Goal: Task Accomplishment & Management: Manage account settings

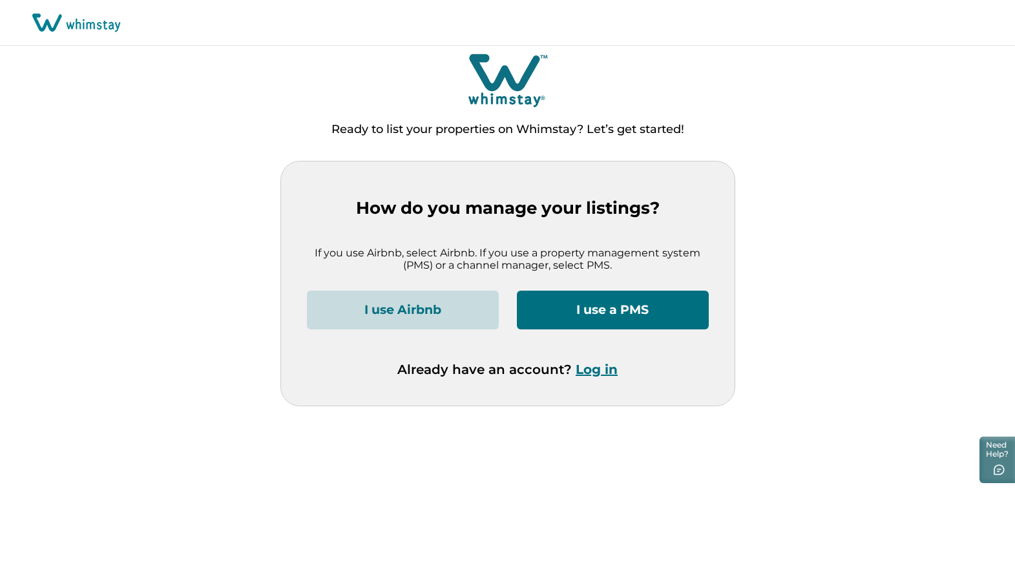
click at [413, 309] on button "I use Airbnb" at bounding box center [403, 310] width 192 height 39
click at [595, 371] on button "Log in" at bounding box center [596, 370] width 42 height 16
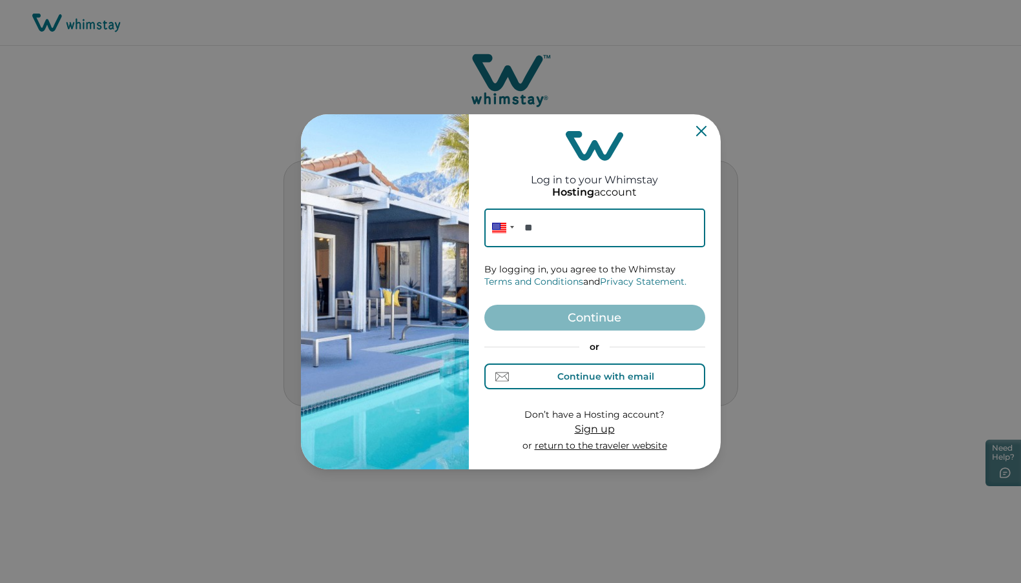
click at [595, 373] on div "Continue with email" at bounding box center [605, 376] width 97 height 10
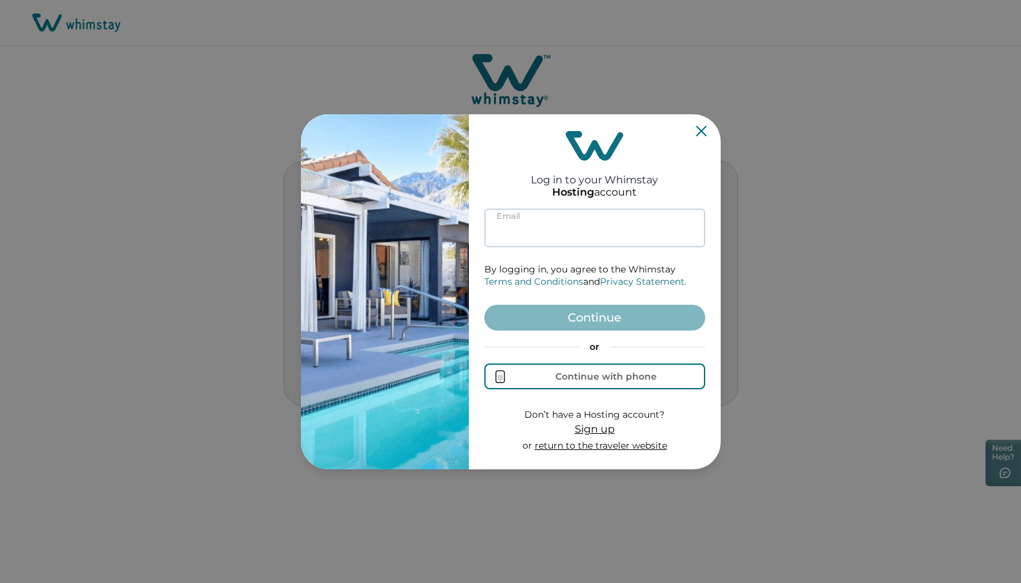
click at [522, 226] on input at bounding box center [594, 228] width 221 height 39
paste input "**********"
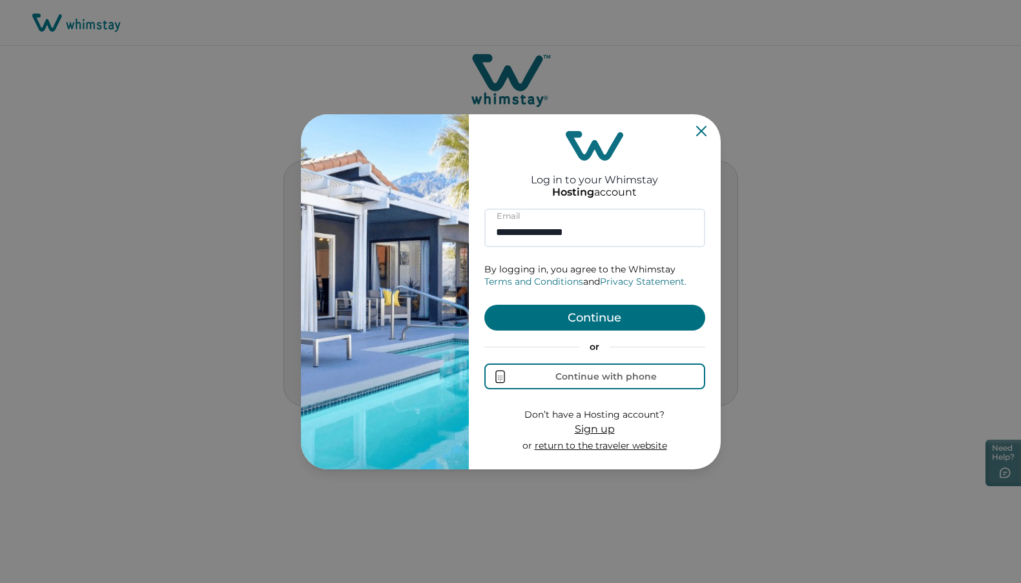
type input "**********"
click at [568, 313] on button "Continue" at bounding box center [594, 318] width 221 height 26
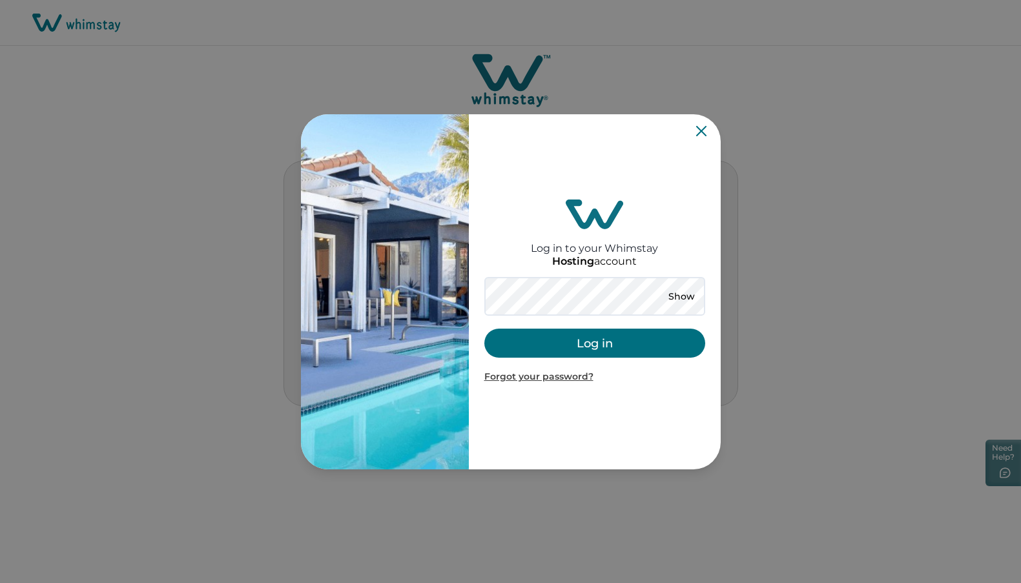
click at [559, 339] on button "Log in" at bounding box center [594, 343] width 221 height 29
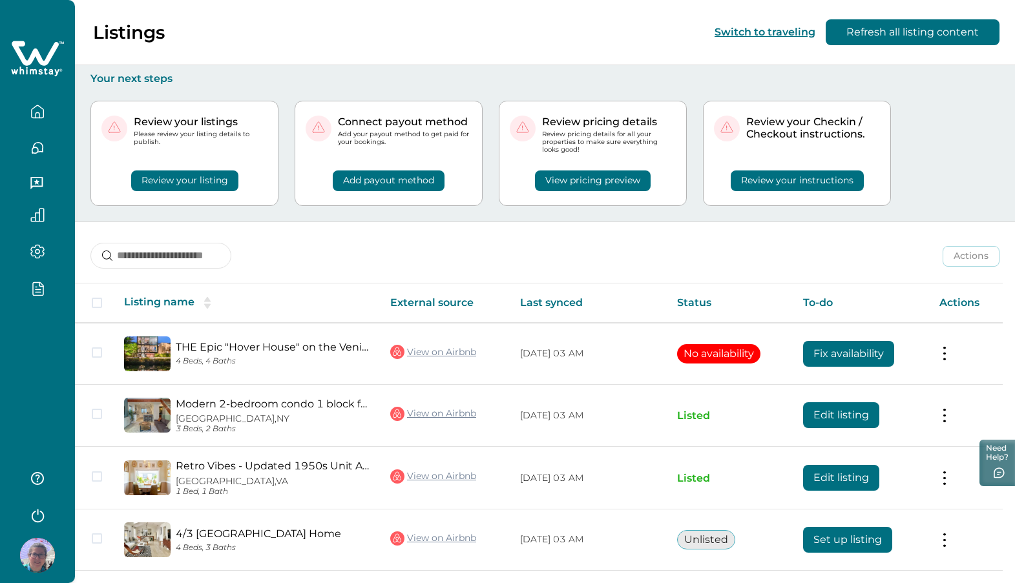
scroll to position [18, 0]
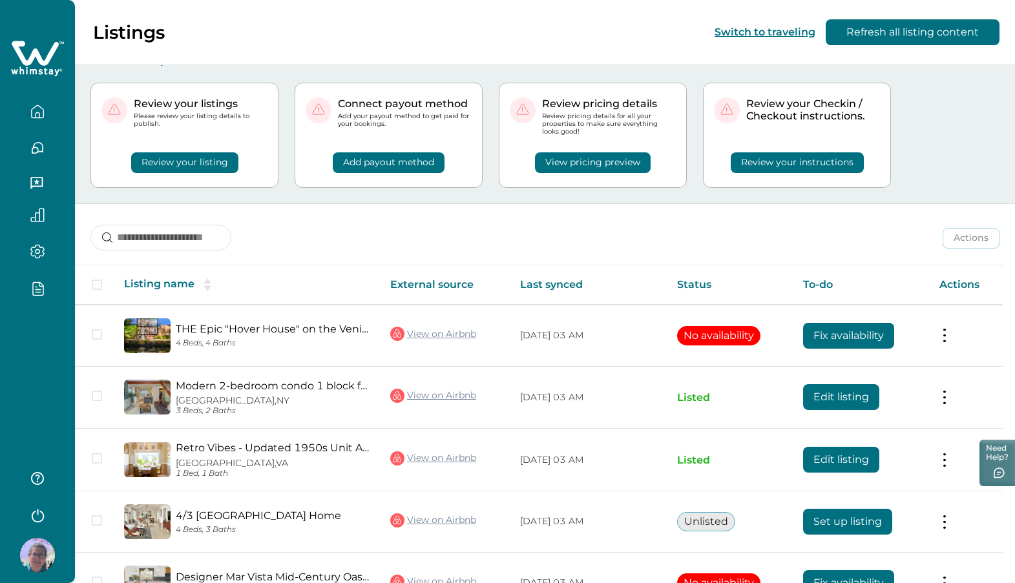
click at [43, 117] on icon "button" at bounding box center [38, 111] width 12 height 12
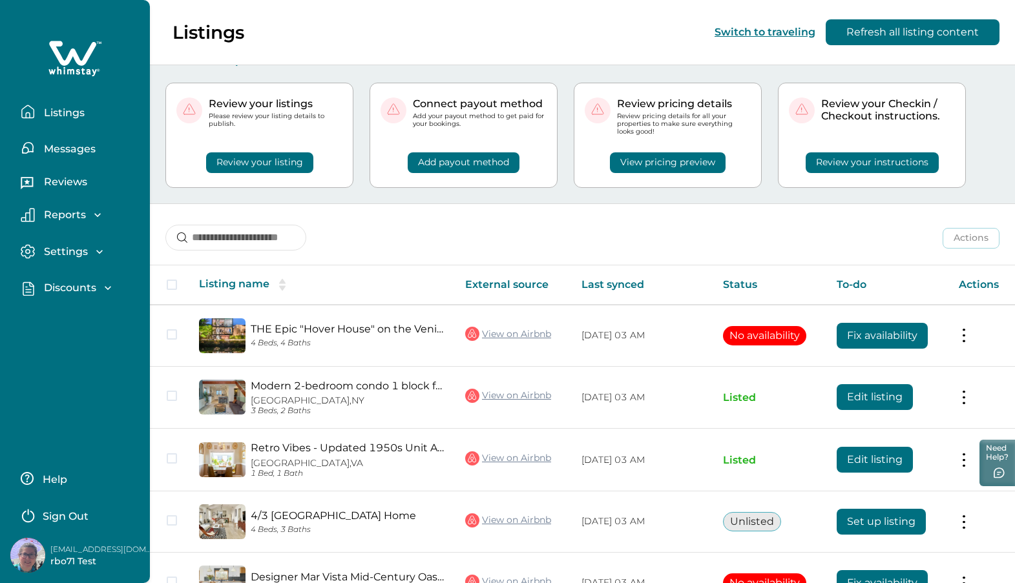
click at [53, 291] on p "Discounts" at bounding box center [68, 288] width 56 height 13
click at [59, 312] on p "Discounts" at bounding box center [68, 316] width 56 height 13
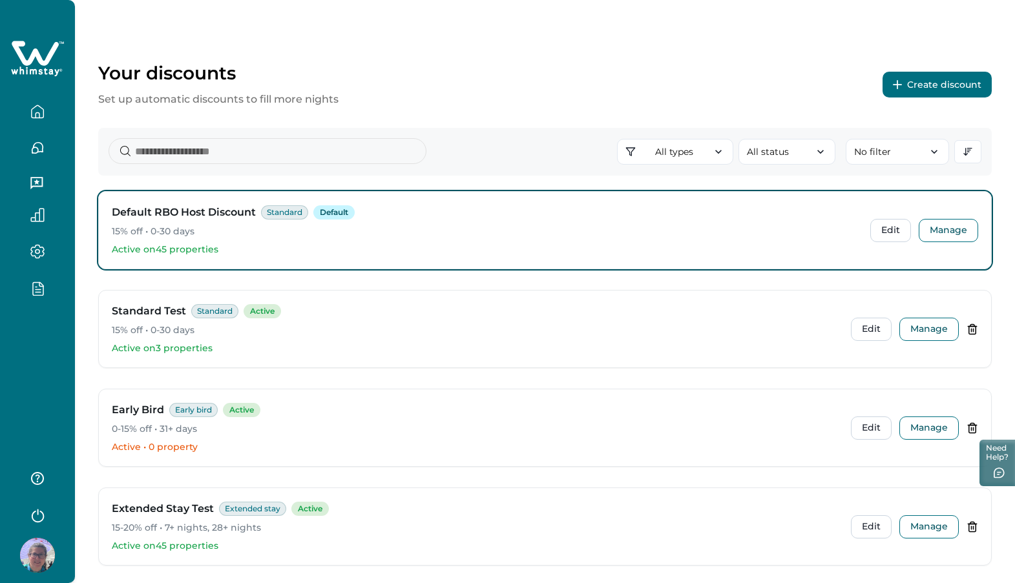
click at [478, 214] on div "Default RBO Host Discount Standard Default" at bounding box center [486, 213] width 748 height 16
click at [935, 234] on button "Manage" at bounding box center [947, 230] width 59 height 23
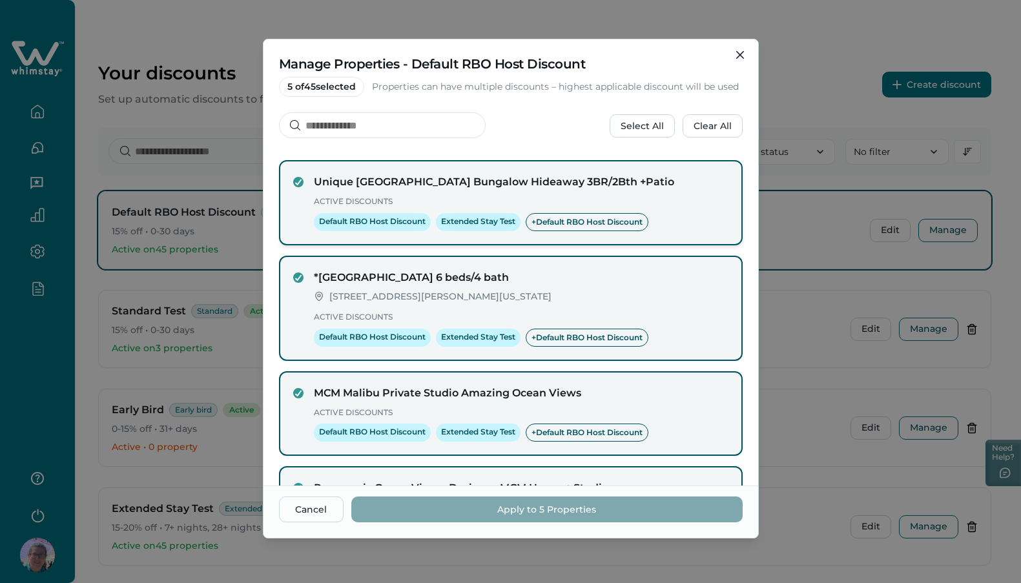
click at [643, 190] on h4 "Unique Echo Park Bungalow Hideaway 3BR/2Bth +Patio" at bounding box center [521, 182] width 415 height 16
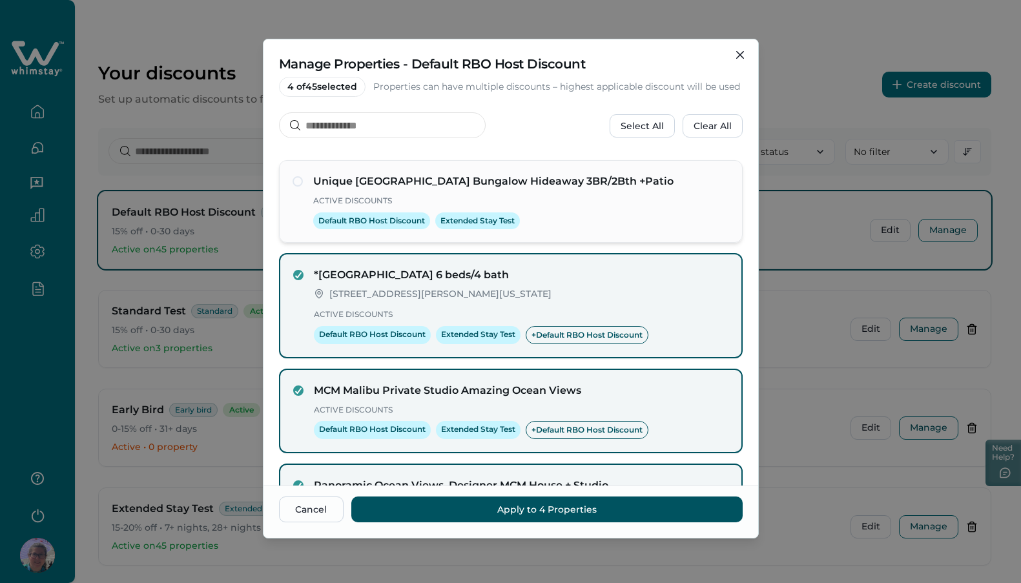
click at [643, 189] on h4 "Unique Echo Park Bungalow Hideaway 3BR/2Bth +Patio" at bounding box center [521, 182] width 416 height 16
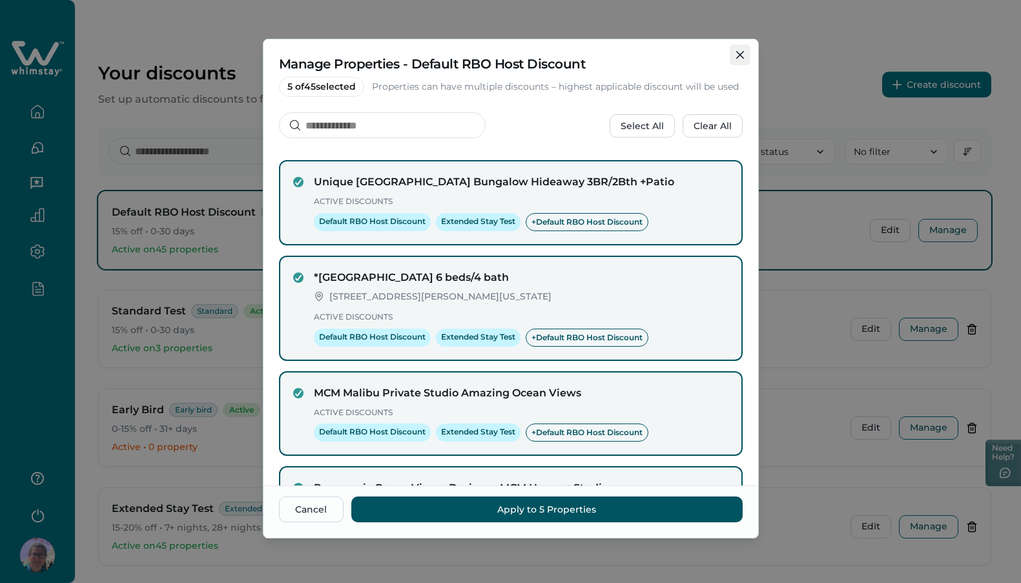
click at [739, 52] on icon "Close" at bounding box center [740, 55] width 8 height 8
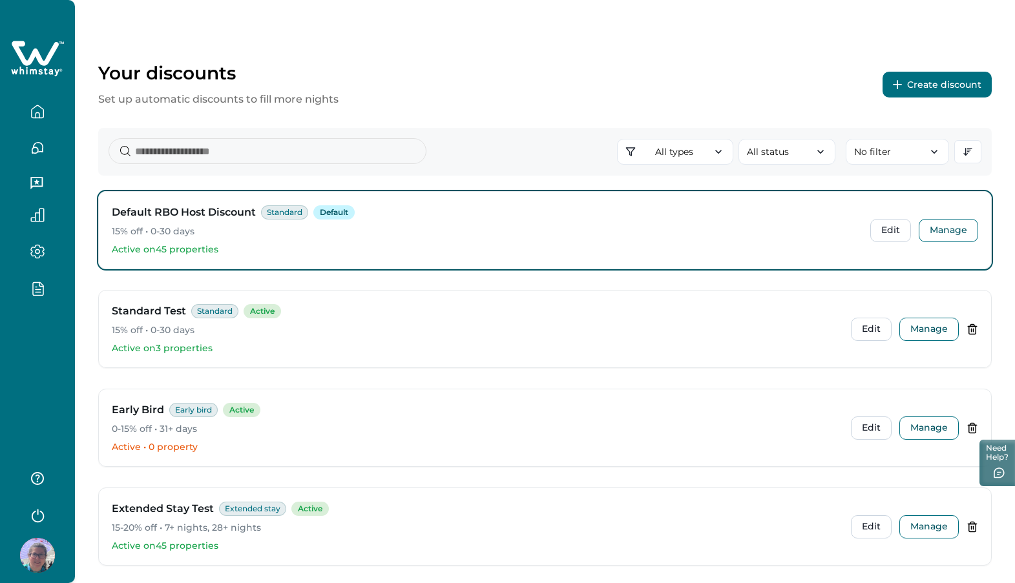
click at [922, 75] on button "Create discount" at bounding box center [936, 85] width 109 height 26
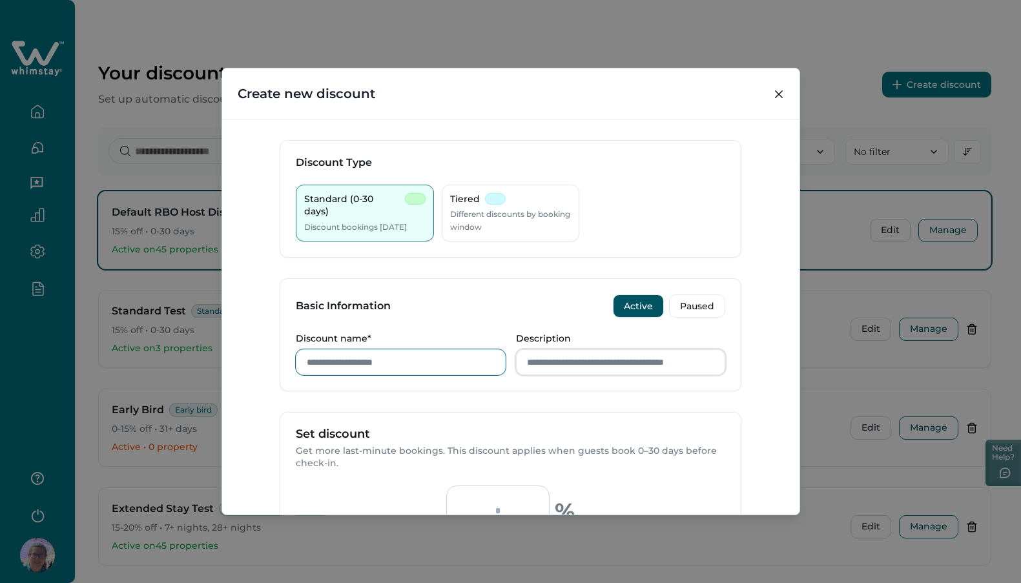
click at [331, 367] on input "Discount name*" at bounding box center [401, 362] width 210 height 26
click at [639, 304] on button "Active" at bounding box center [638, 306] width 51 height 23
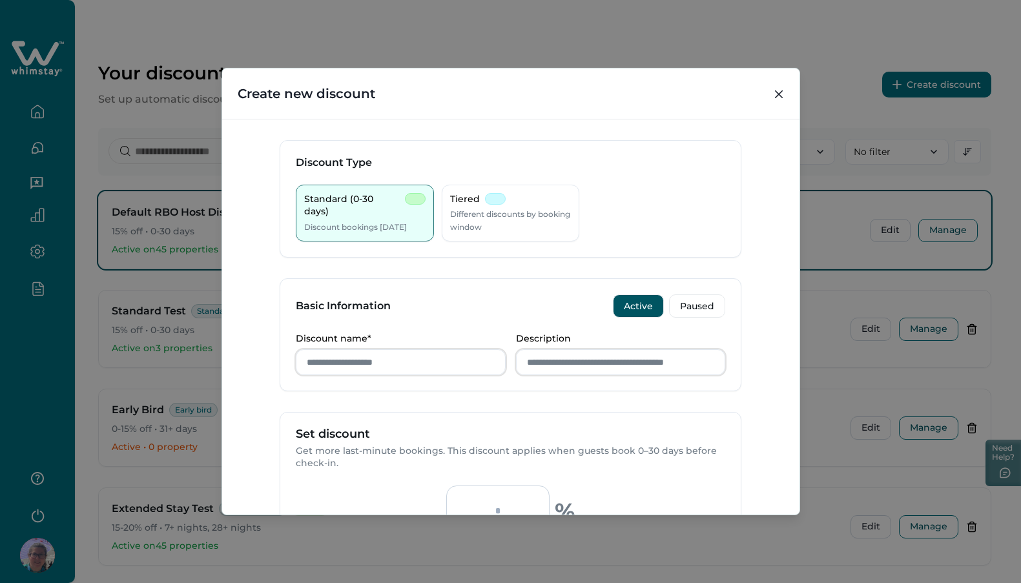
click at [639, 304] on button "Active" at bounding box center [638, 306] width 51 height 23
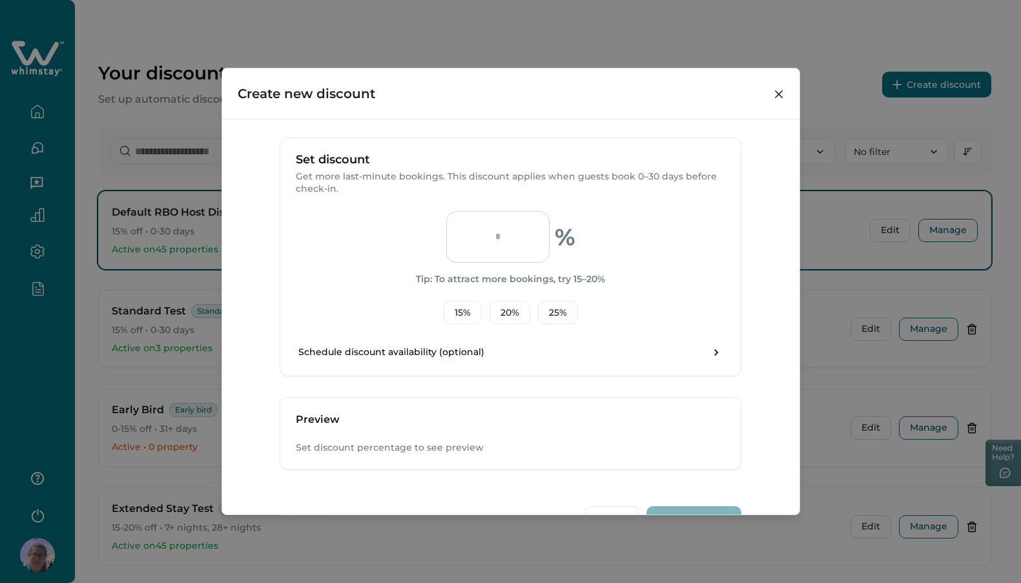
scroll to position [310, 0]
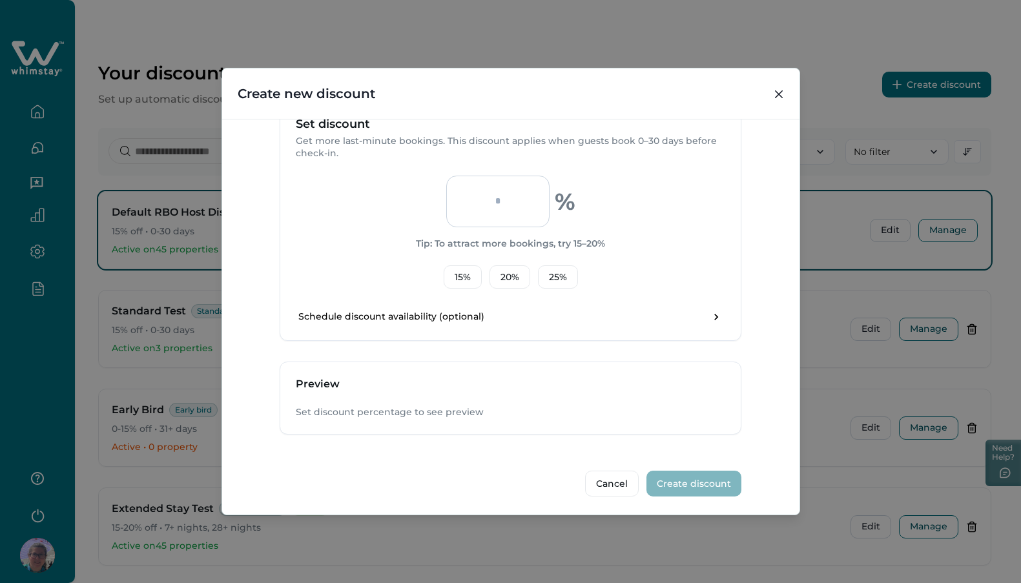
click at [493, 208] on input "number" at bounding box center [497, 202] width 103 height 52
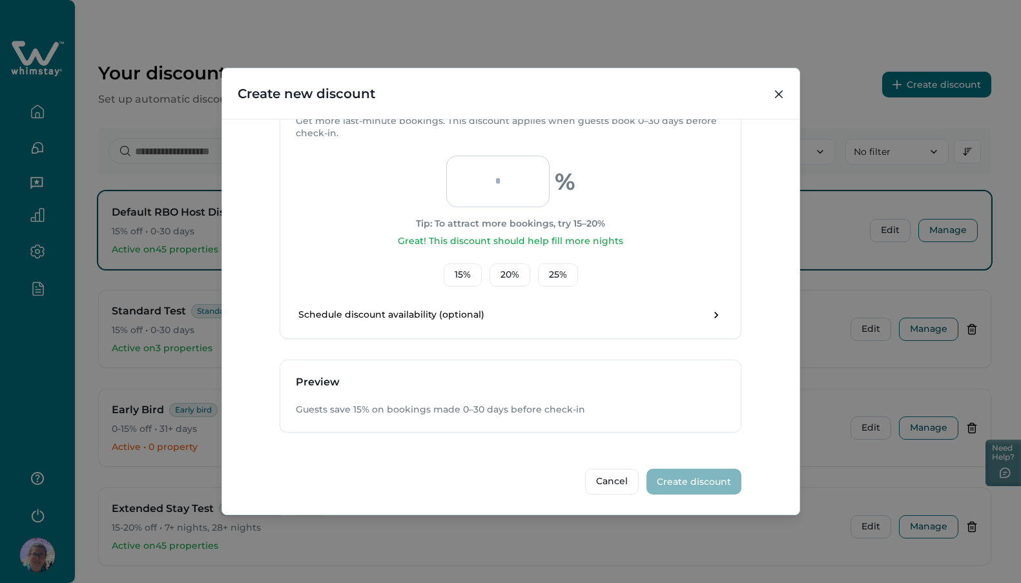
scroll to position [172, 0]
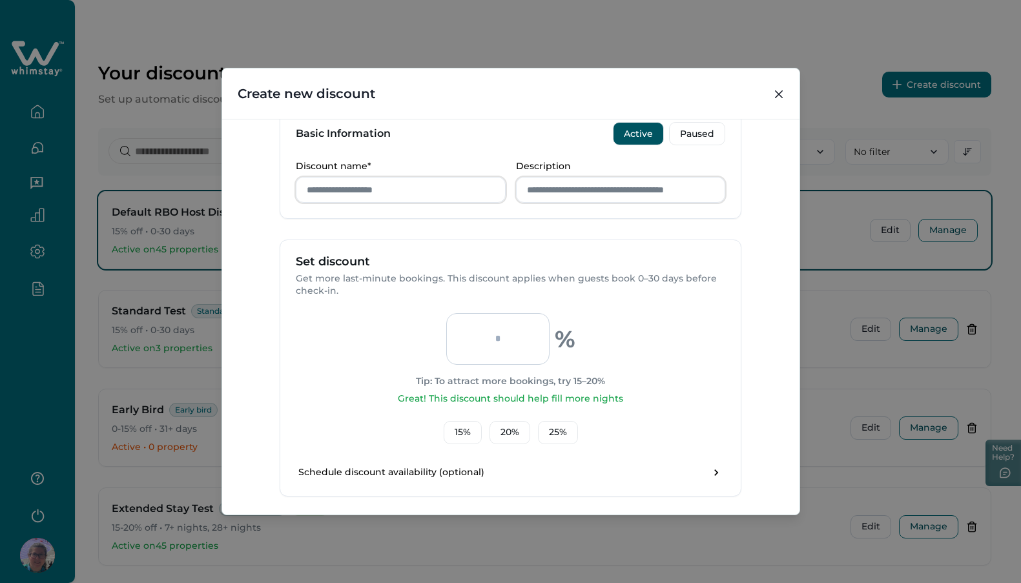
type input "**"
click at [337, 186] on input "Discount name*" at bounding box center [401, 190] width 210 height 26
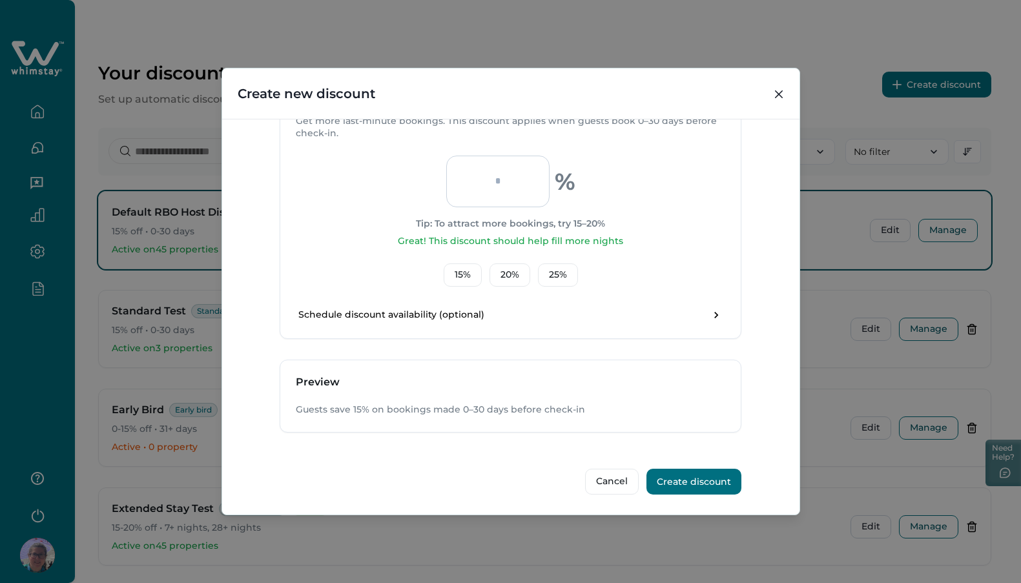
type input "****"
click at [509, 185] on input "**" at bounding box center [497, 182] width 103 height 52
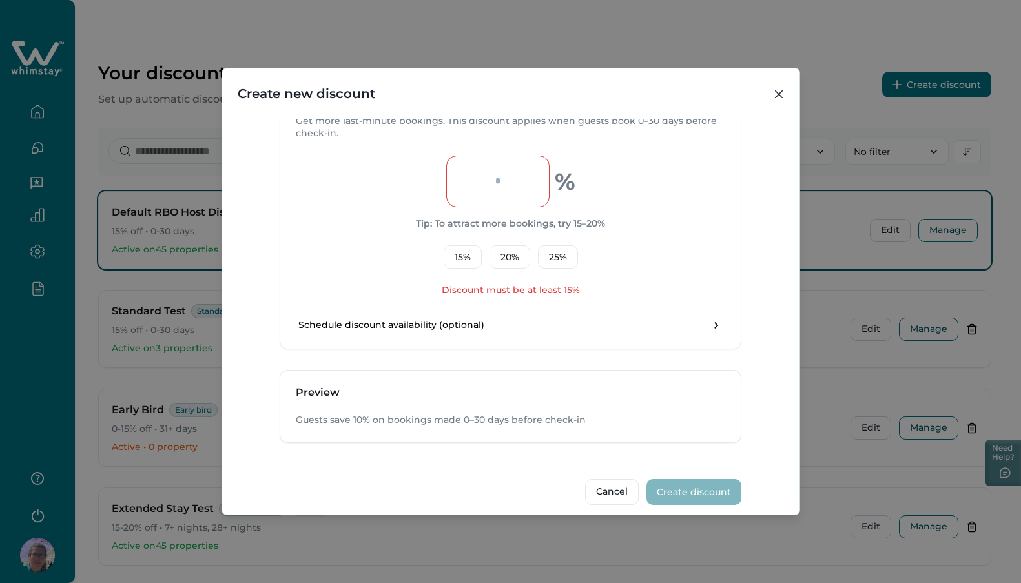
type input "**"
click at [778, 89] on button "Close" at bounding box center [779, 94] width 21 height 21
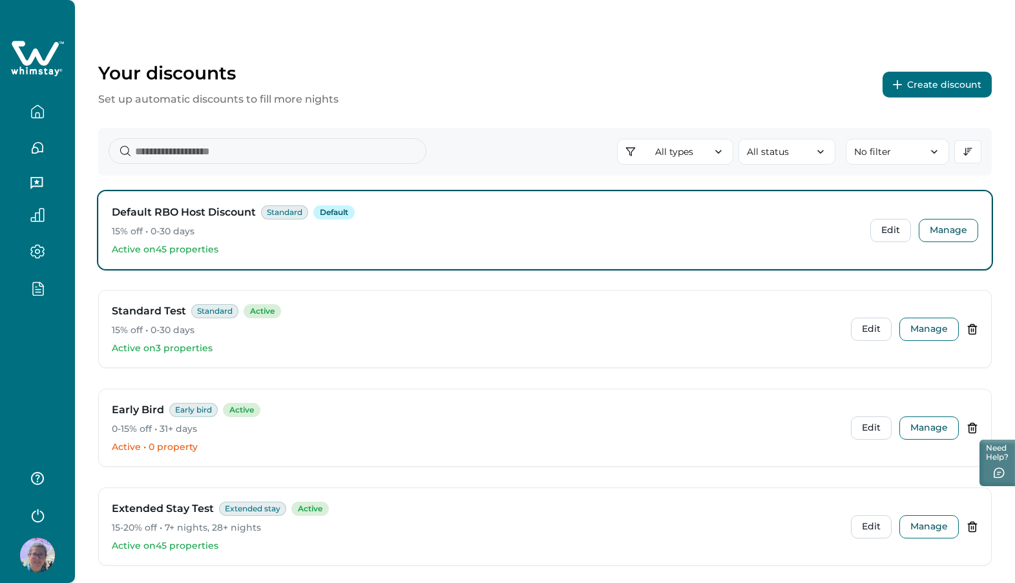
click at [901, 89] on button "Create discount" at bounding box center [936, 85] width 109 height 26
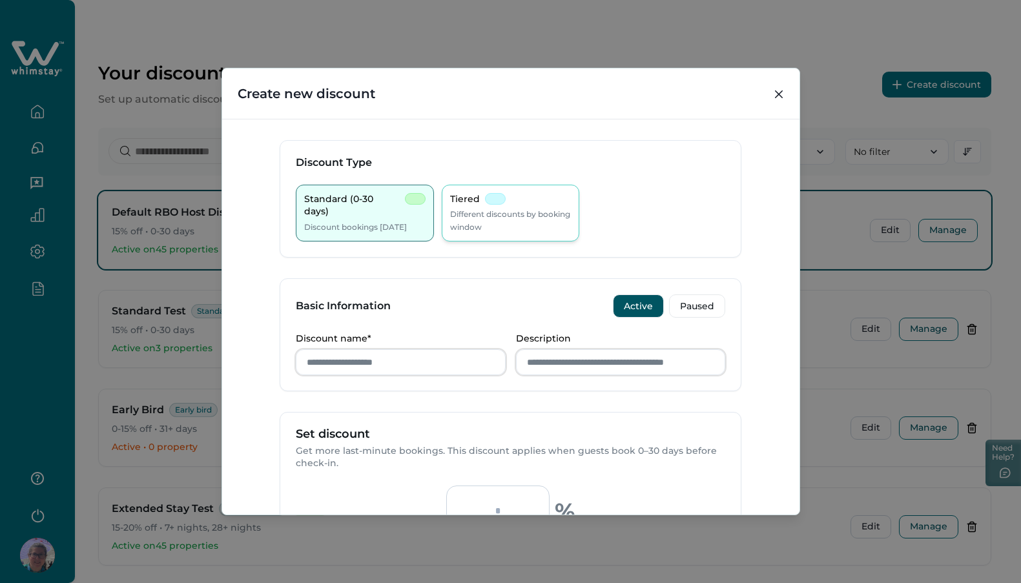
click at [472, 220] on p "Different discounts by booking window" at bounding box center [510, 220] width 121 height 25
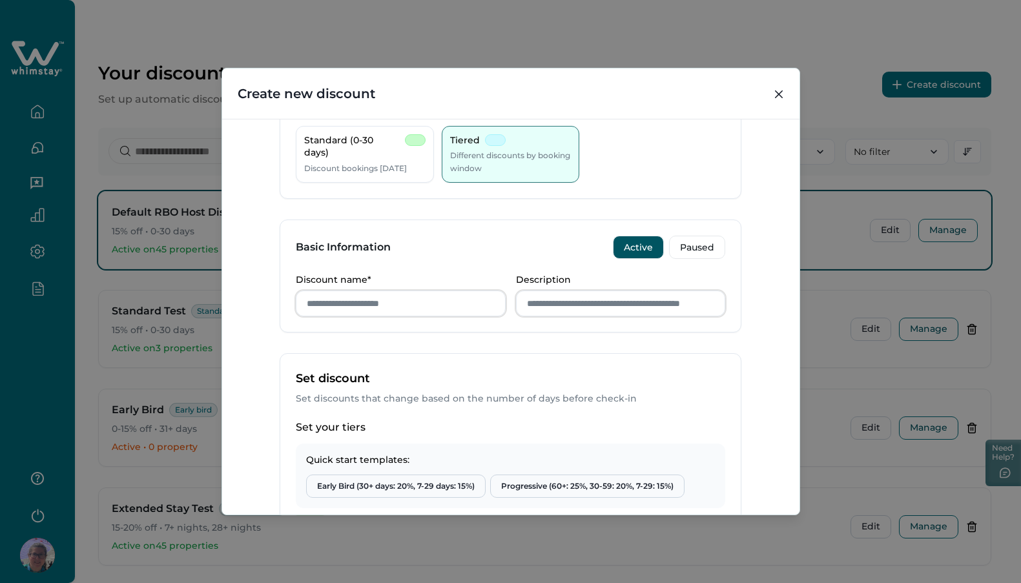
scroll to position [0, 0]
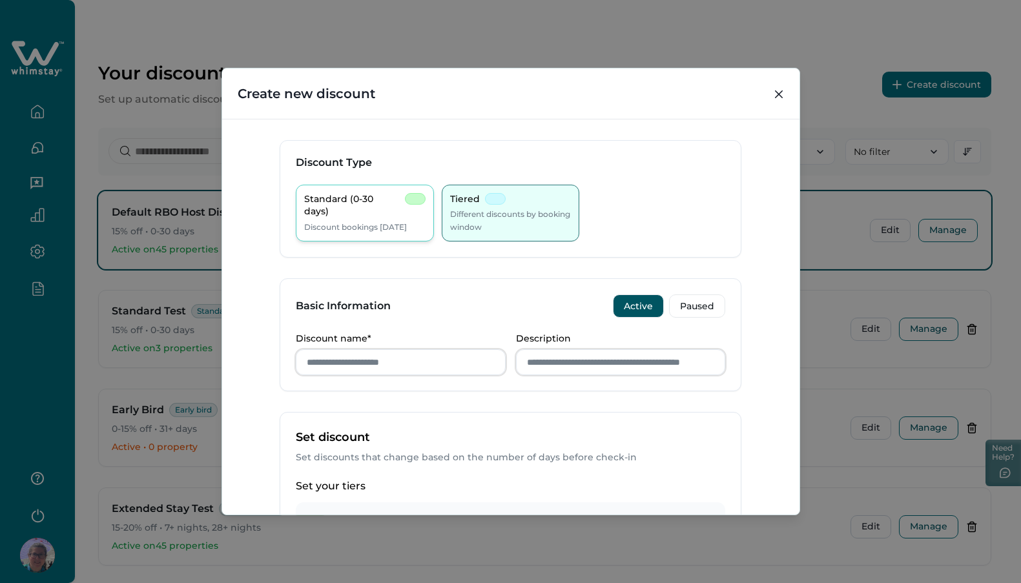
click at [401, 222] on p "Discount bookings within 30 days" at bounding box center [355, 227] width 103 height 13
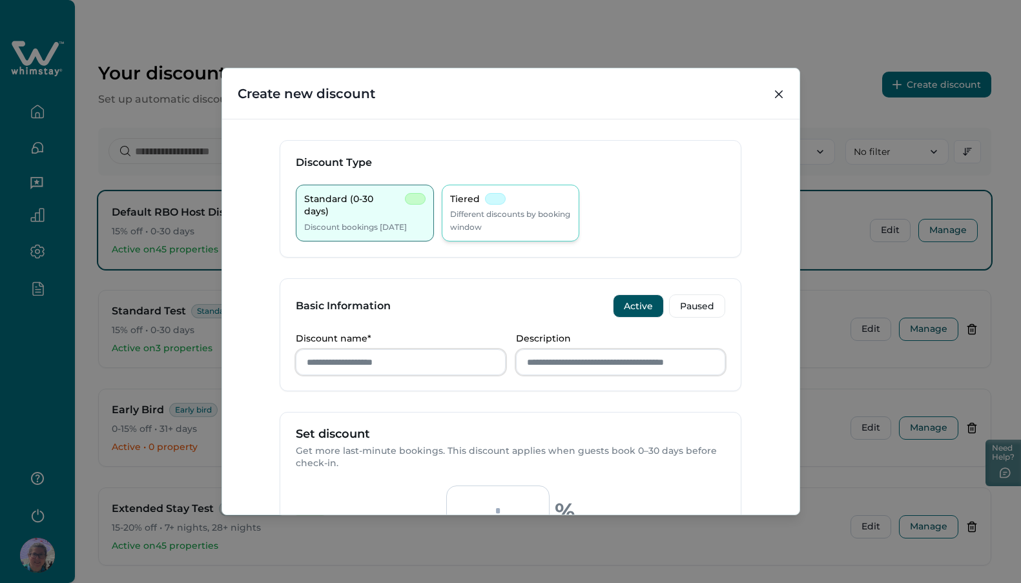
click at [531, 211] on p "Different discounts by booking window" at bounding box center [510, 220] width 121 height 25
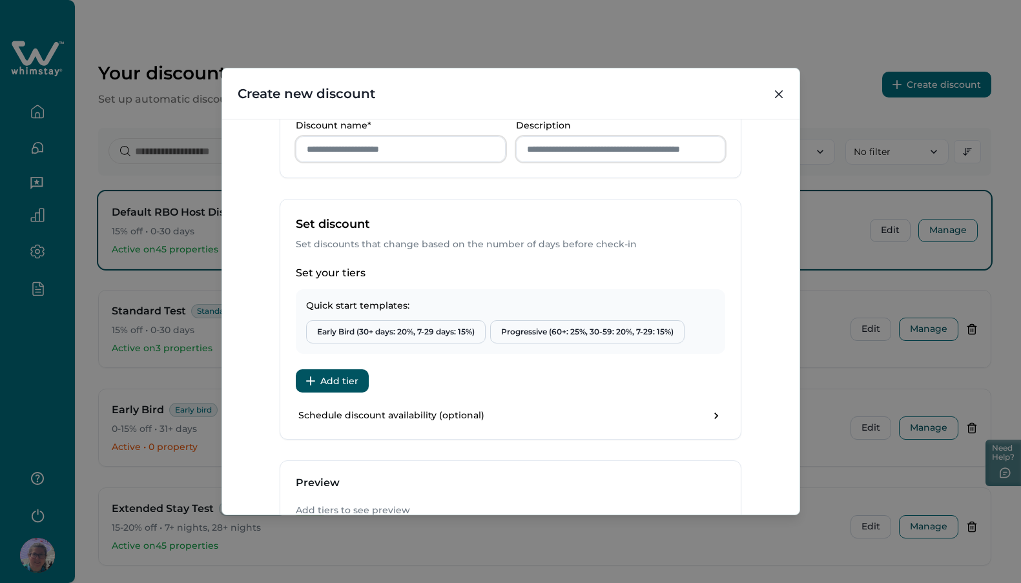
scroll to position [159, 0]
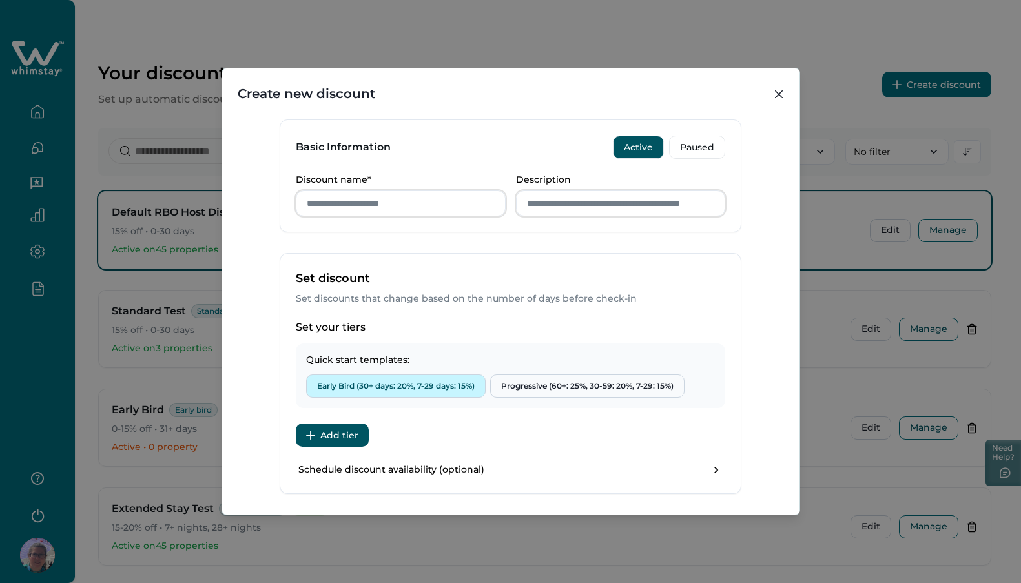
click at [435, 386] on button "Early Bird (30+ days: 20%, 7-29 days: 15%)" at bounding box center [396, 386] width 180 height 23
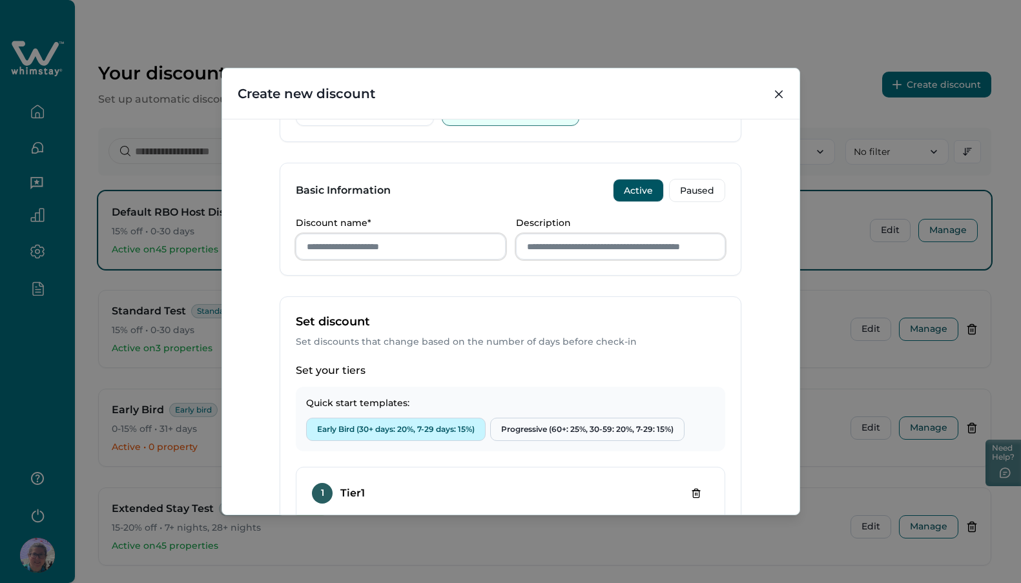
scroll to position [112, 0]
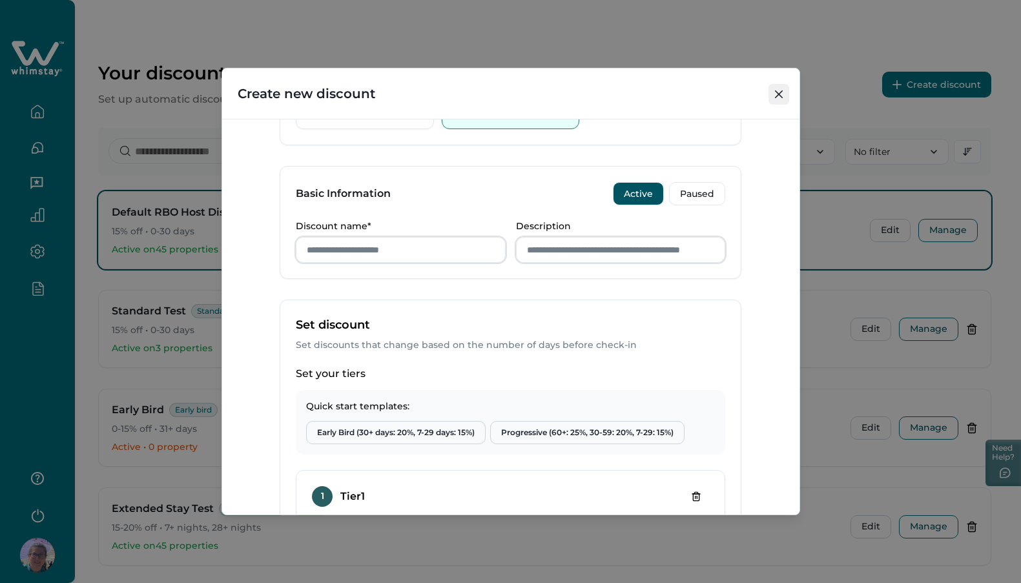
click at [780, 94] on icon "Close" at bounding box center [778, 94] width 8 height 8
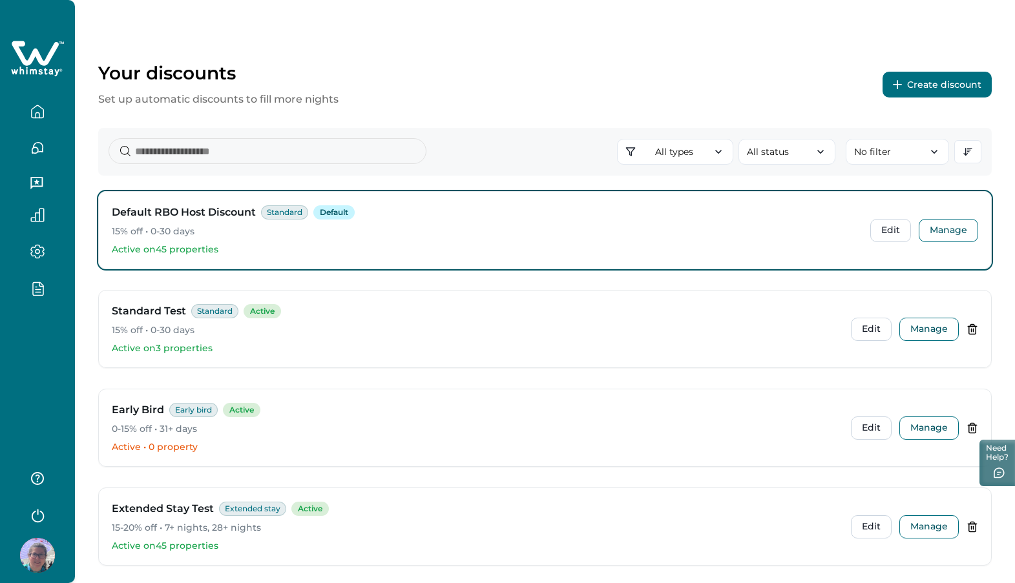
click at [941, 79] on button "Create discount" at bounding box center [936, 85] width 109 height 26
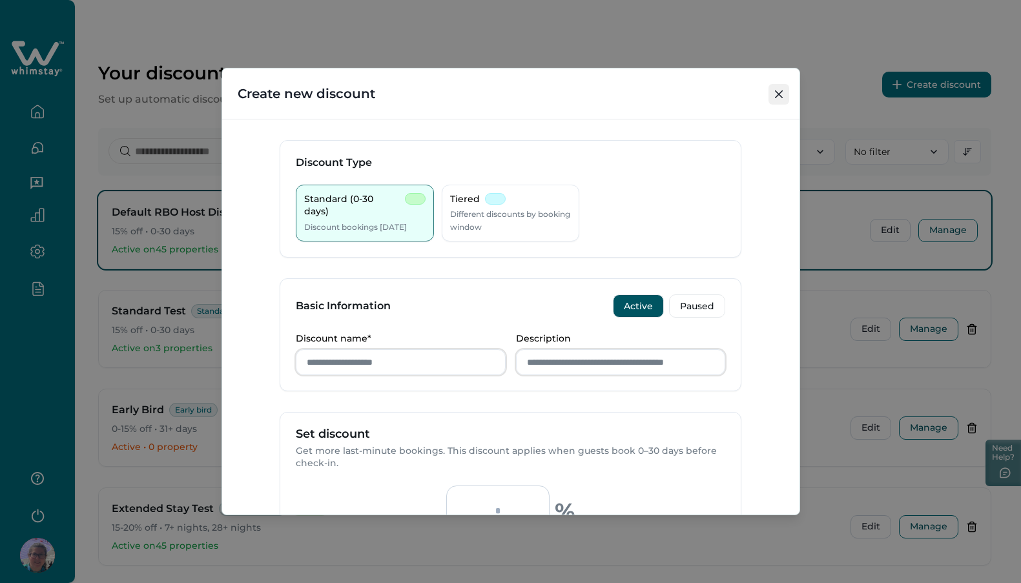
click at [775, 96] on icon "Close" at bounding box center [779, 94] width 8 height 8
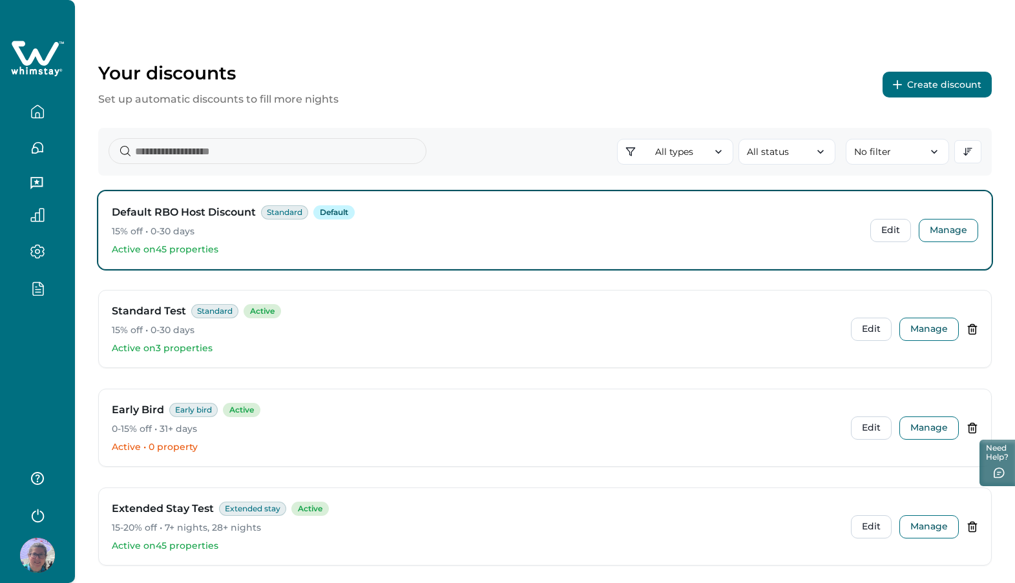
click at [962, 85] on button "Create discount" at bounding box center [936, 85] width 109 height 26
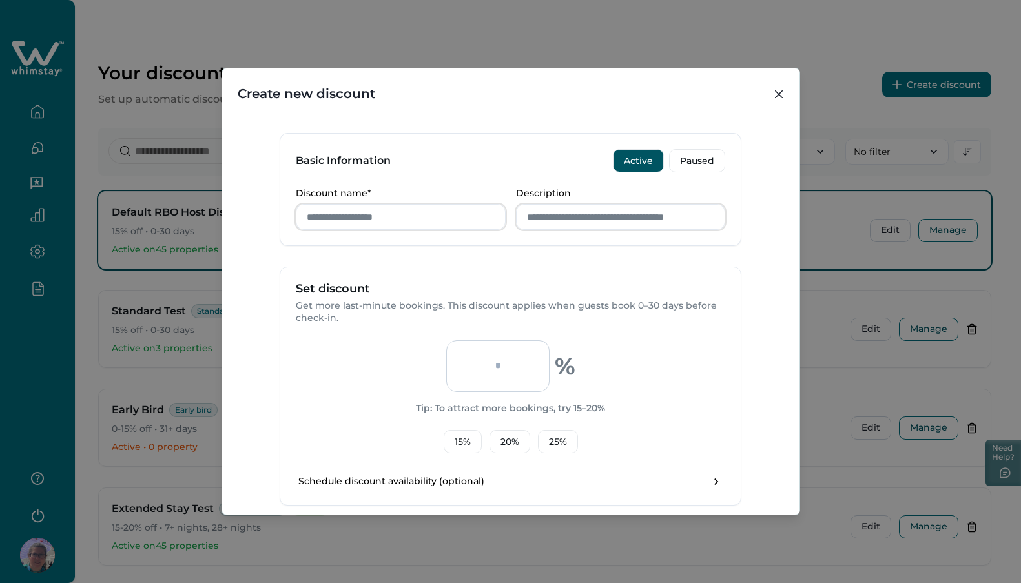
scroll to position [0, 0]
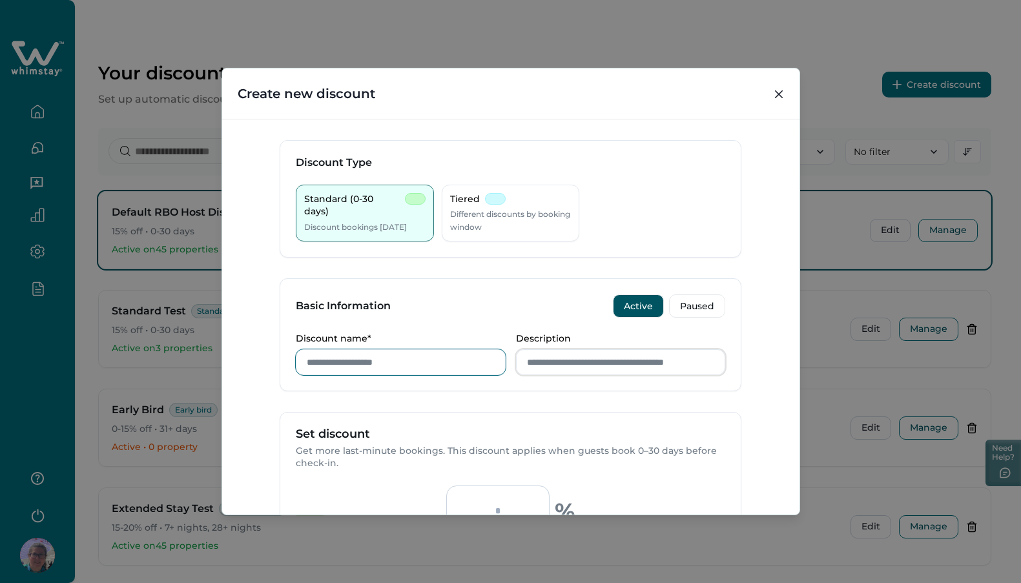
click at [388, 358] on input "Discount name*" at bounding box center [401, 362] width 210 height 26
type input "**********"
click at [632, 371] on input "Description" at bounding box center [621, 362] width 210 height 26
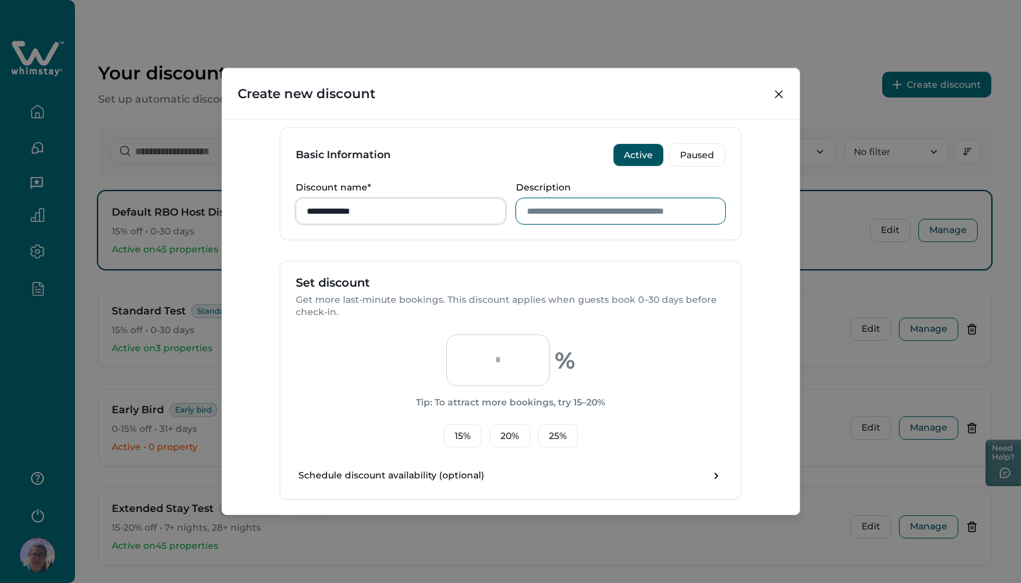
scroll to position [164, 0]
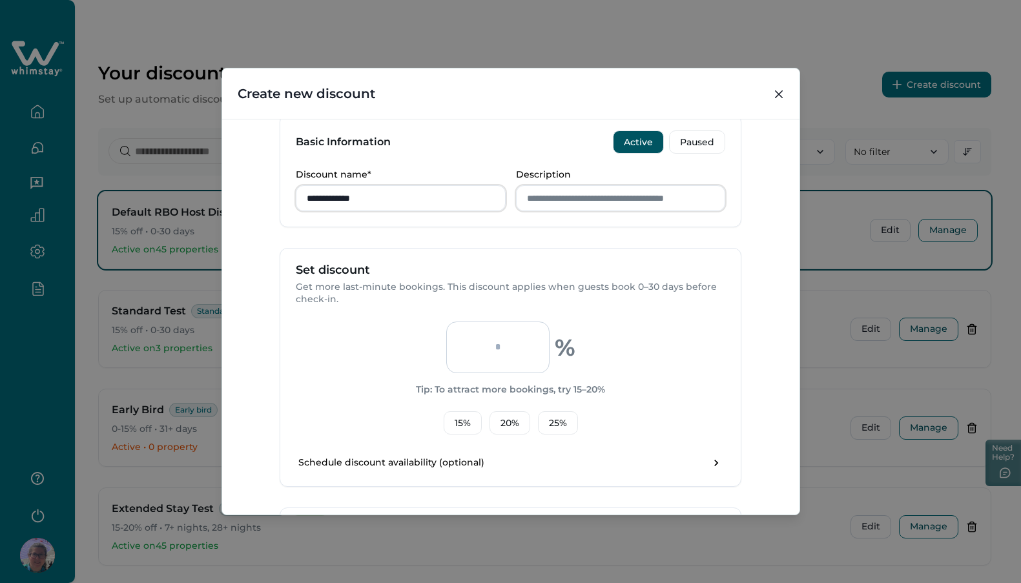
click at [489, 344] on input "number" at bounding box center [497, 348] width 103 height 52
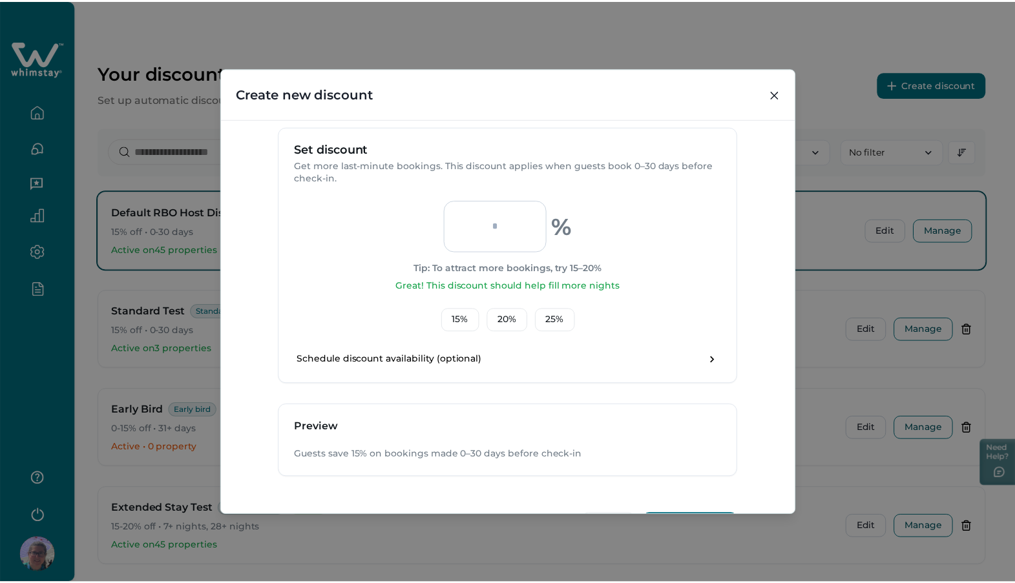
scroll to position [330, 0]
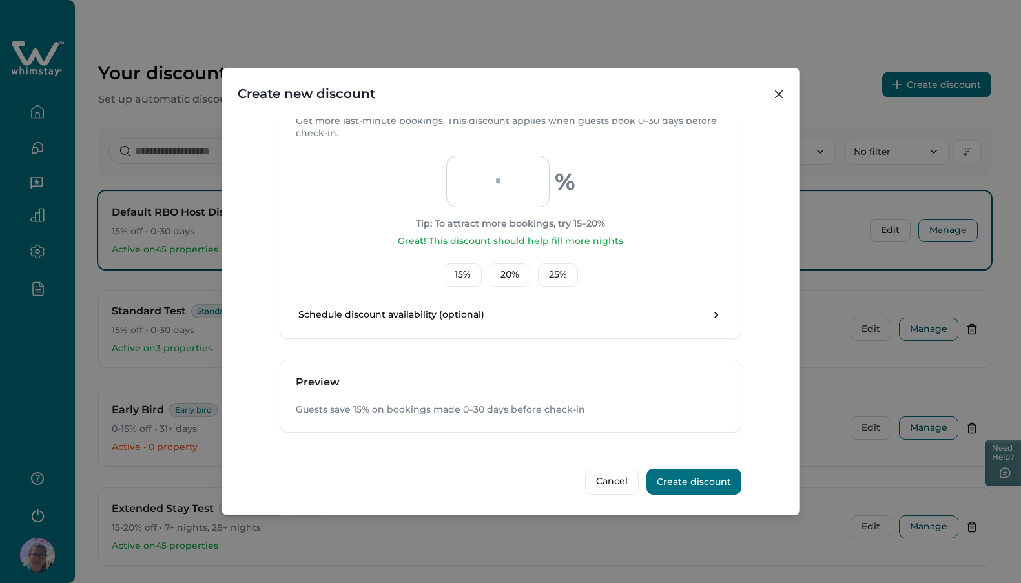
type input "**"
click at [676, 481] on button "Create discount" at bounding box center [693, 482] width 95 height 26
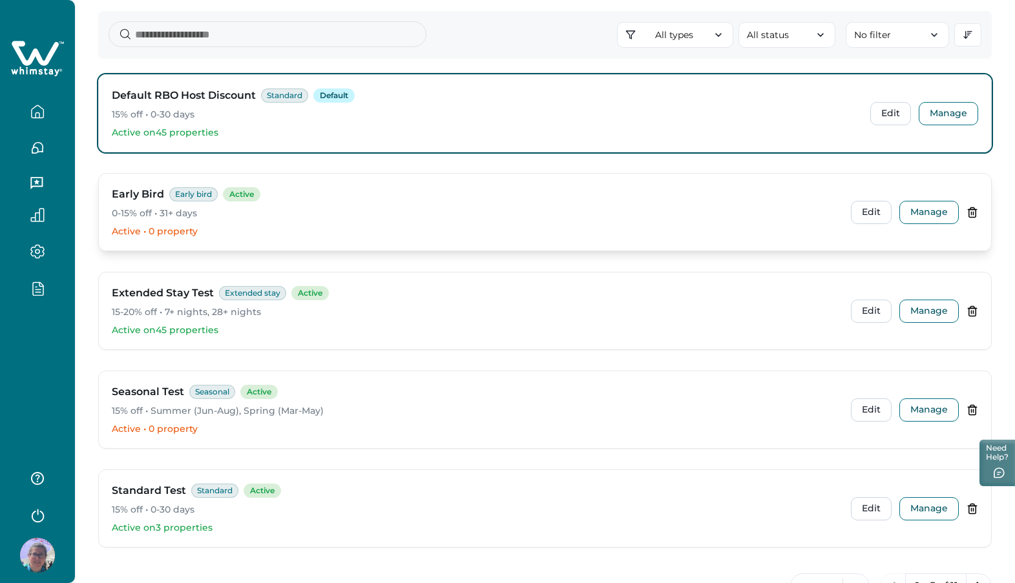
scroll to position [167, 0]
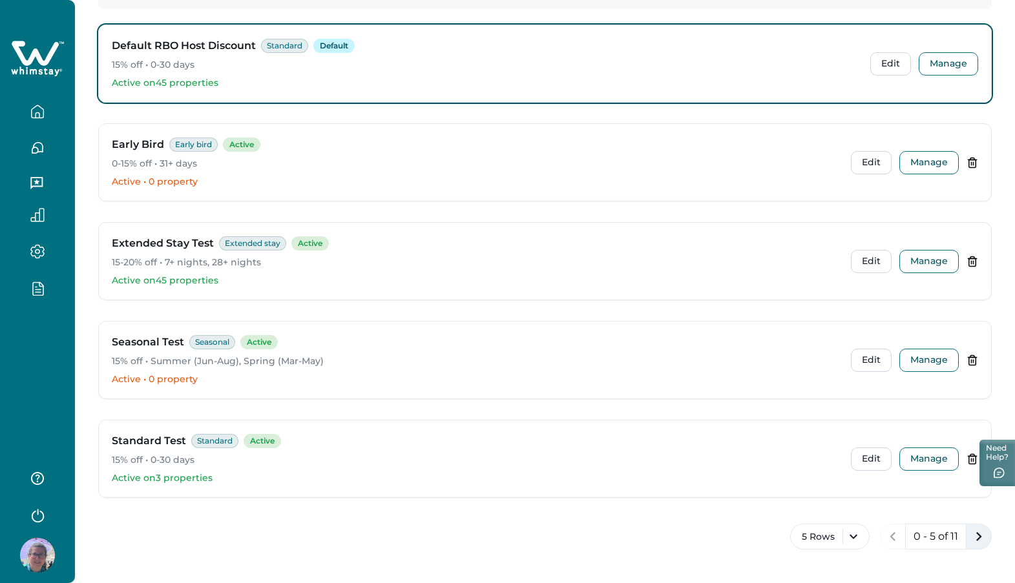
click at [977, 537] on icon "next page" at bounding box center [978, 537] width 18 height 18
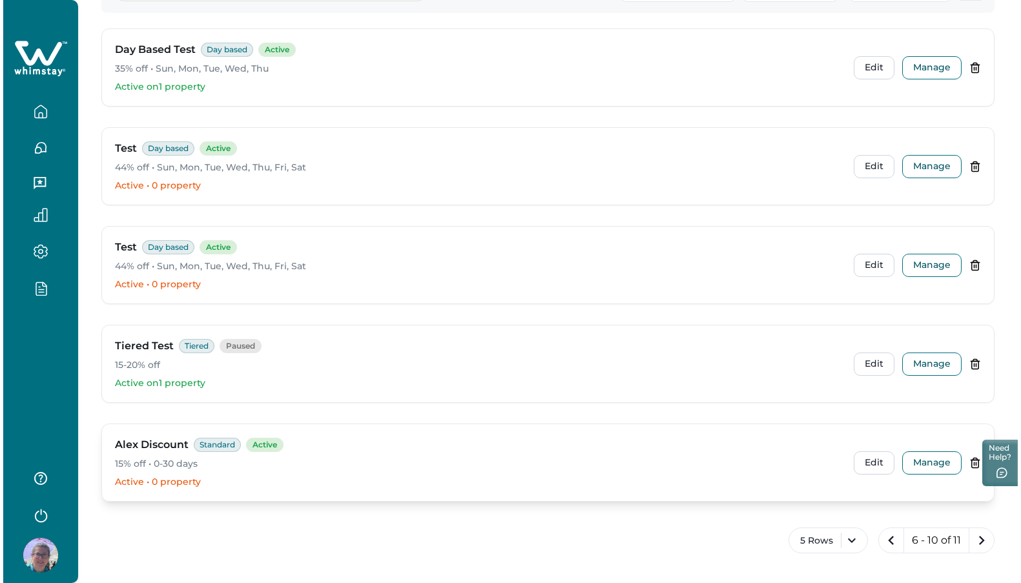
scroll to position [160, 0]
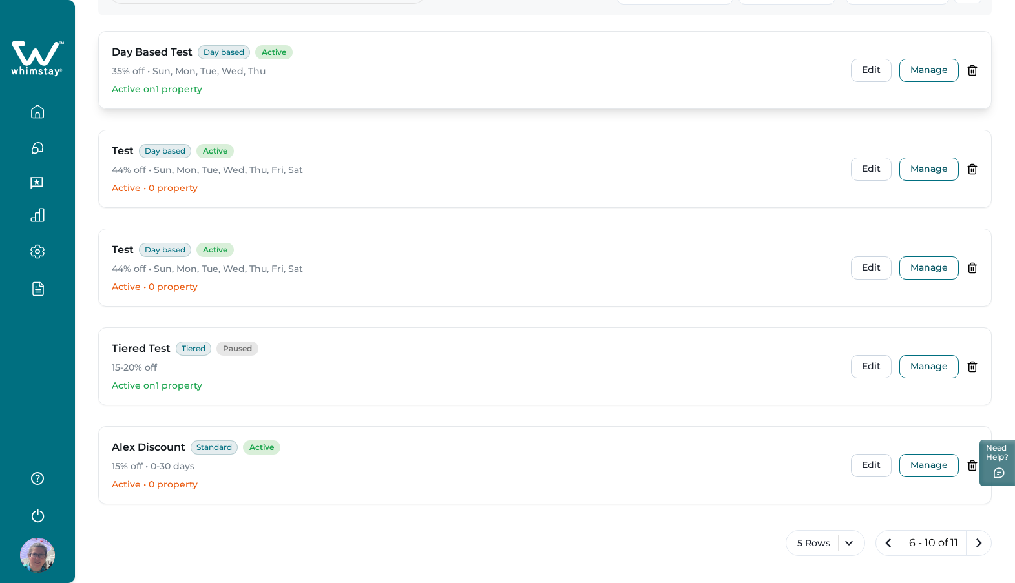
click at [446, 65] on p "35% off • Sun, Mon, Tue, Wed, Thu" at bounding box center [476, 71] width 729 height 13
click at [193, 88] on p "Active on 1 property" at bounding box center [476, 89] width 729 height 13
click at [548, 88] on p "Active on 1 property" at bounding box center [476, 89] width 729 height 13
click at [546, 88] on p "Active on 1 property" at bounding box center [476, 89] width 729 height 13
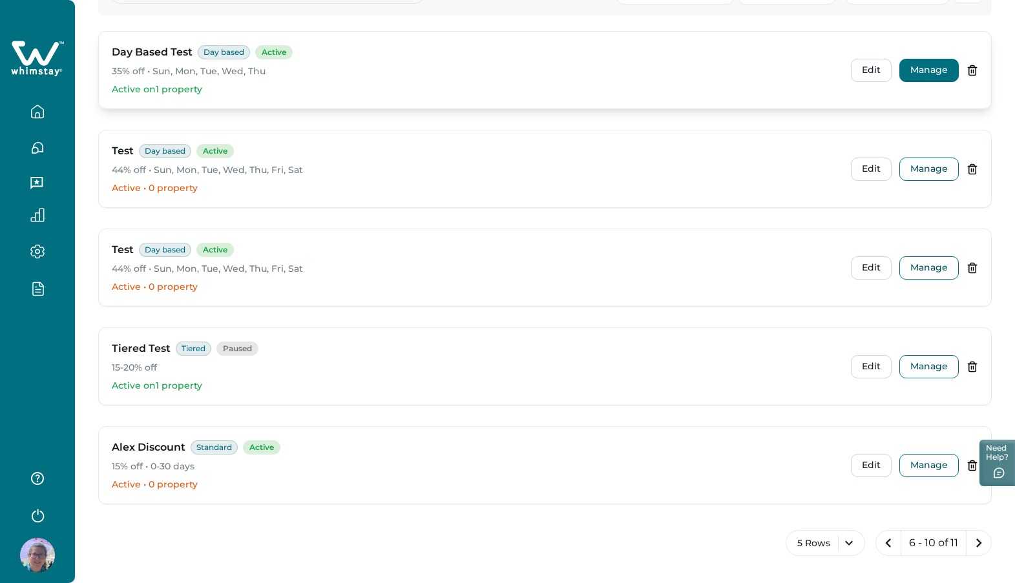
click at [927, 77] on button "Manage" at bounding box center [928, 70] width 59 height 23
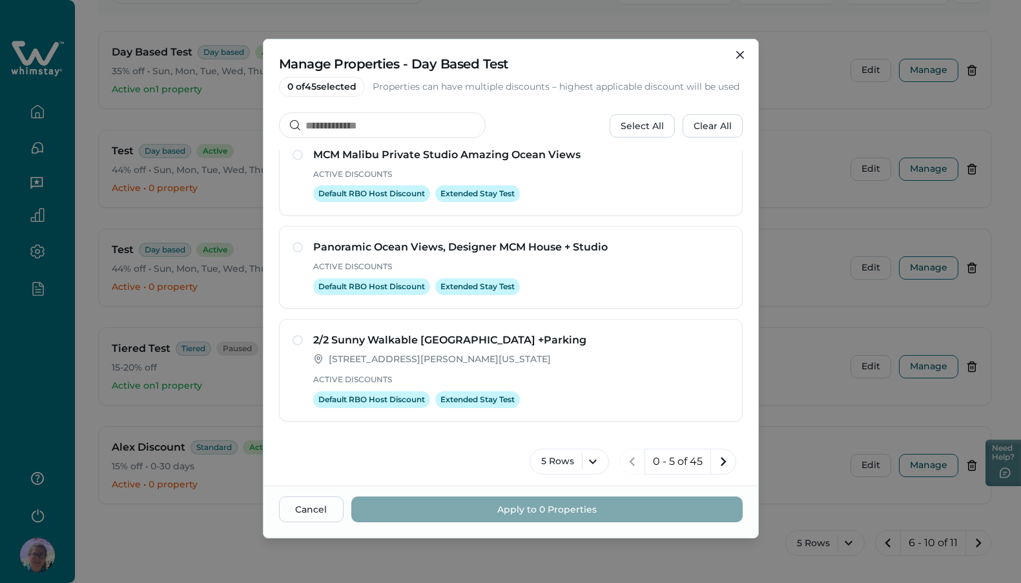
scroll to position [232, 0]
click at [719, 462] on icon "next page" at bounding box center [723, 462] width 18 height 18
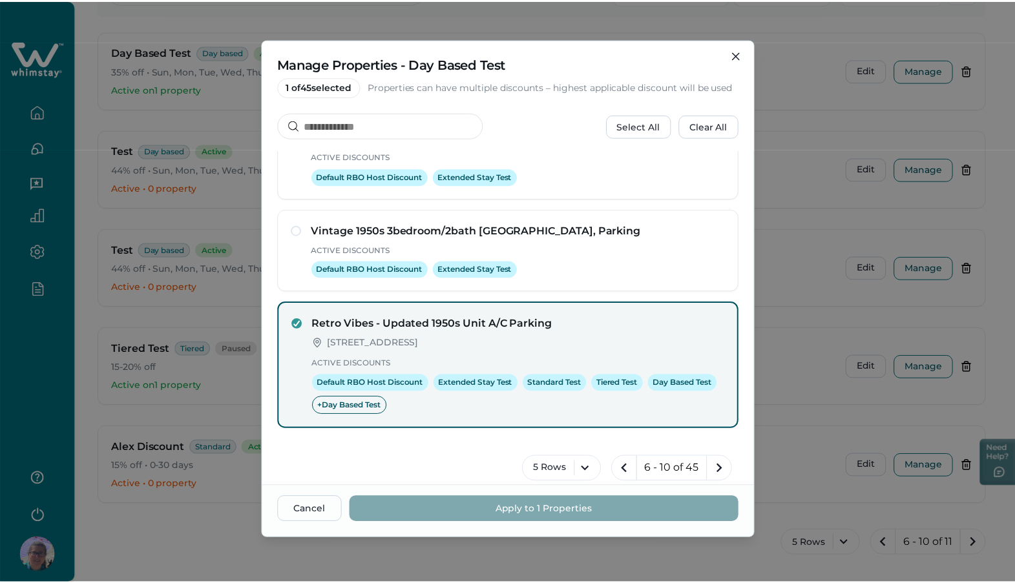
scroll to position [278, 0]
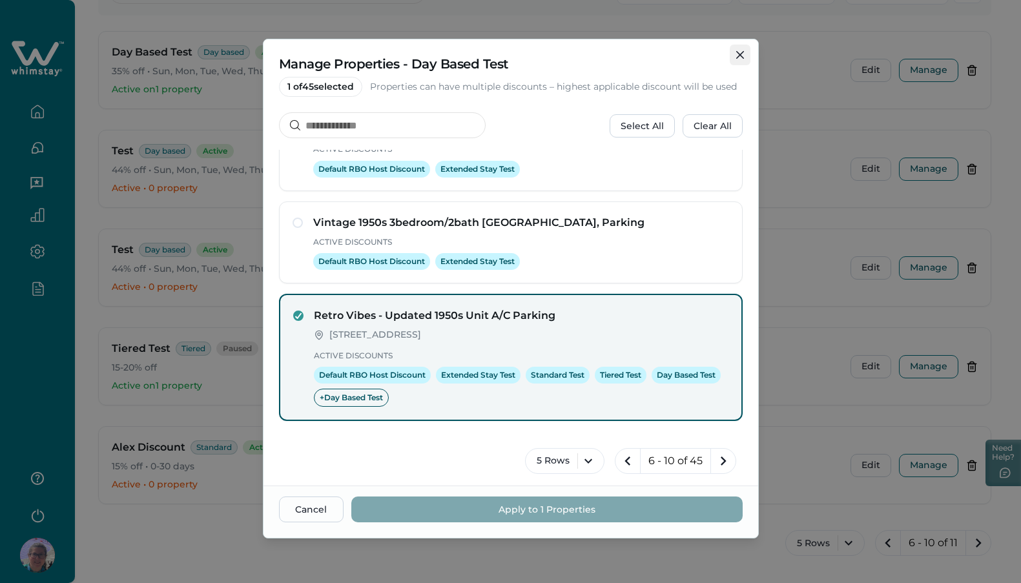
click at [740, 52] on icon "Close" at bounding box center [740, 55] width 8 height 8
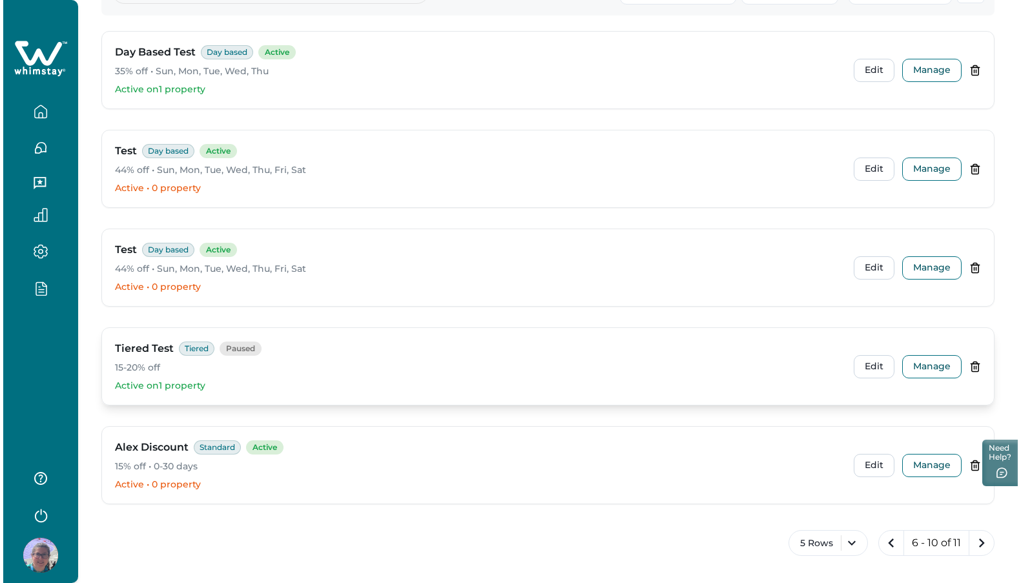
scroll to position [167, 0]
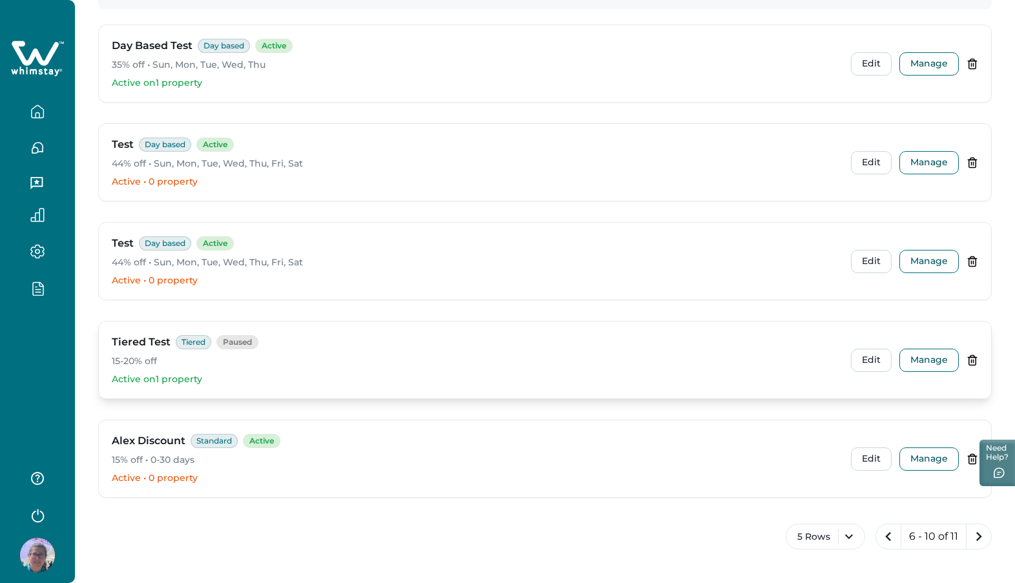
click at [528, 346] on div "Tiered Test Tiered Paused" at bounding box center [476, 343] width 729 height 16
click at [920, 360] on button "Manage" at bounding box center [928, 360] width 59 height 23
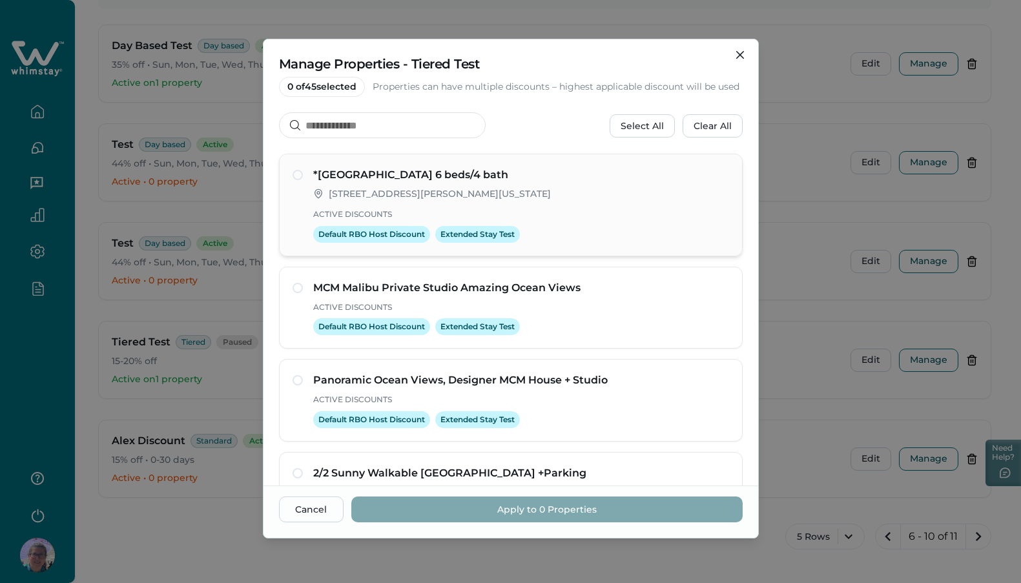
scroll to position [238, 0]
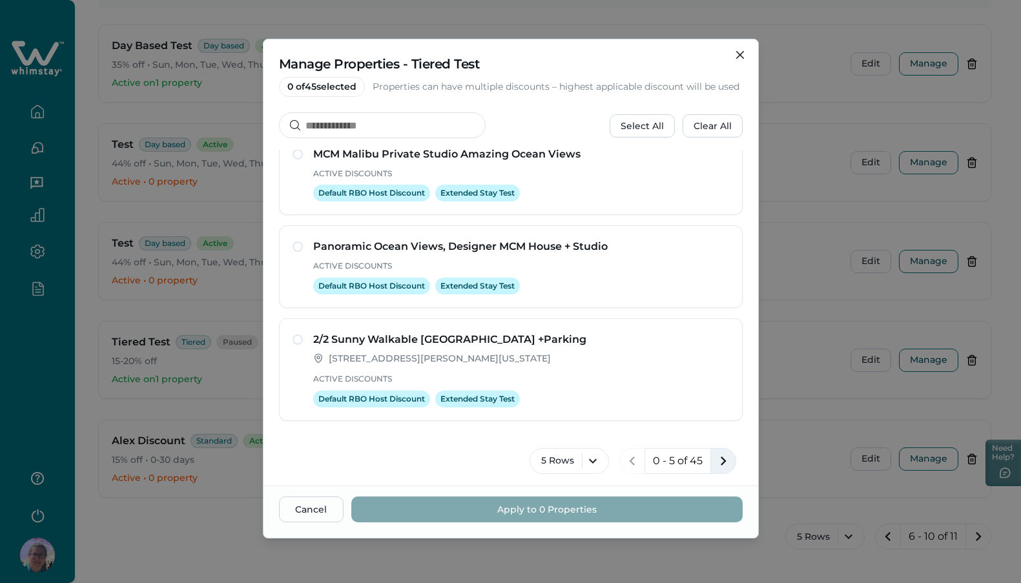
click at [719, 459] on icon "next page" at bounding box center [723, 461] width 18 height 18
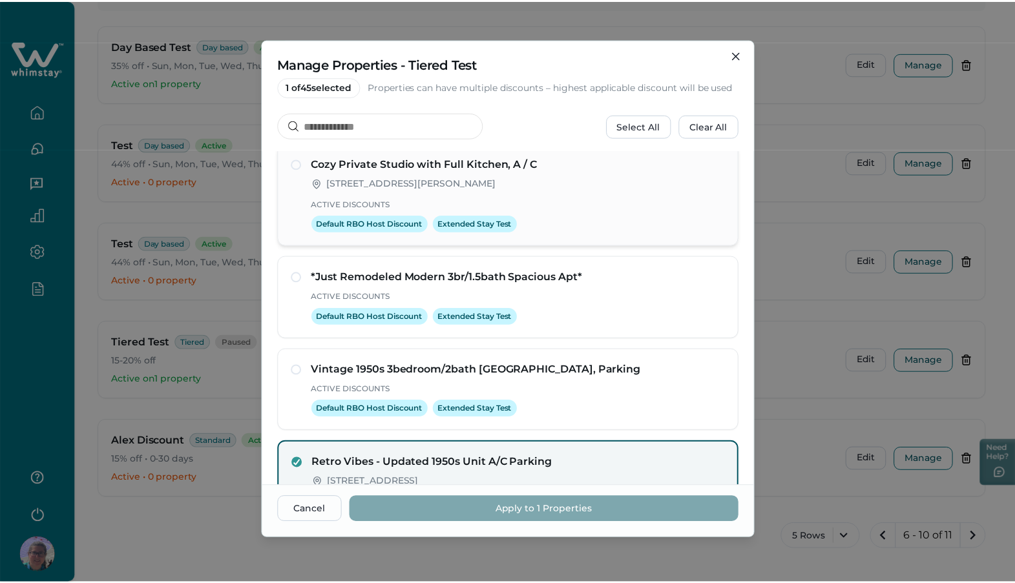
scroll to position [278, 0]
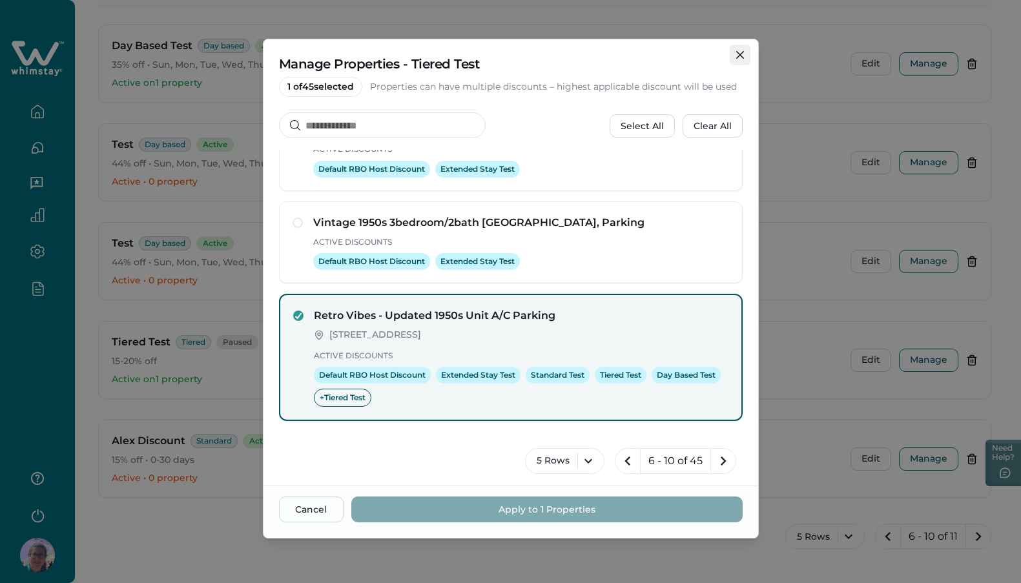
click at [740, 54] on icon "Close" at bounding box center [740, 55] width 8 height 8
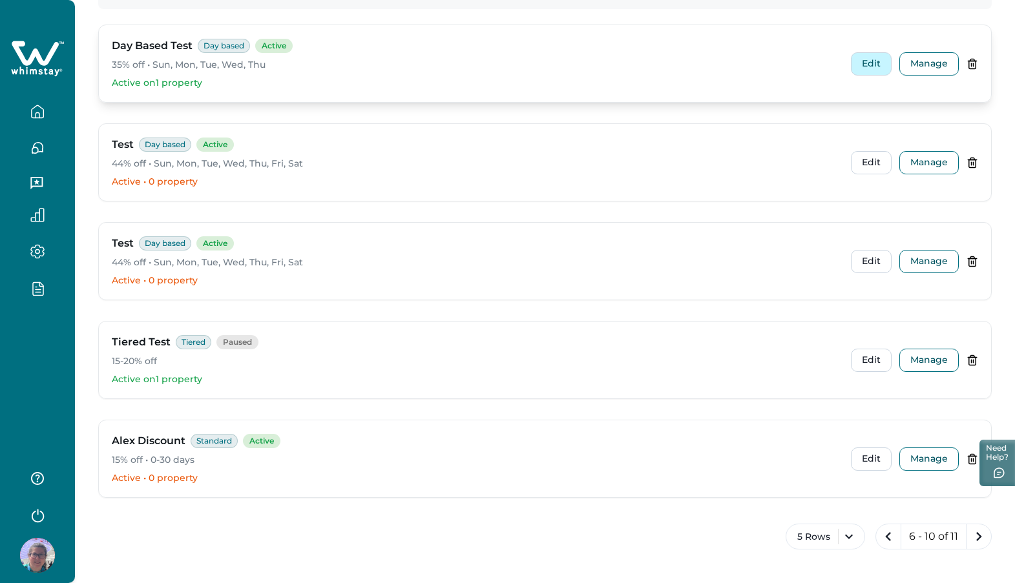
click at [872, 63] on button "Edit" at bounding box center [871, 63] width 41 height 23
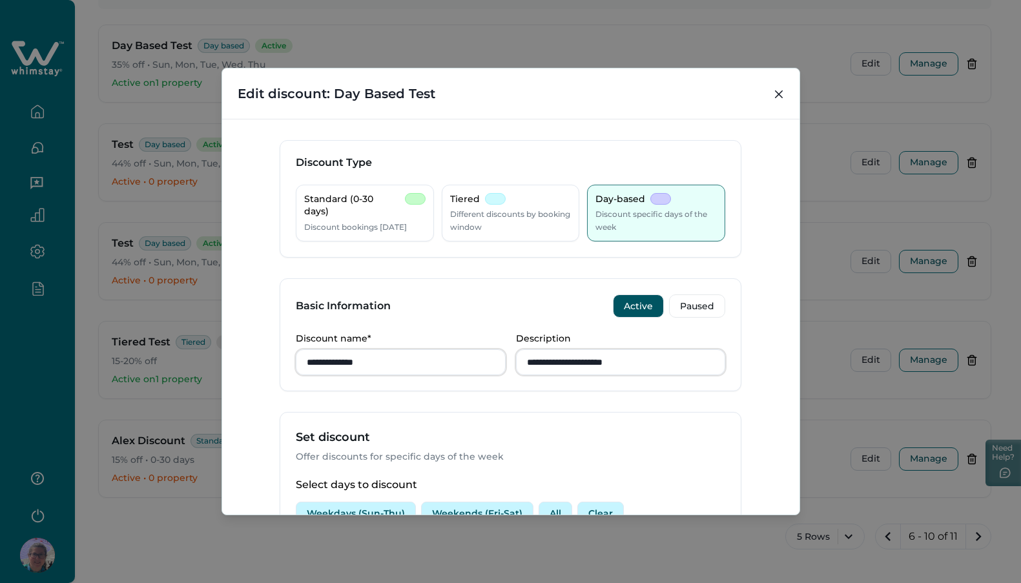
click at [792, 83] on header "Edit discount: Day Based Test" at bounding box center [510, 93] width 577 height 50
click at [779, 89] on button "Close" at bounding box center [779, 94] width 21 height 21
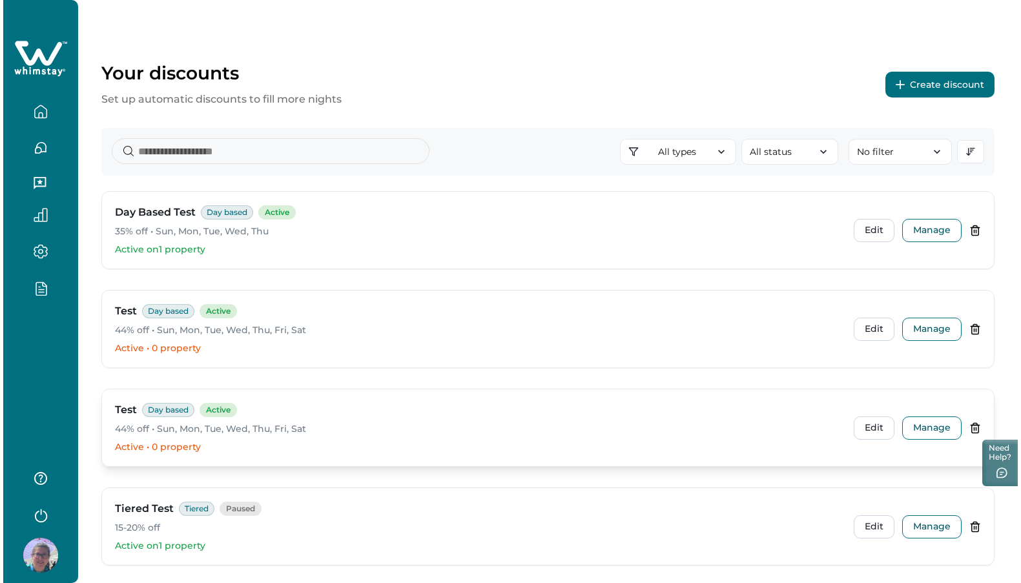
scroll to position [167, 0]
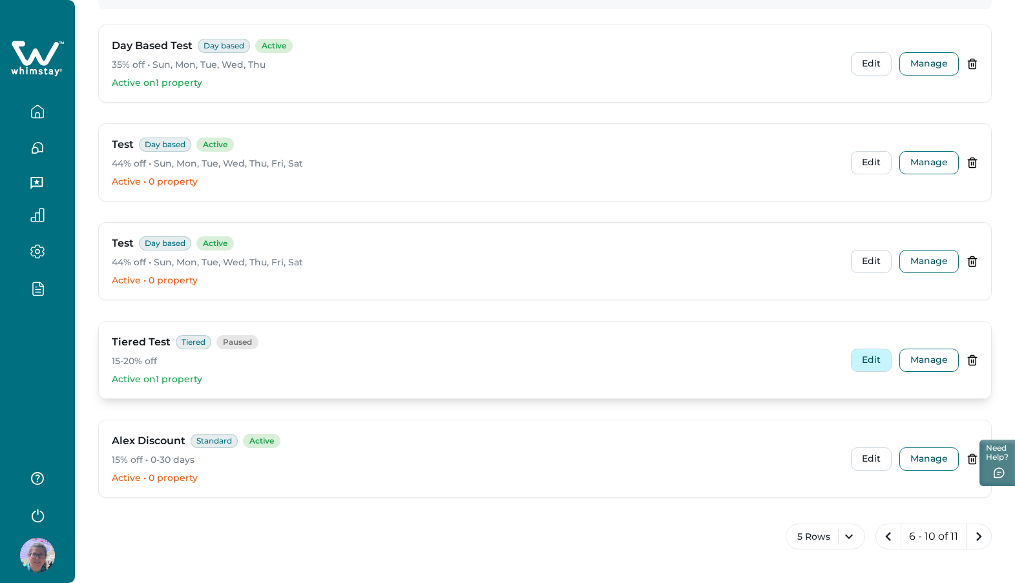
click at [869, 356] on button "Edit" at bounding box center [871, 360] width 41 height 23
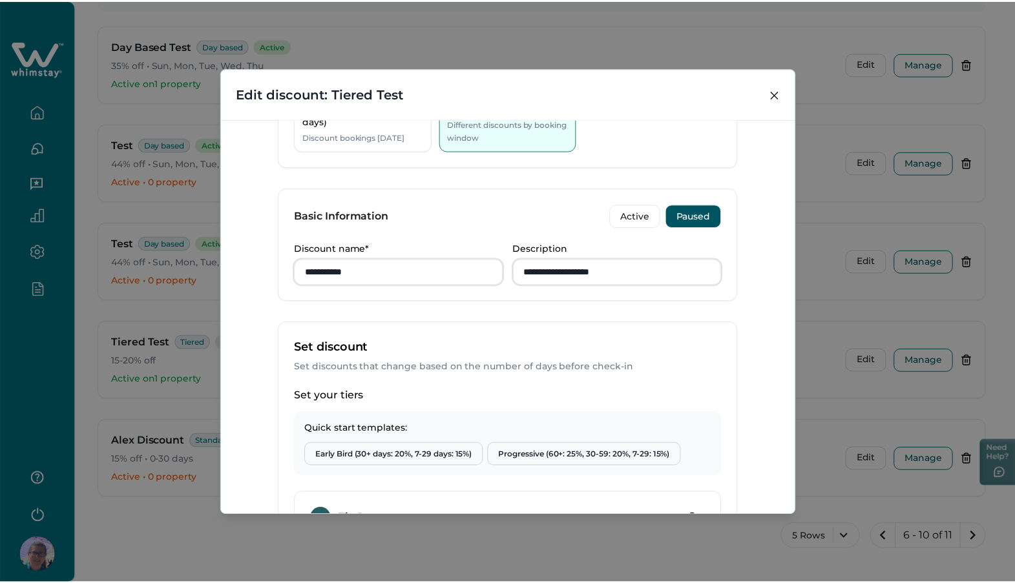
scroll to position [92, 0]
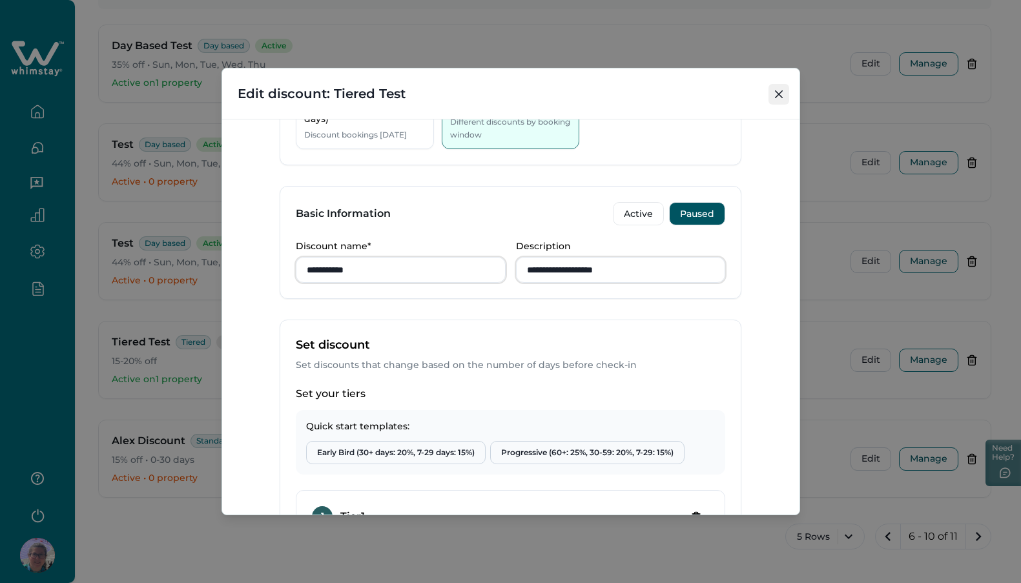
click at [780, 90] on button "Close" at bounding box center [779, 94] width 21 height 21
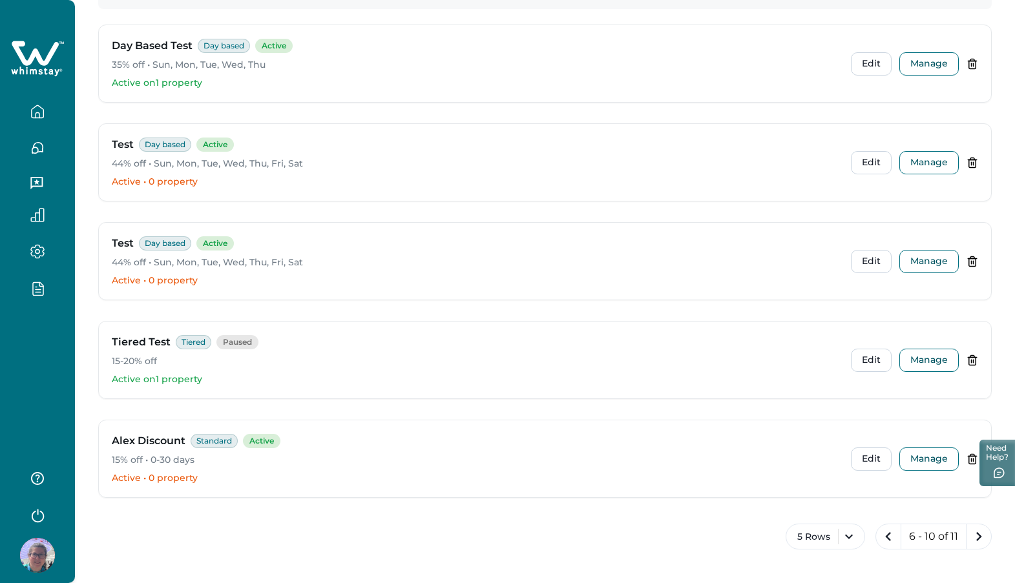
click at [36, 287] on icon "button" at bounding box center [36, 287] width 1 height 0
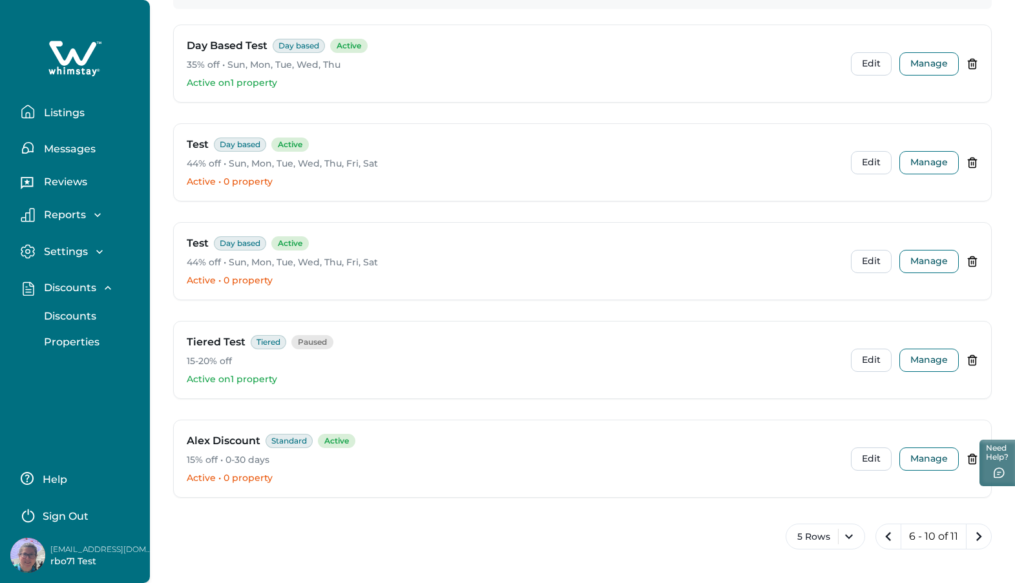
click at [71, 315] on p "Discounts" at bounding box center [68, 316] width 56 height 13
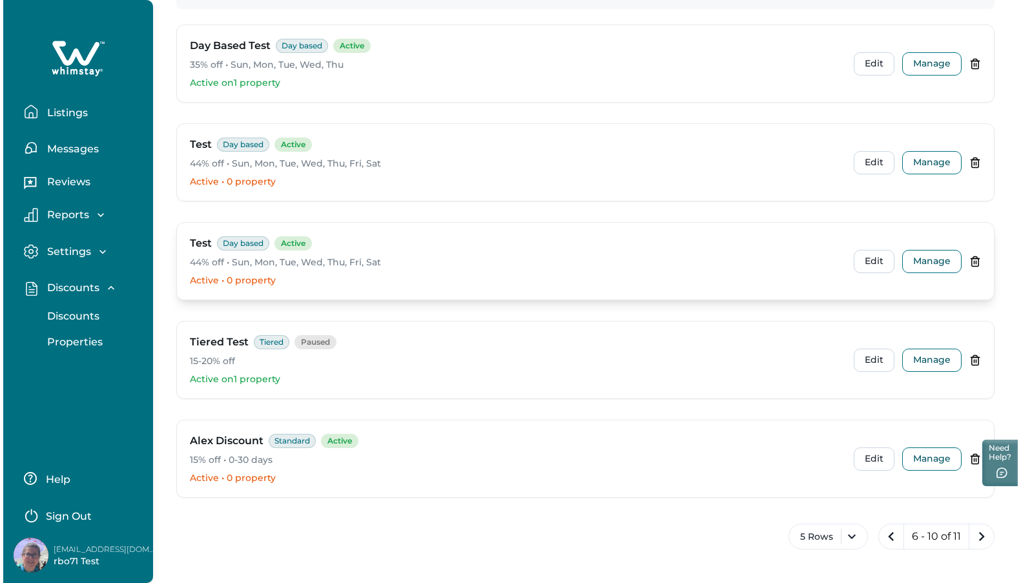
scroll to position [0, 0]
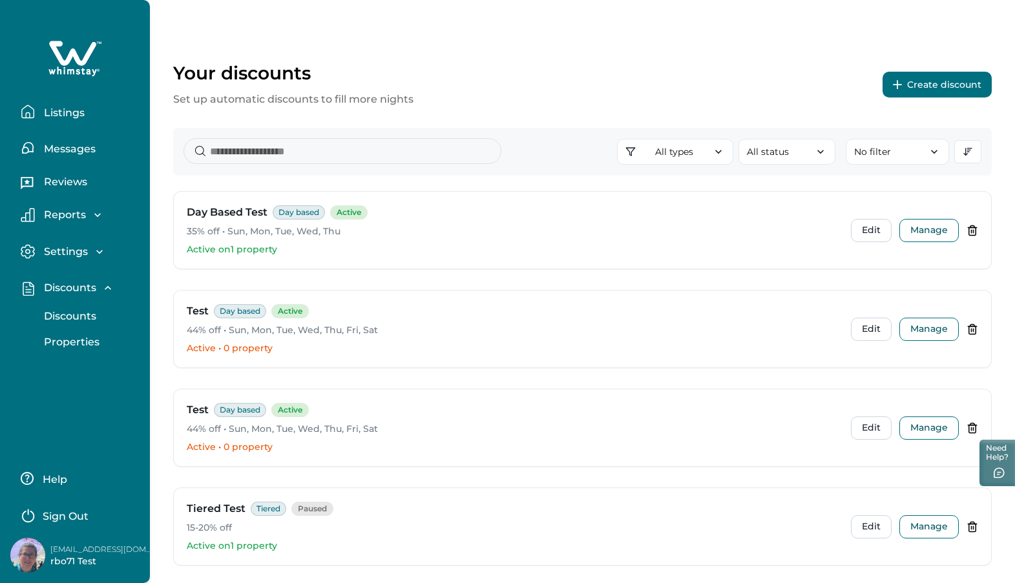
click at [946, 80] on button "Create discount" at bounding box center [936, 85] width 109 height 26
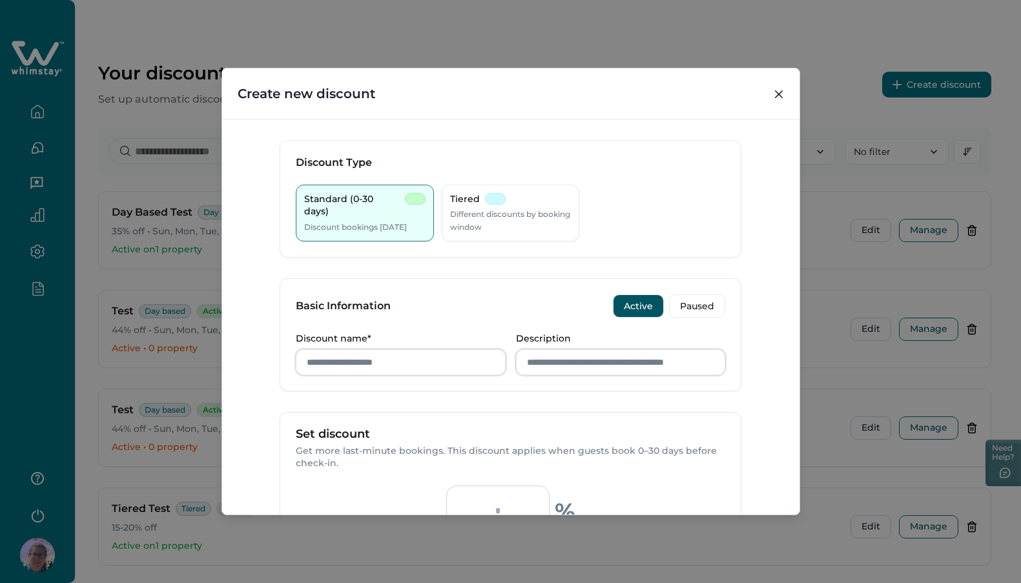
scroll to position [96, 0]
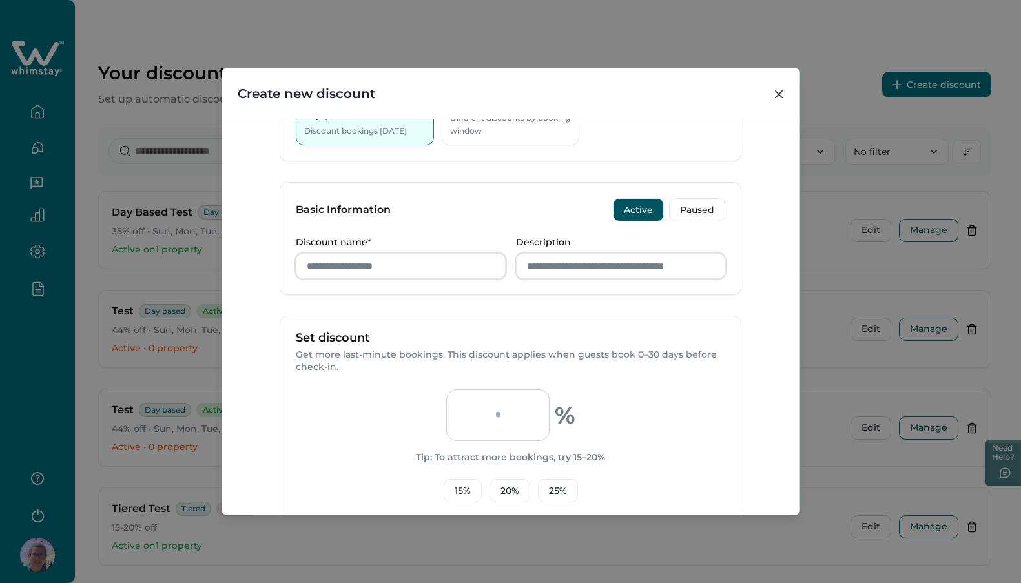
click at [495, 420] on input "number" at bounding box center [497, 415] width 103 height 52
type input "**"
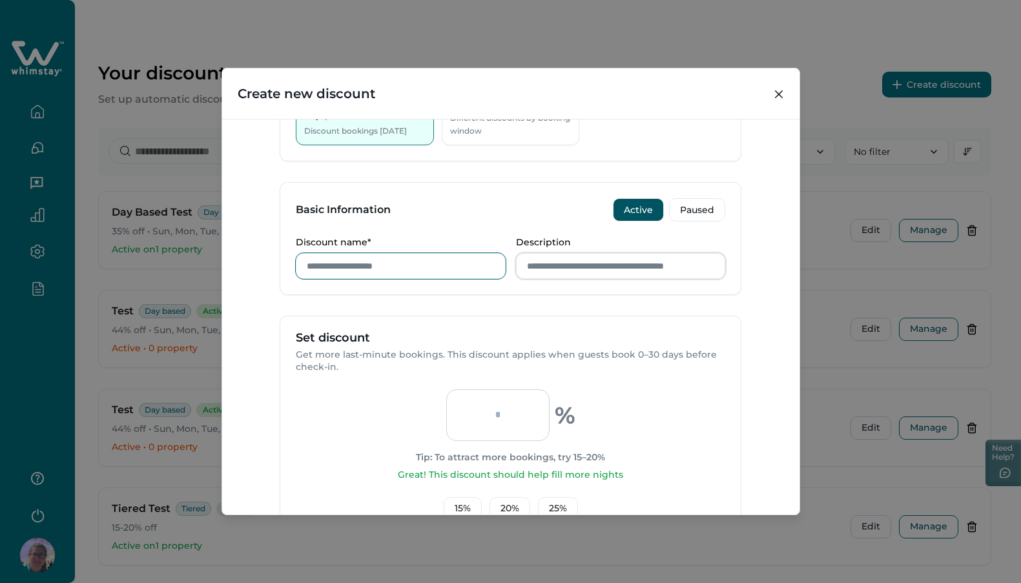
click at [351, 267] on input "Discount name*" at bounding box center [401, 266] width 210 height 26
type input "**********"
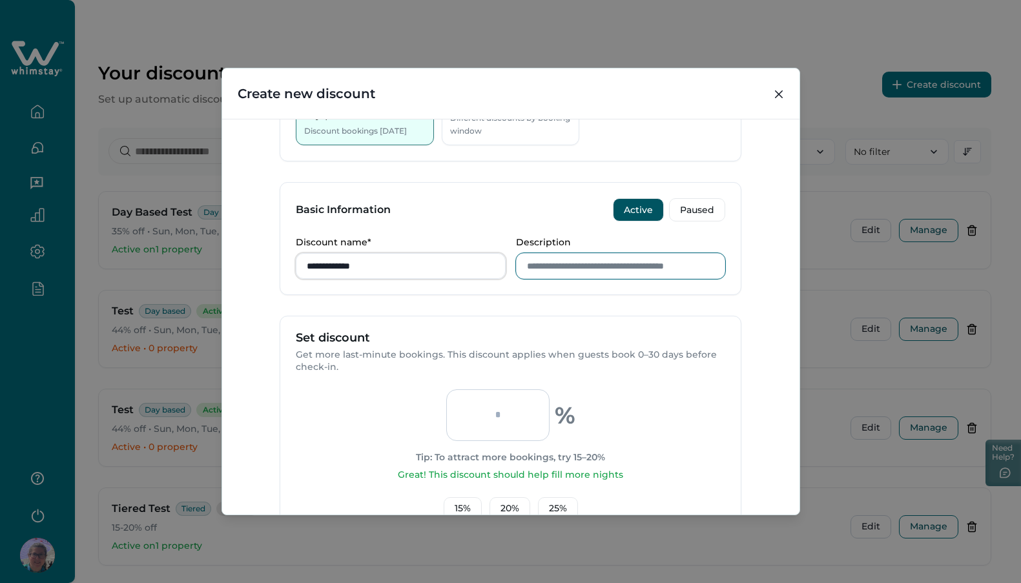
click at [544, 264] on input "Description" at bounding box center [621, 266] width 210 height 26
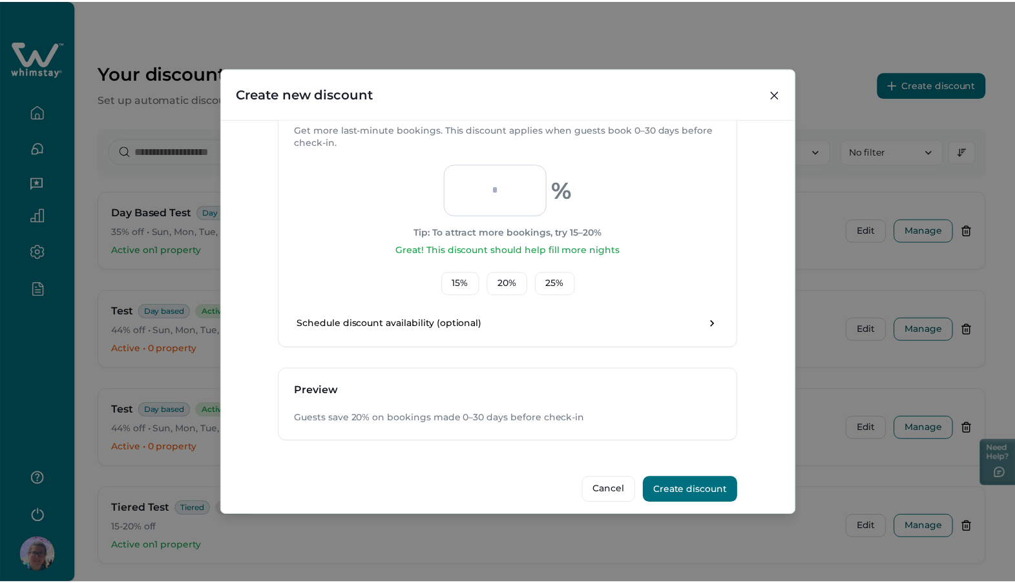
scroll to position [330, 0]
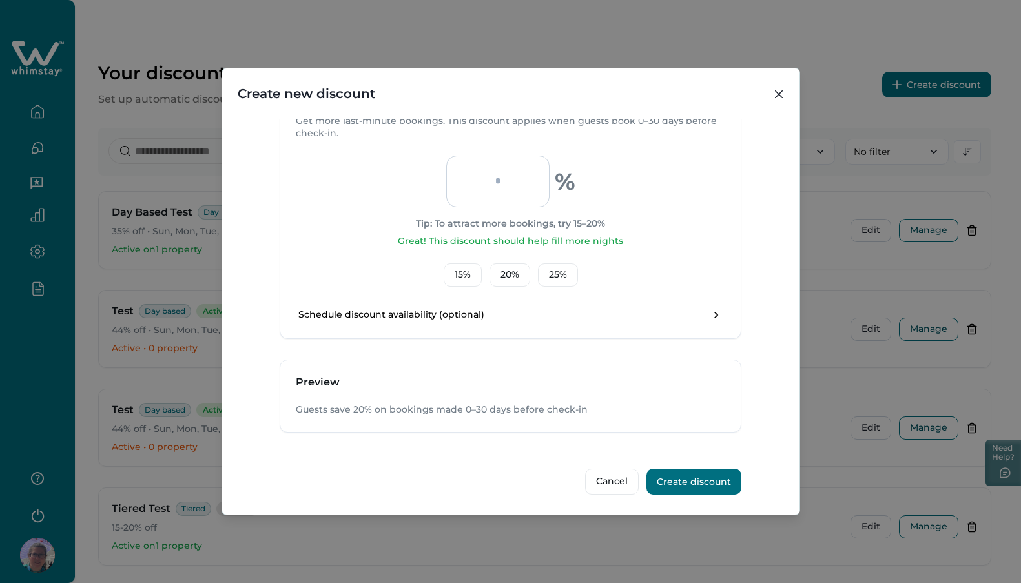
type input "**********"
click at [696, 477] on button "Create discount" at bounding box center [693, 482] width 95 height 26
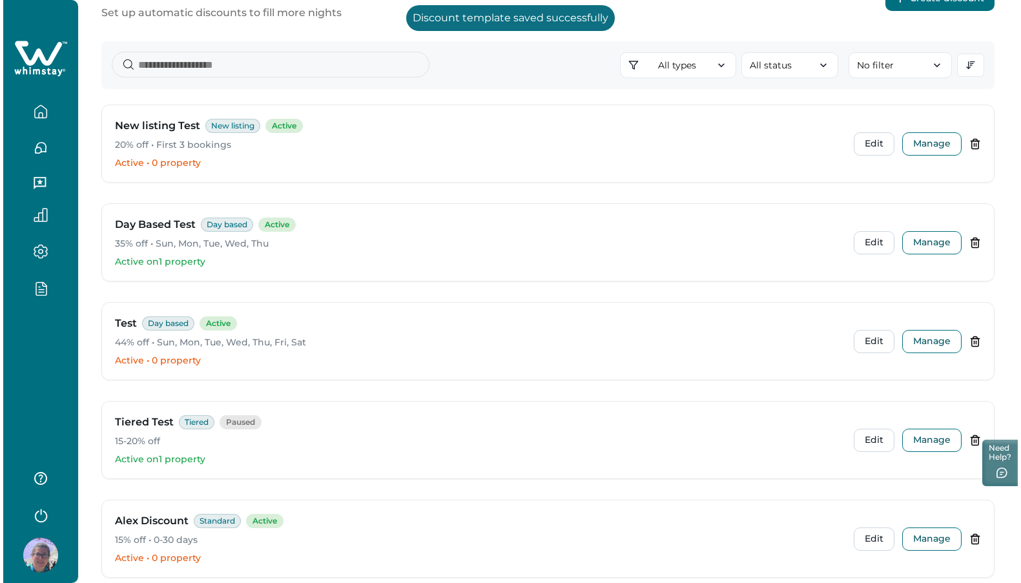
scroll to position [167, 0]
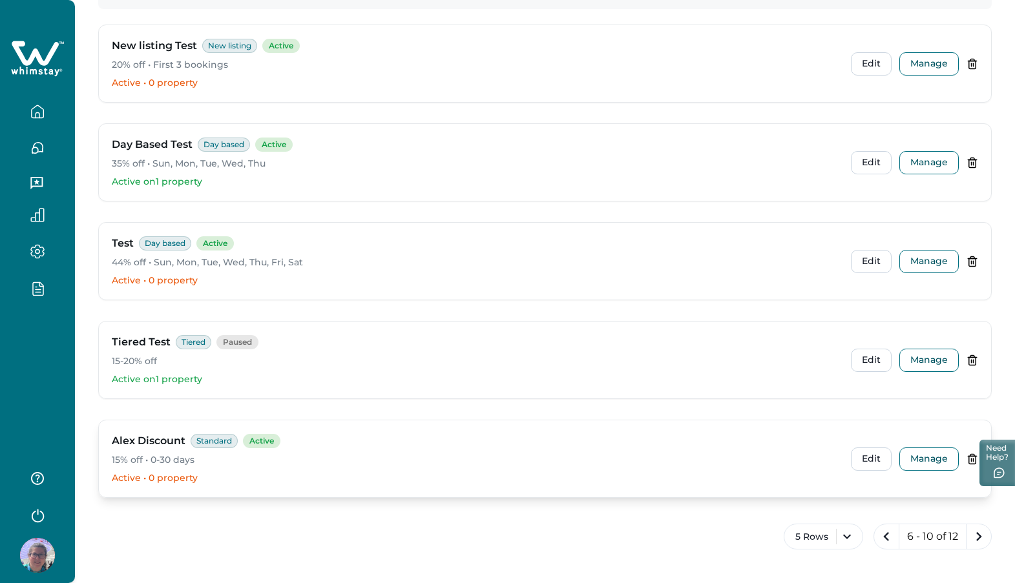
click at [674, 468] on div "Alex Discount Standard Active 15% off • 0-30 days Active • 0 property" at bounding box center [476, 458] width 729 height 51
click at [940, 455] on button "Manage" at bounding box center [928, 459] width 59 height 23
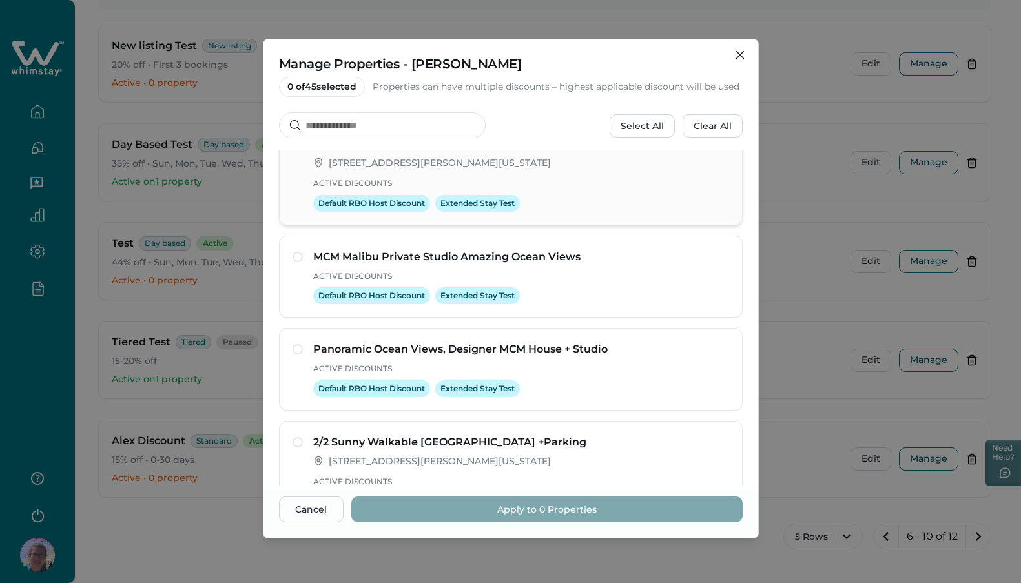
scroll to position [238, 0]
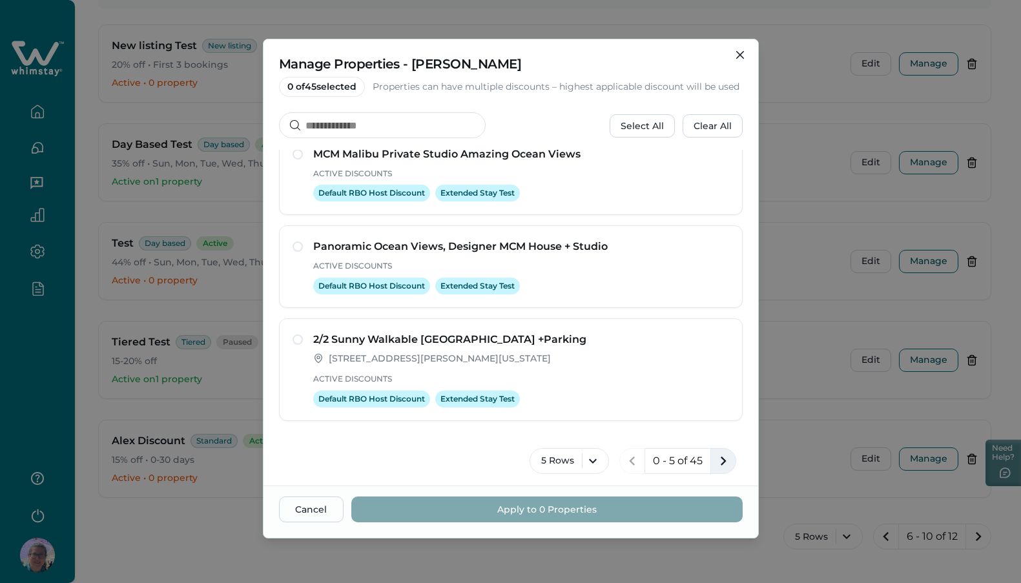
click at [714, 459] on icon "next page" at bounding box center [723, 461] width 18 height 18
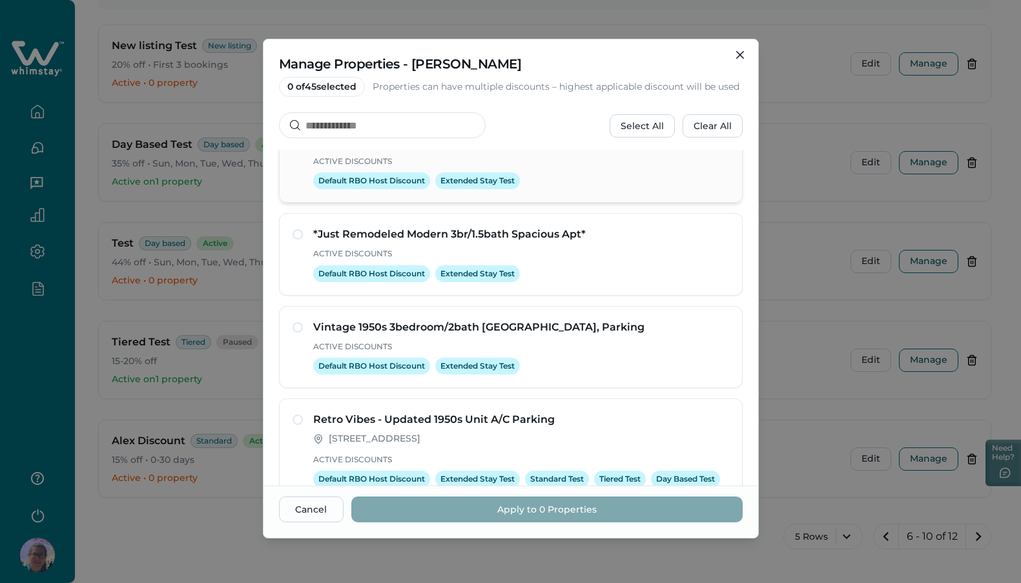
scroll to position [280, 0]
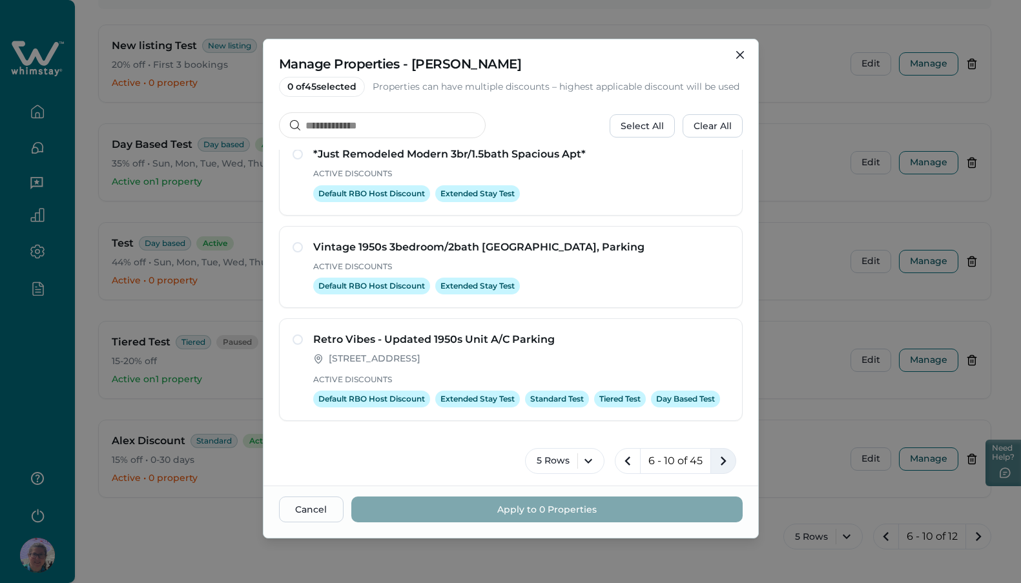
click at [721, 460] on icon "next page" at bounding box center [724, 461] width 6 height 9
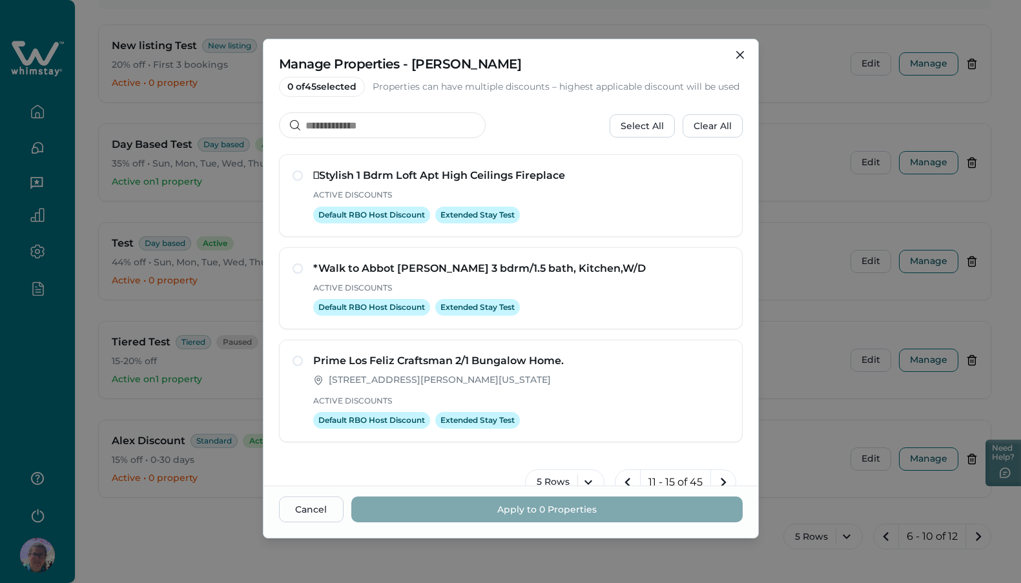
scroll to position [218, 0]
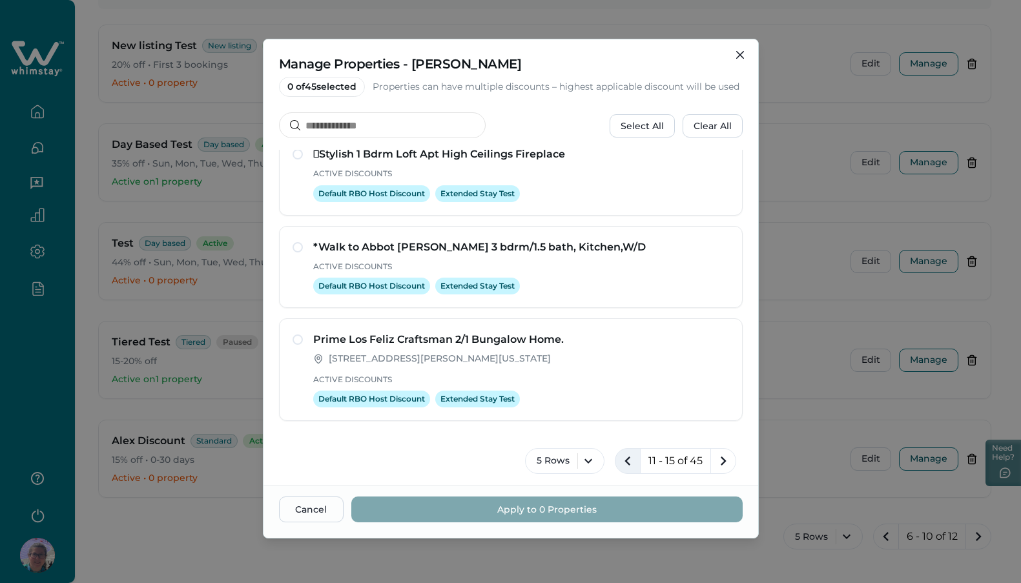
click at [620, 453] on icon "previous page" at bounding box center [628, 461] width 18 height 18
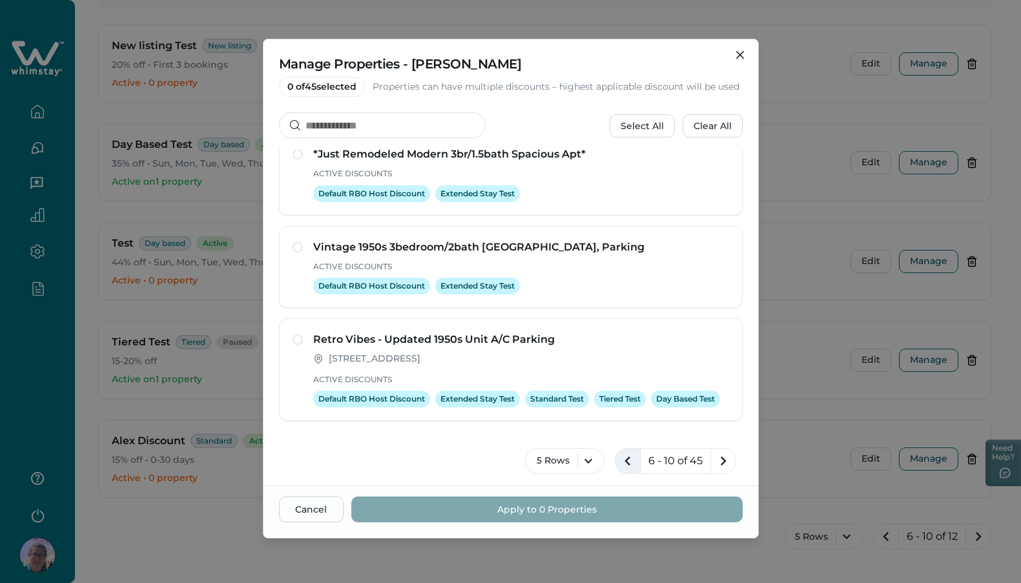
click at [620, 453] on icon "previous page" at bounding box center [628, 461] width 18 height 18
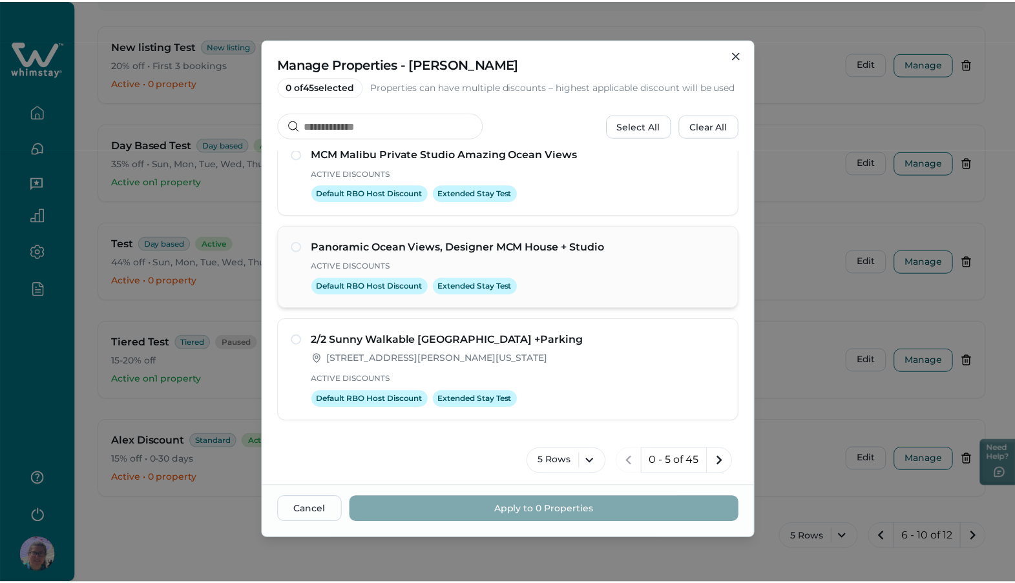
scroll to position [0, 0]
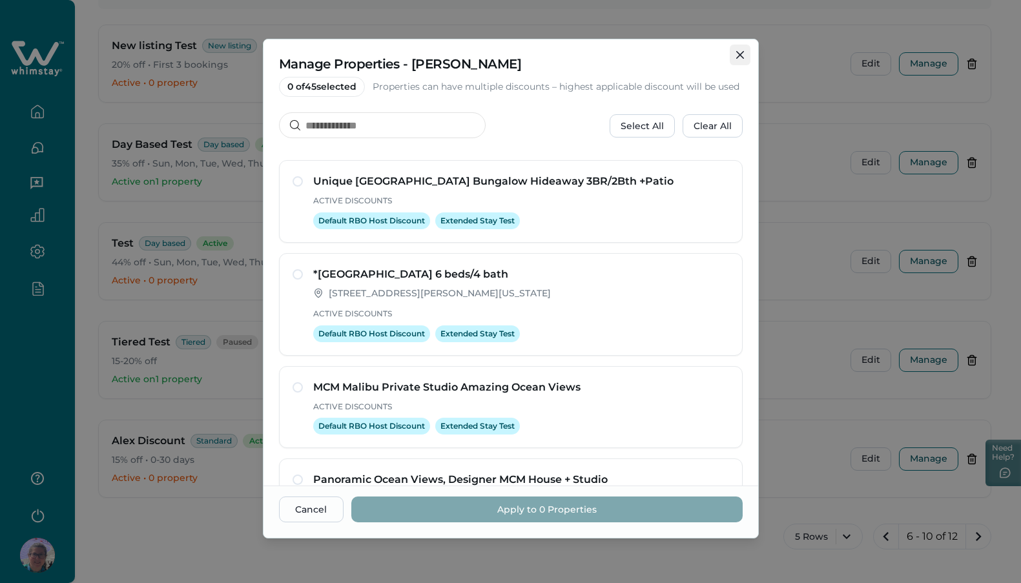
click at [737, 59] on button "Close" at bounding box center [740, 55] width 21 height 21
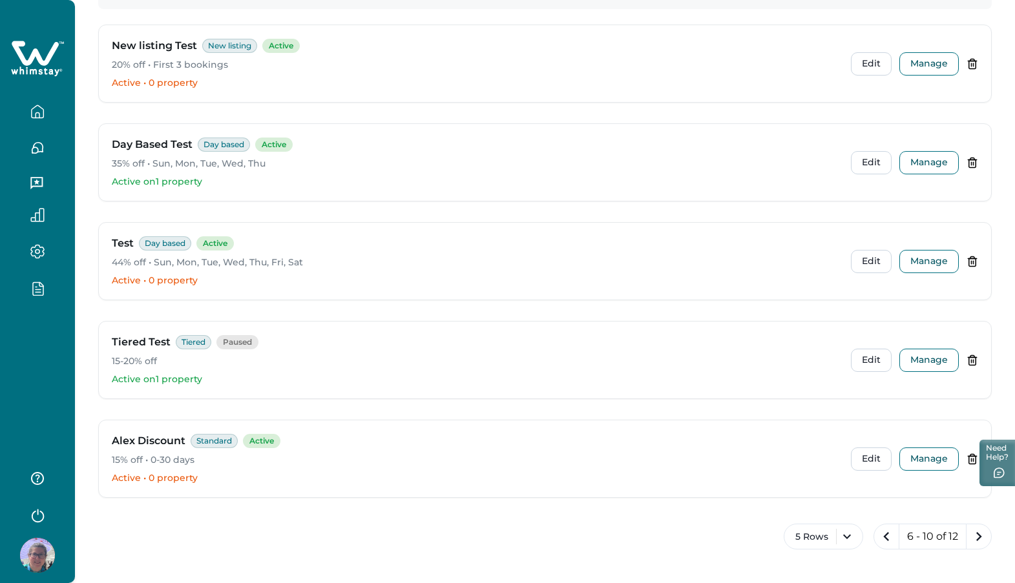
click at [41, 298] on div at bounding box center [37, 292] width 54 height 23
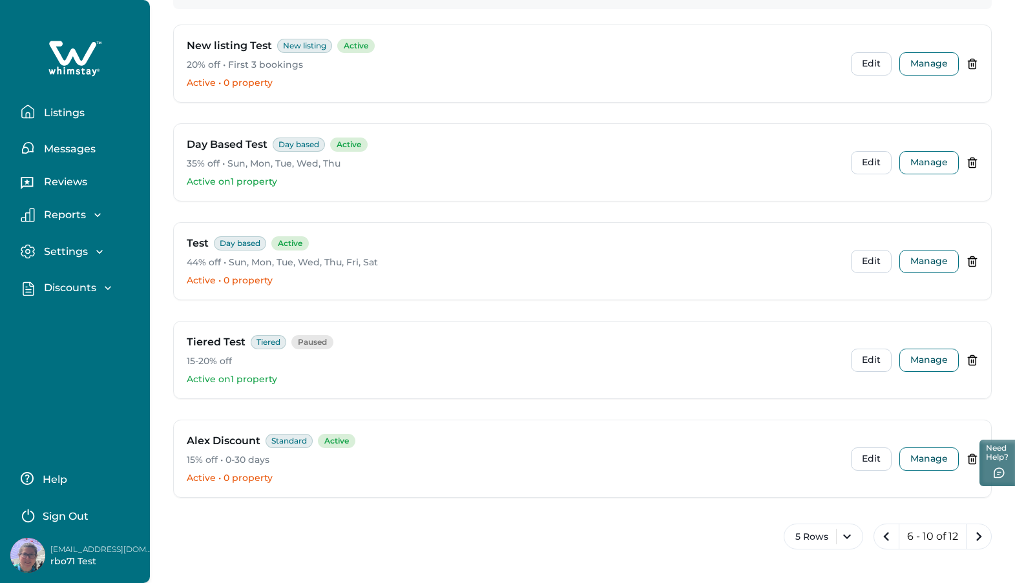
click at [75, 287] on p "Discounts" at bounding box center [68, 288] width 56 height 13
click at [73, 315] on p "Discounts" at bounding box center [68, 316] width 56 height 13
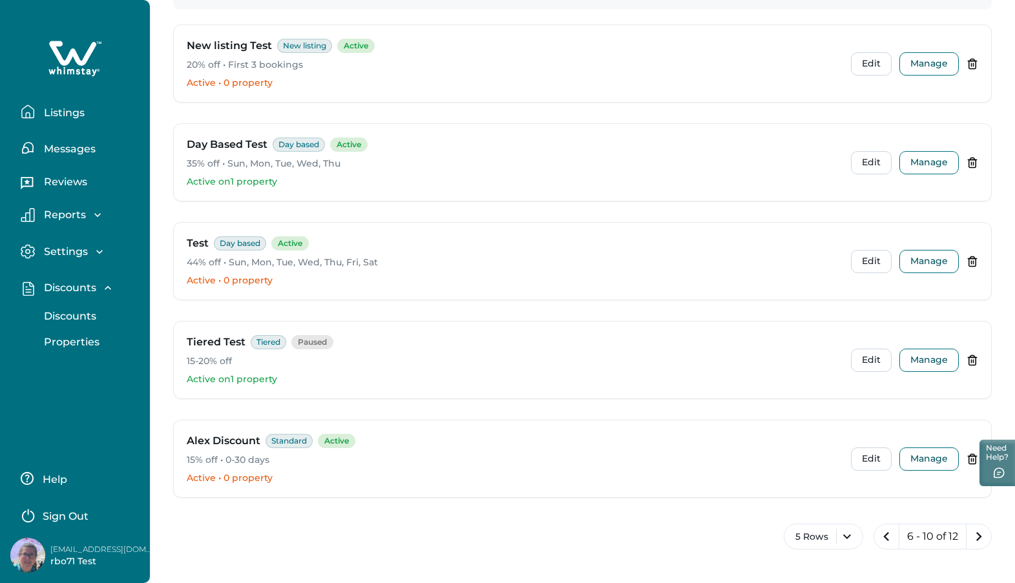
click at [59, 290] on p "Discounts" at bounding box center [68, 288] width 56 height 13
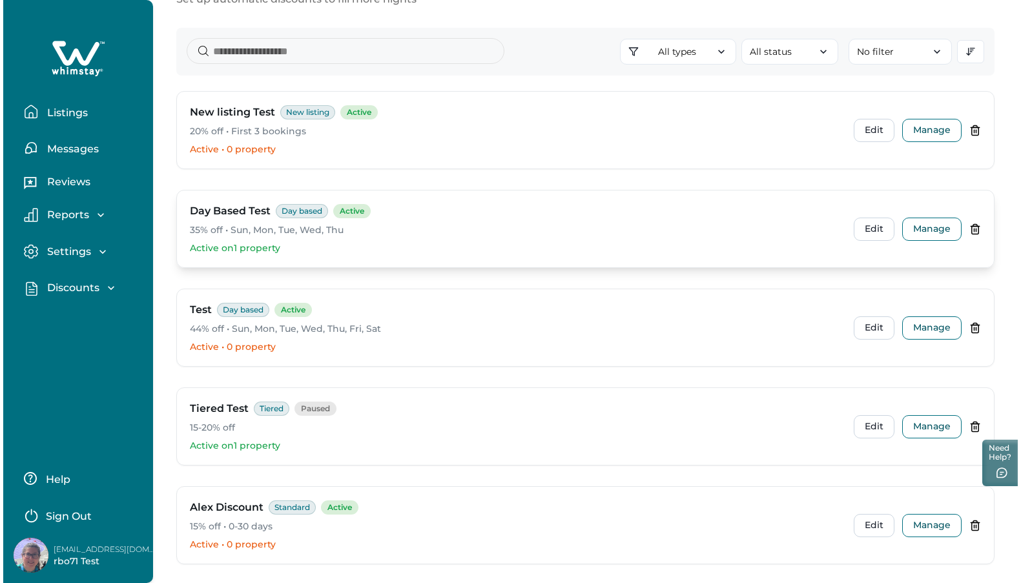
scroll to position [67, 0]
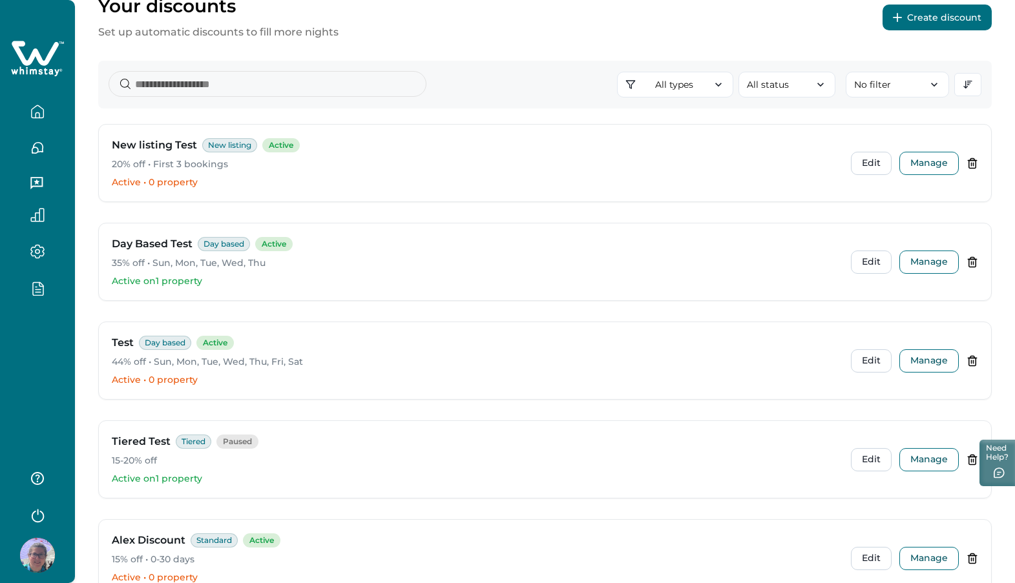
click at [938, 14] on button "Create discount" at bounding box center [936, 18] width 109 height 26
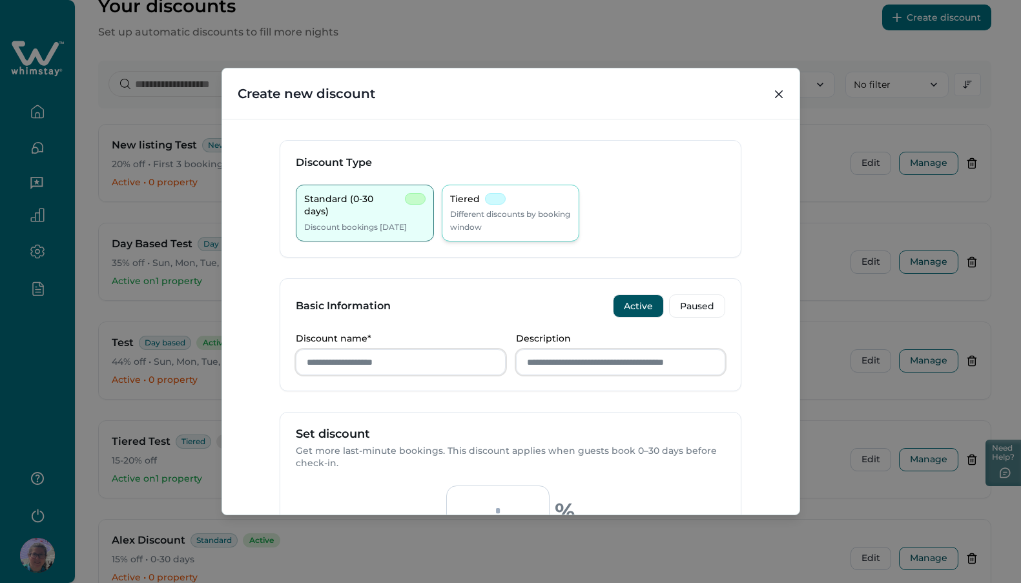
click at [500, 202] on div "Tiered" at bounding box center [478, 199] width 56 height 13
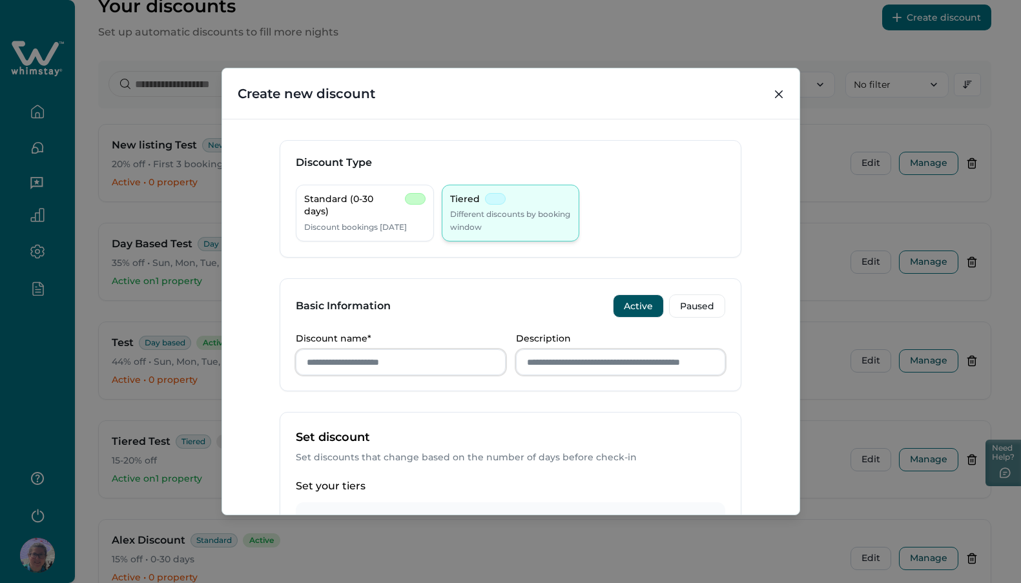
click at [524, 220] on p "Different discounts by booking window" at bounding box center [510, 220] width 121 height 25
click at [361, 363] on input "Discount name*" at bounding box center [401, 362] width 210 height 26
type input "**********"
click at [557, 361] on input "Description" at bounding box center [621, 362] width 210 height 26
type input "*"
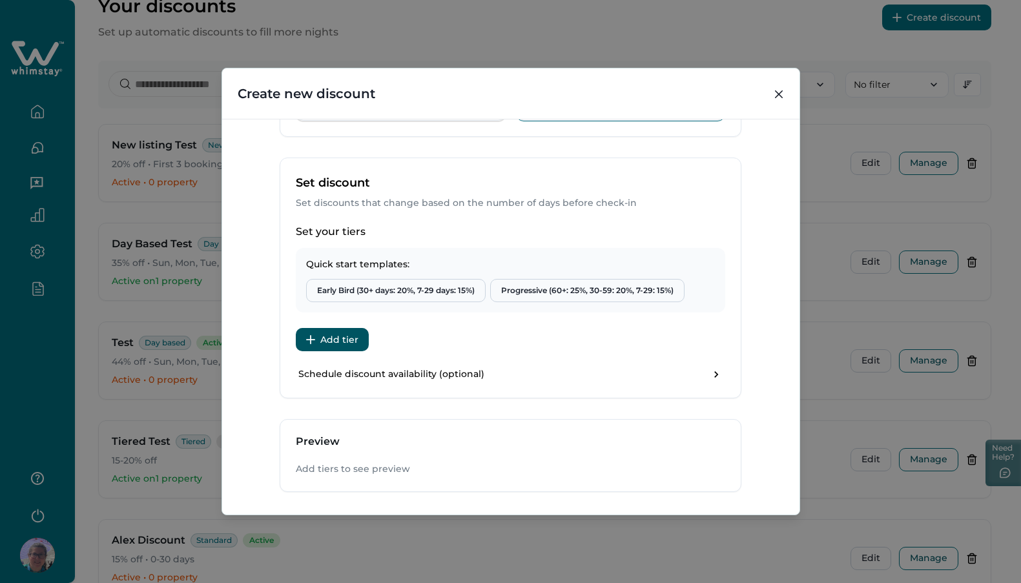
scroll to position [254, 0]
type input "**********"
click at [324, 337] on button "Add tier" at bounding box center [332, 340] width 73 height 23
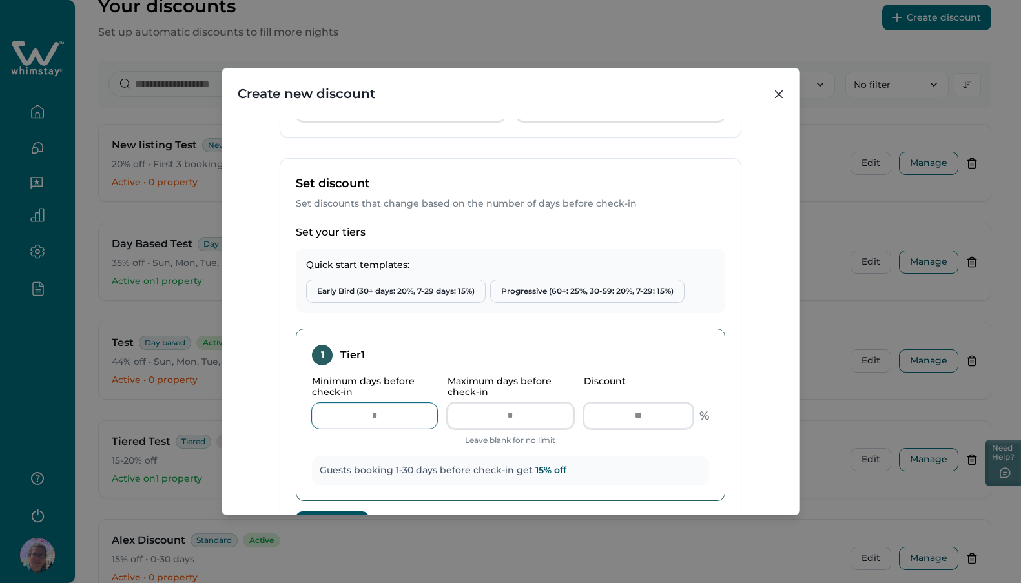
click at [388, 420] on input "*" at bounding box center [374, 416] width 125 height 26
type input "*"
click at [506, 420] on input "**" at bounding box center [510, 416] width 125 height 26
click at [510, 420] on input "**" at bounding box center [510, 416] width 125 height 26
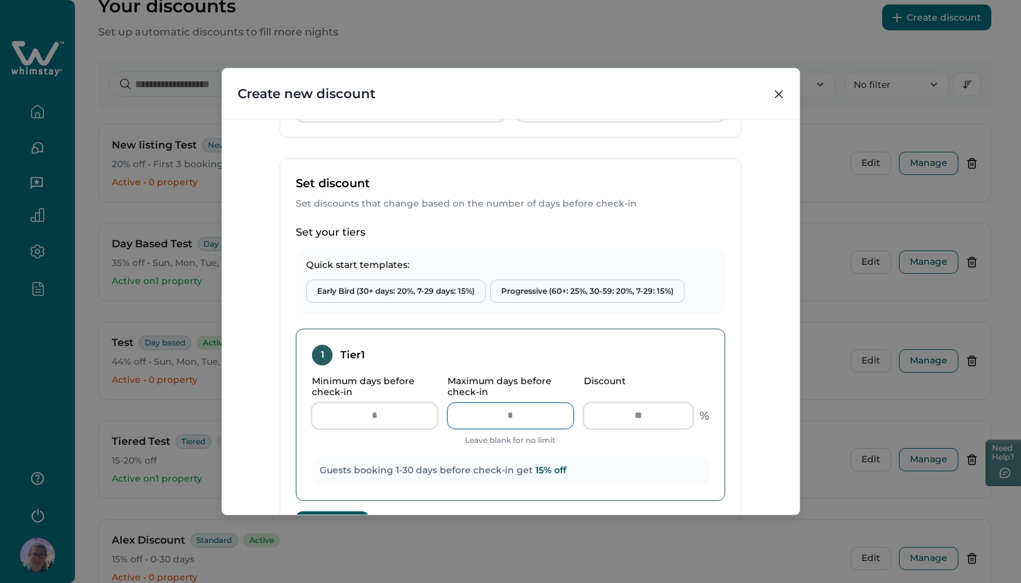
click at [510, 420] on input "**" at bounding box center [510, 416] width 125 height 26
type input "*"
click at [617, 416] on input "**" at bounding box center [638, 416] width 109 height 26
click at [636, 415] on input "**" at bounding box center [638, 416] width 109 height 26
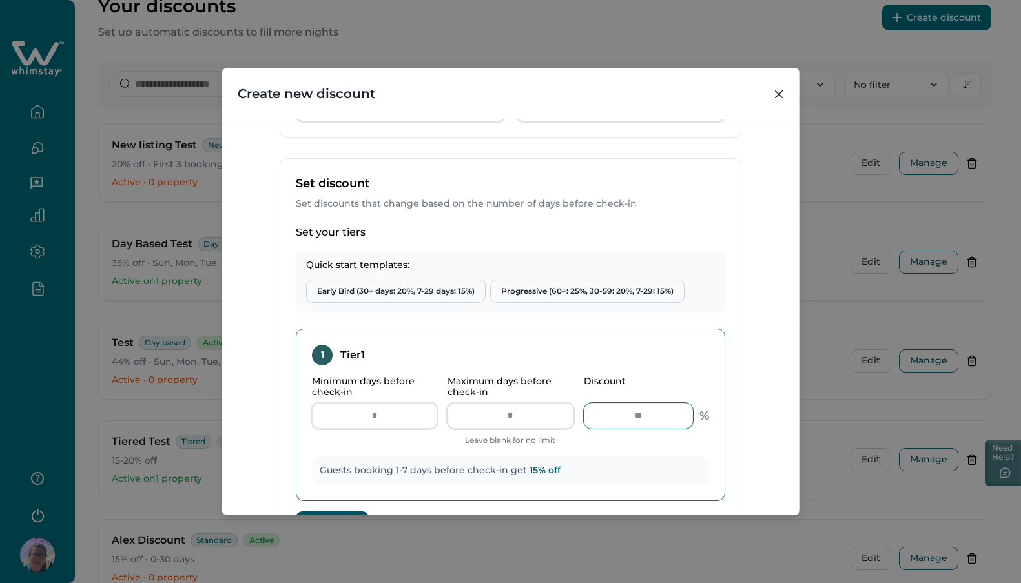
type input "*"
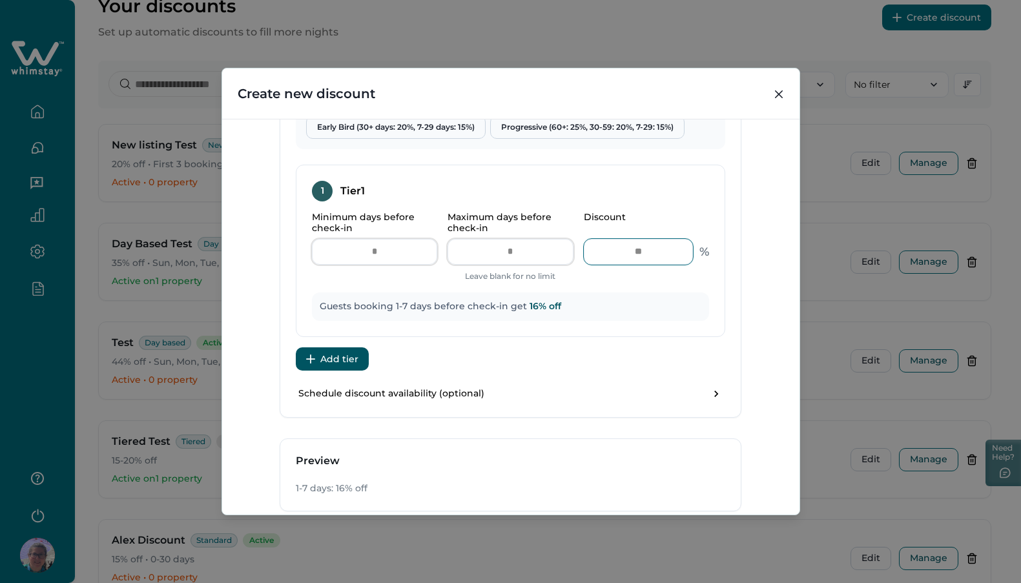
scroll to position [427, 0]
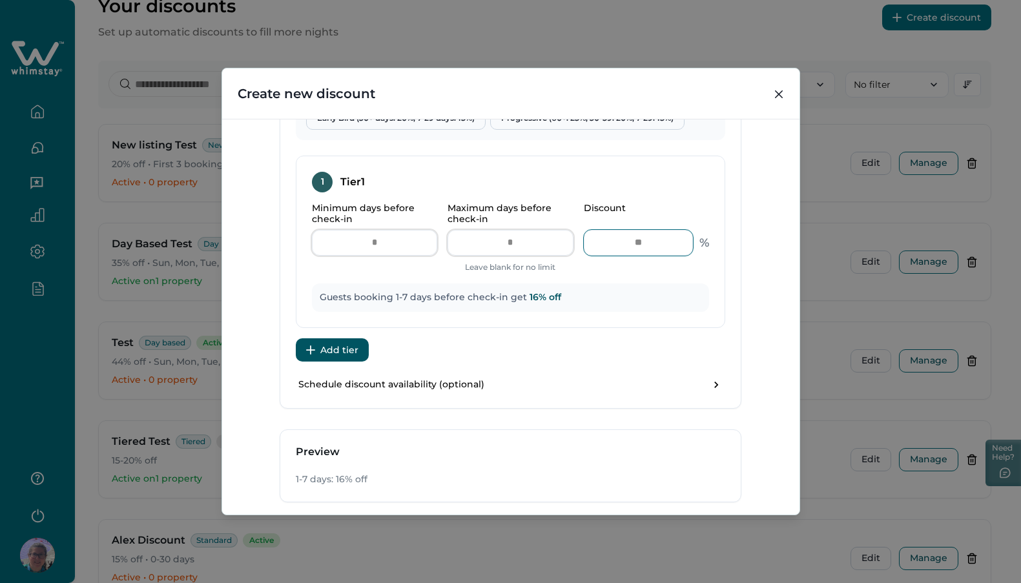
type input "**"
click at [312, 350] on button "Add tier" at bounding box center [332, 349] width 73 height 23
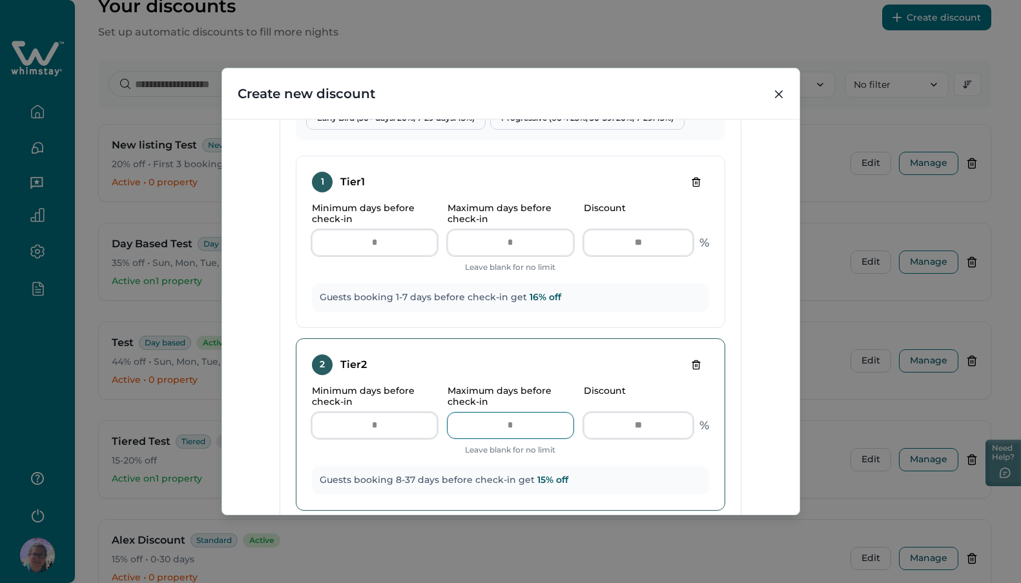
click at [517, 424] on input "**" at bounding box center [510, 426] width 125 height 26
type input "**"
click at [645, 426] on input "**" at bounding box center [638, 426] width 109 height 26
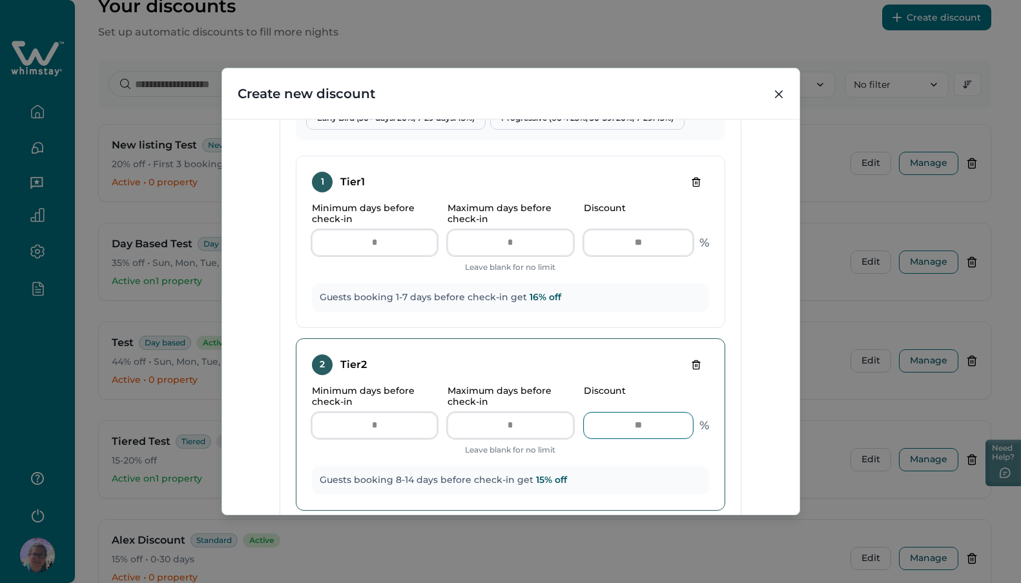
type input "*"
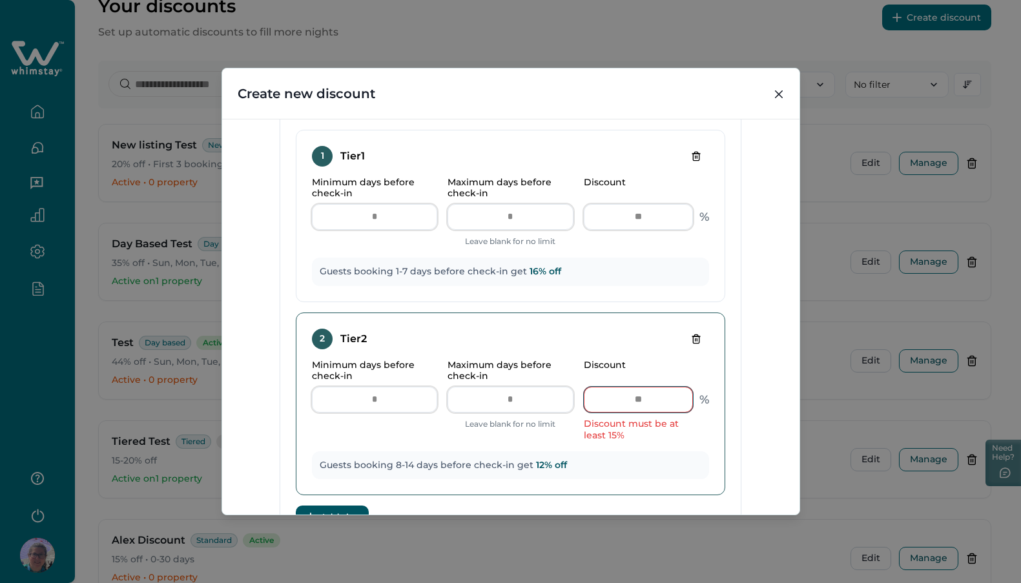
scroll to position [451, 0]
type input "**"
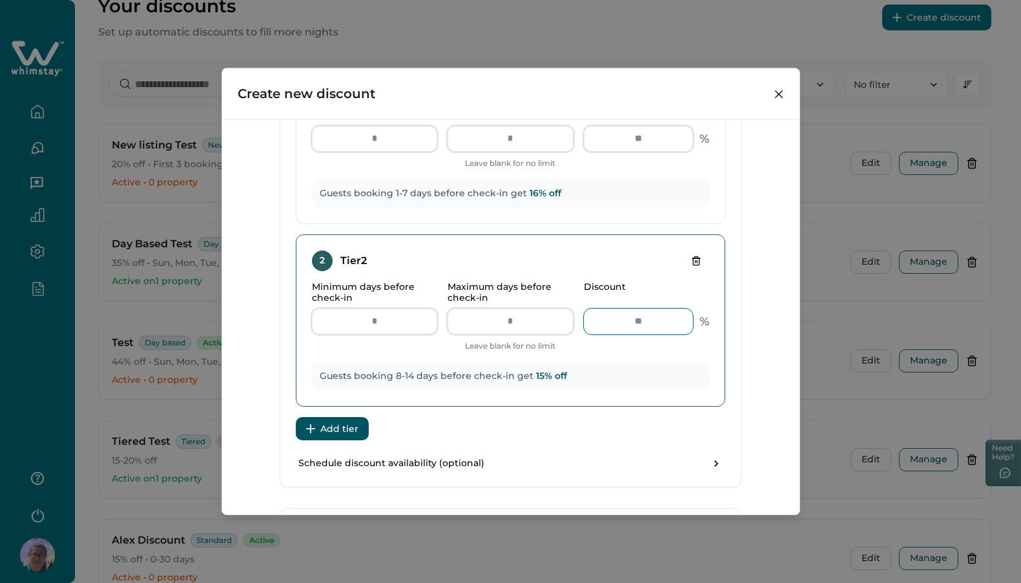
scroll to position [566, 0]
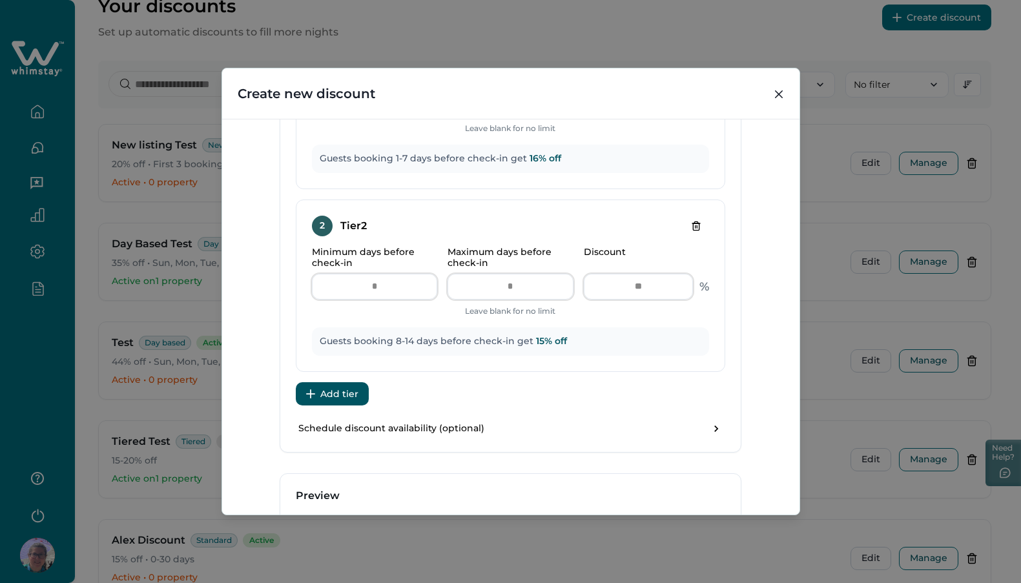
click at [331, 391] on button "Add tier" at bounding box center [332, 393] width 73 height 23
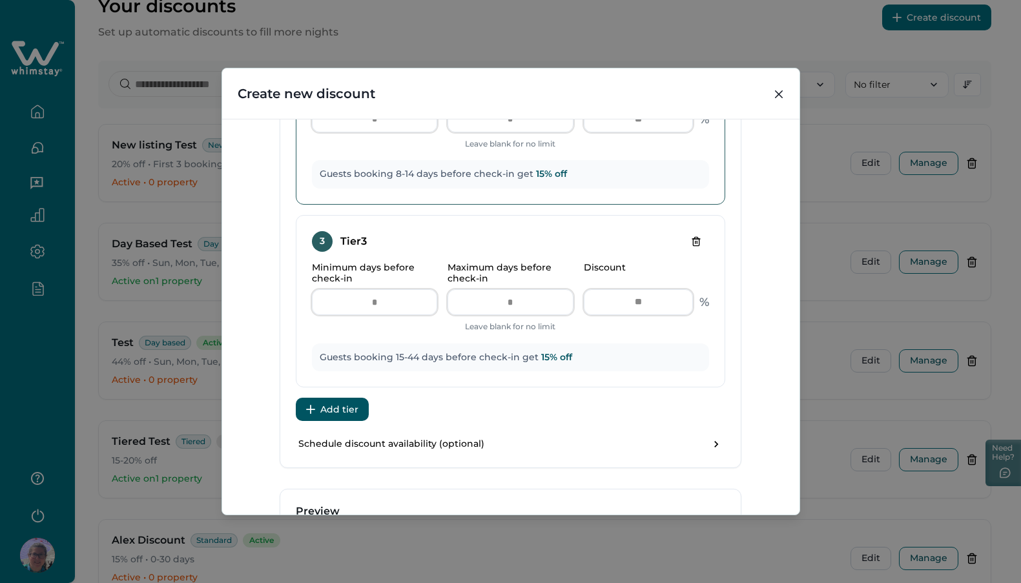
scroll to position [650, 0]
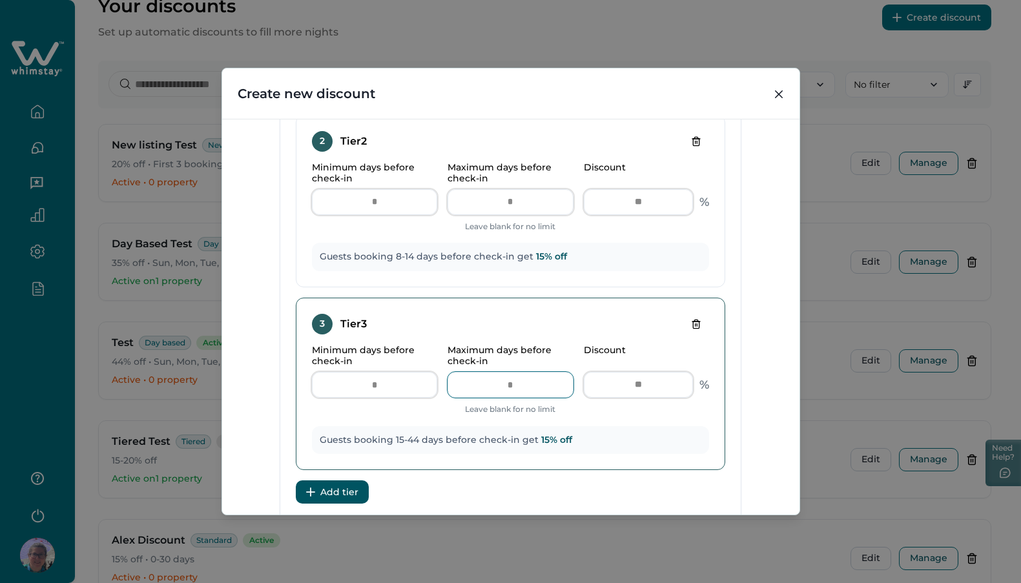
click at [517, 383] on input "**" at bounding box center [510, 385] width 125 height 26
type input "*"
type input "**"
click at [654, 378] on input "**" at bounding box center [638, 385] width 109 height 26
click at [645, 382] on input "**" at bounding box center [638, 385] width 109 height 26
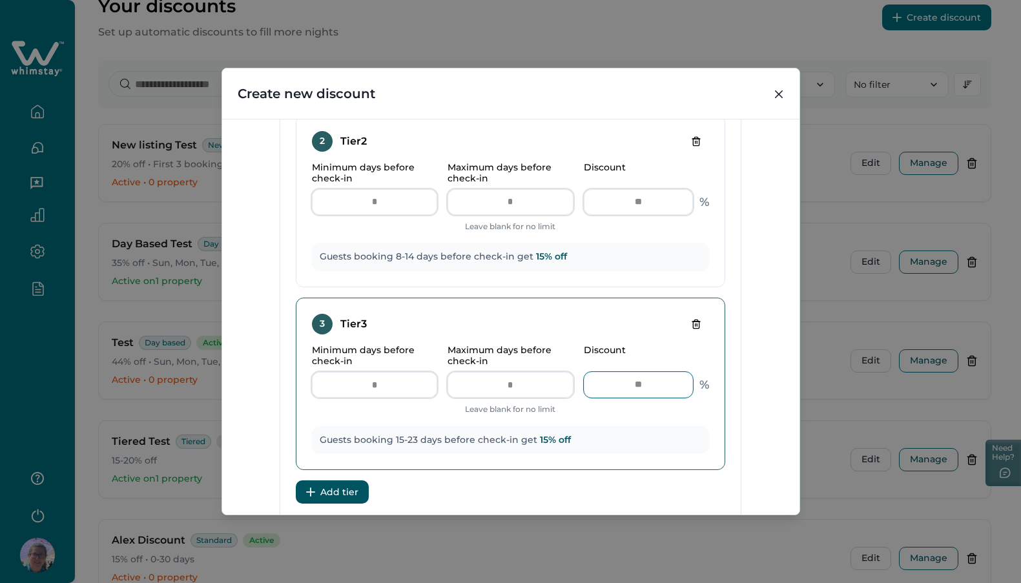
click at [645, 382] on input "**" at bounding box center [638, 385] width 109 height 26
type input "*"
type input "**"
click at [330, 488] on button "Add tier" at bounding box center [332, 492] width 73 height 23
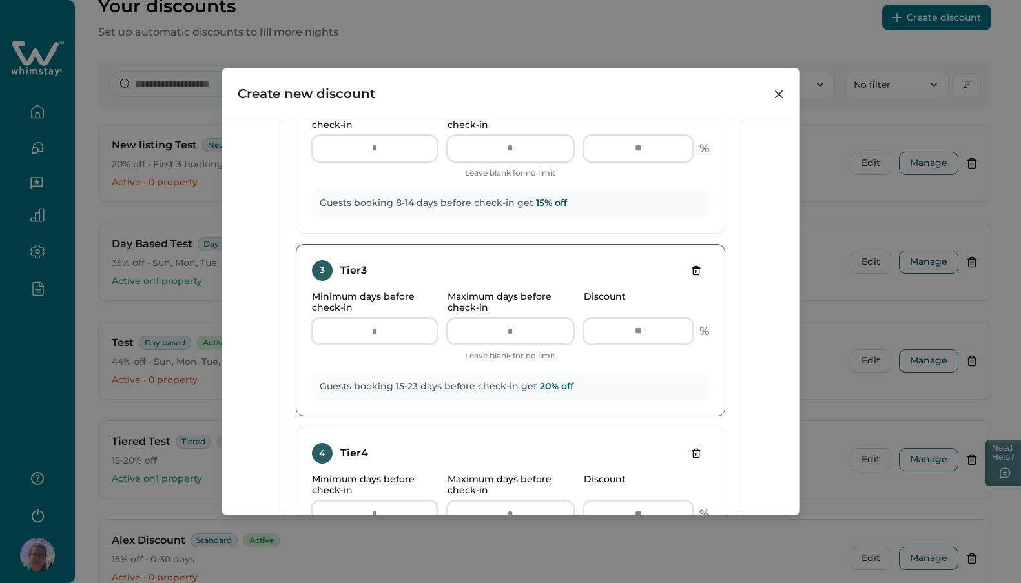
scroll to position [804, 0]
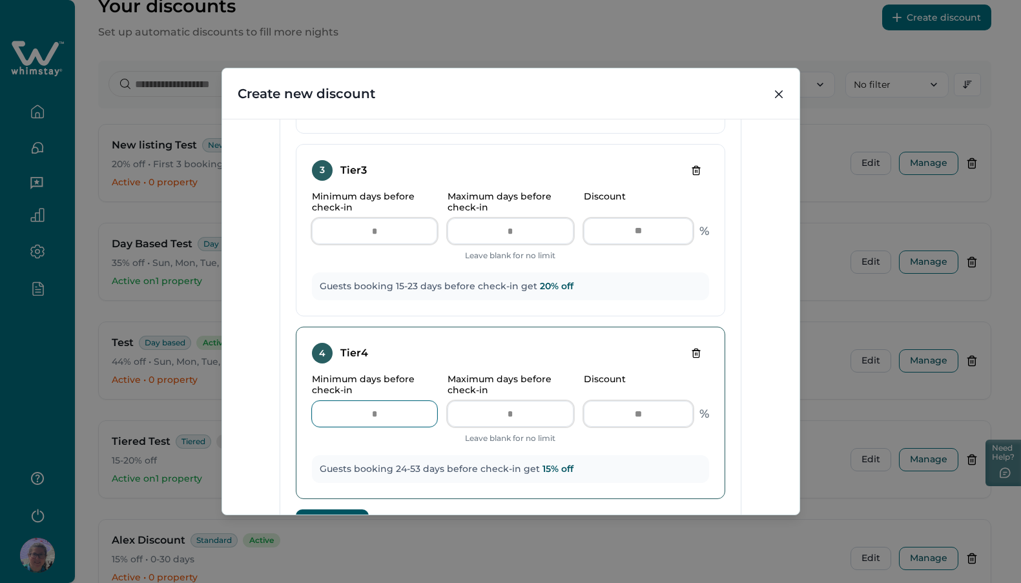
click at [371, 413] on input "**" at bounding box center [374, 414] width 125 height 26
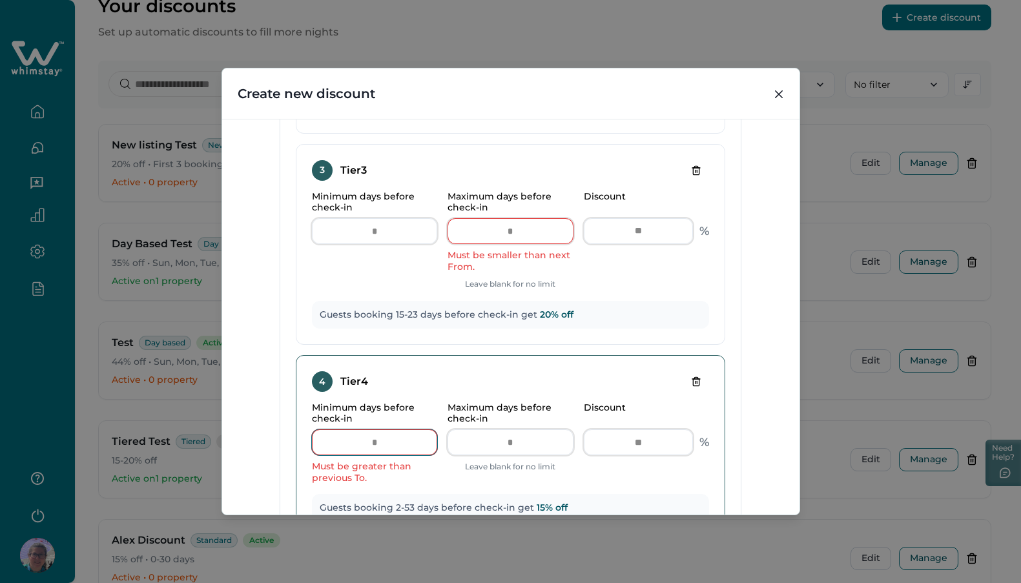
type input "**"
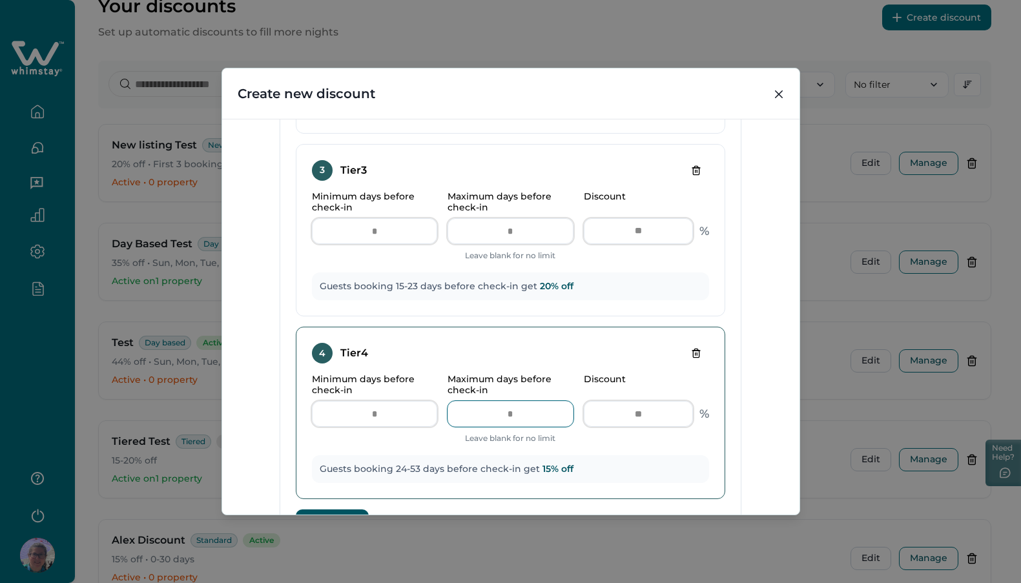
click at [511, 422] on input "**" at bounding box center [510, 414] width 125 height 26
type input "*"
type input "**"
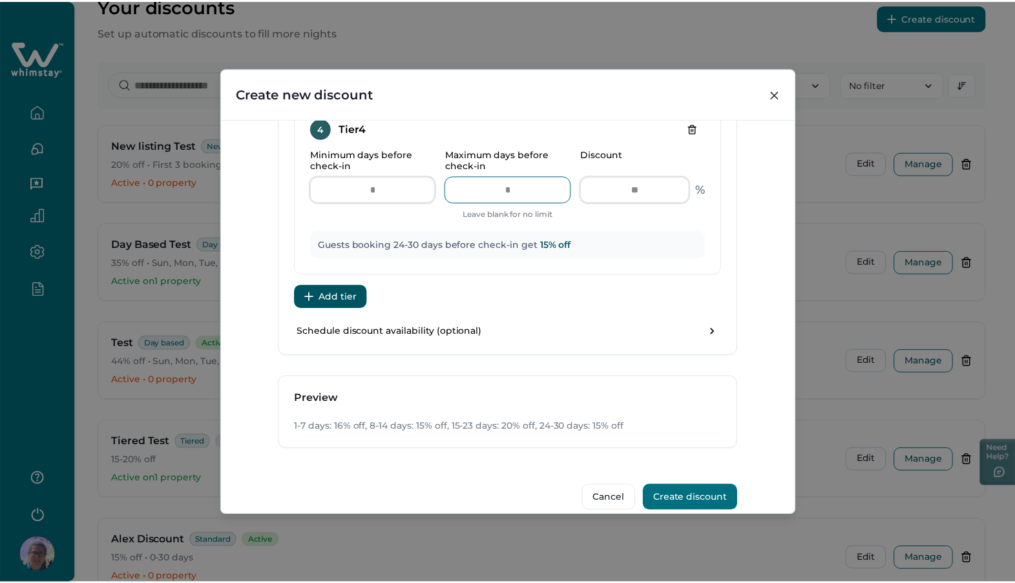
scroll to position [1046, 0]
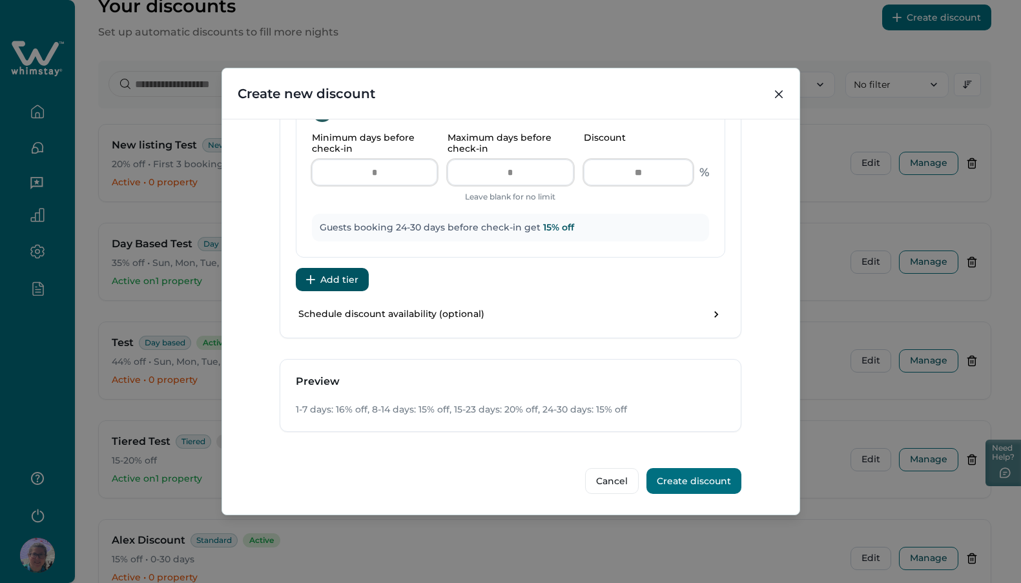
click at [680, 484] on button "Create discount" at bounding box center [693, 481] width 95 height 26
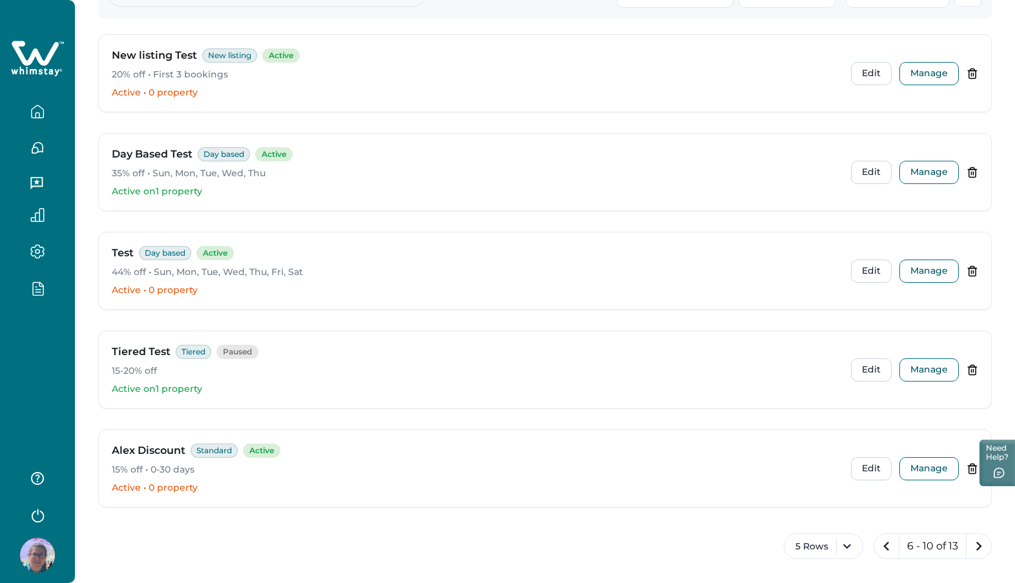
scroll to position [167, 0]
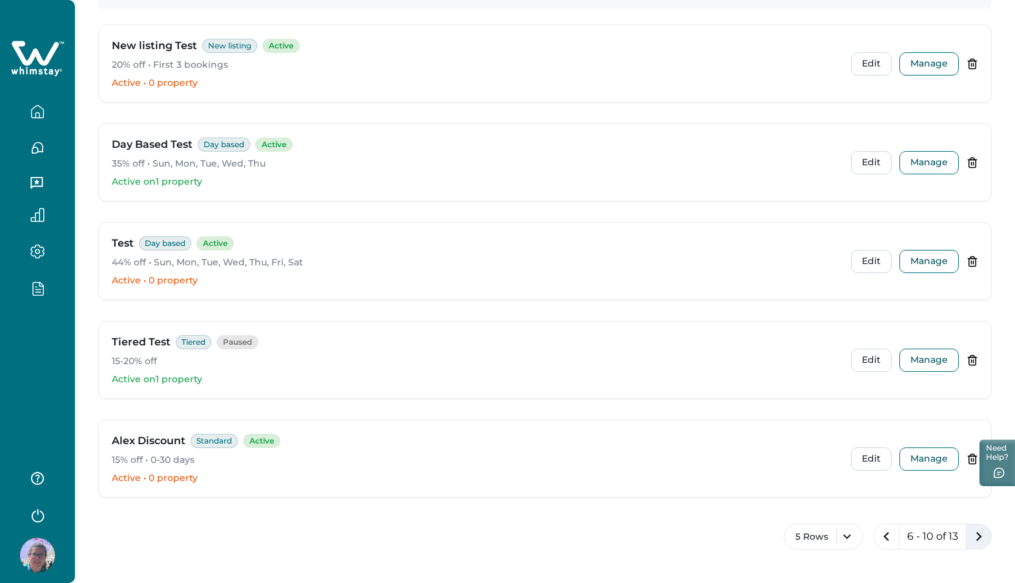
click at [978, 533] on icon "next page" at bounding box center [978, 537] width 18 height 18
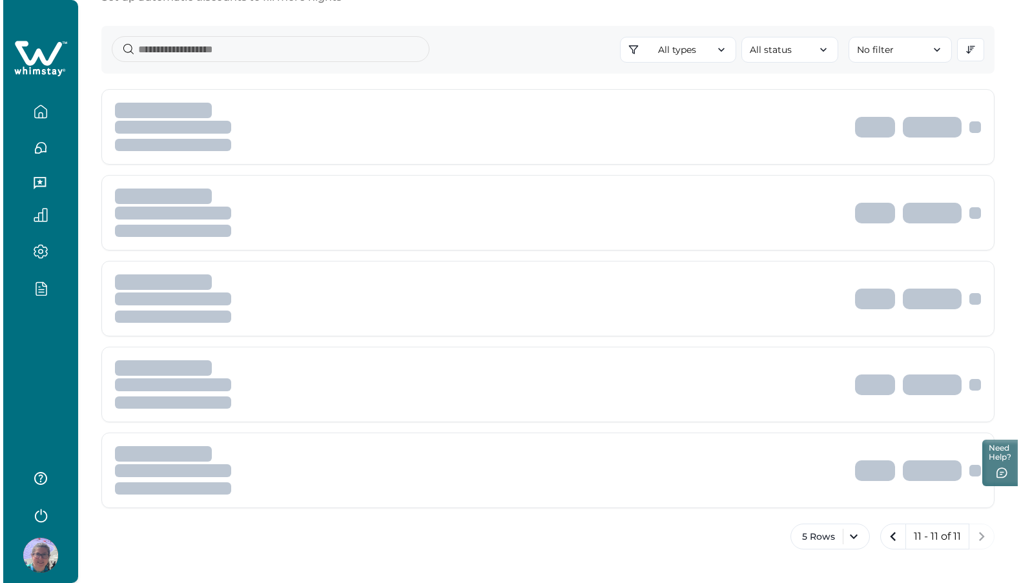
scroll to position [0, 0]
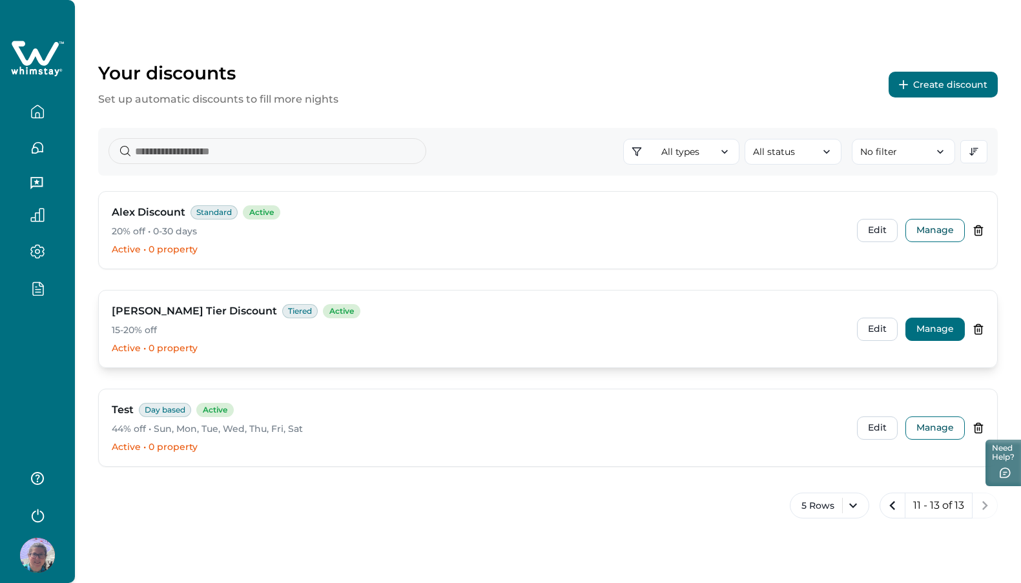
click at [925, 329] on button "Manage" at bounding box center [934, 329] width 59 height 23
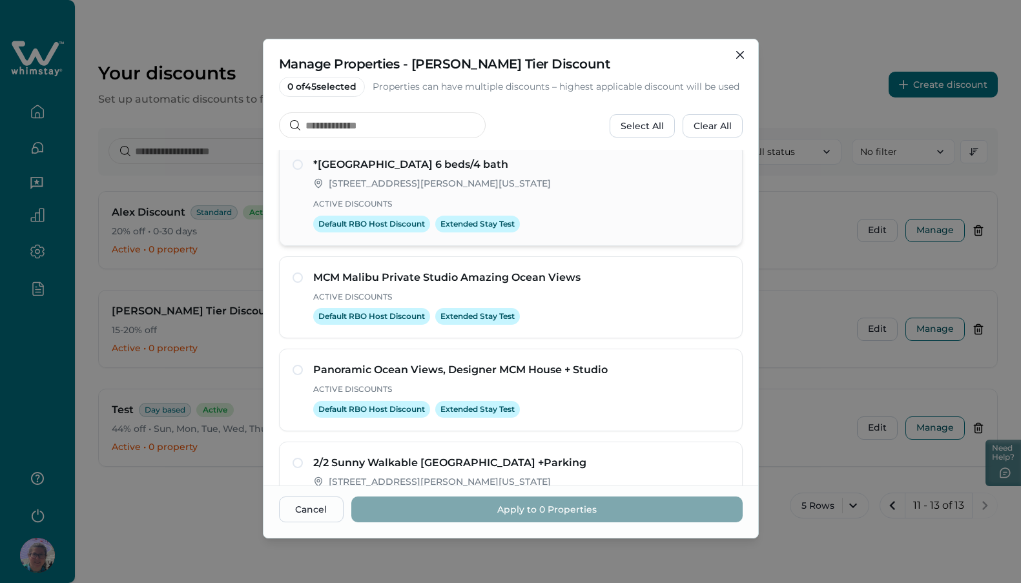
scroll to position [112, 0]
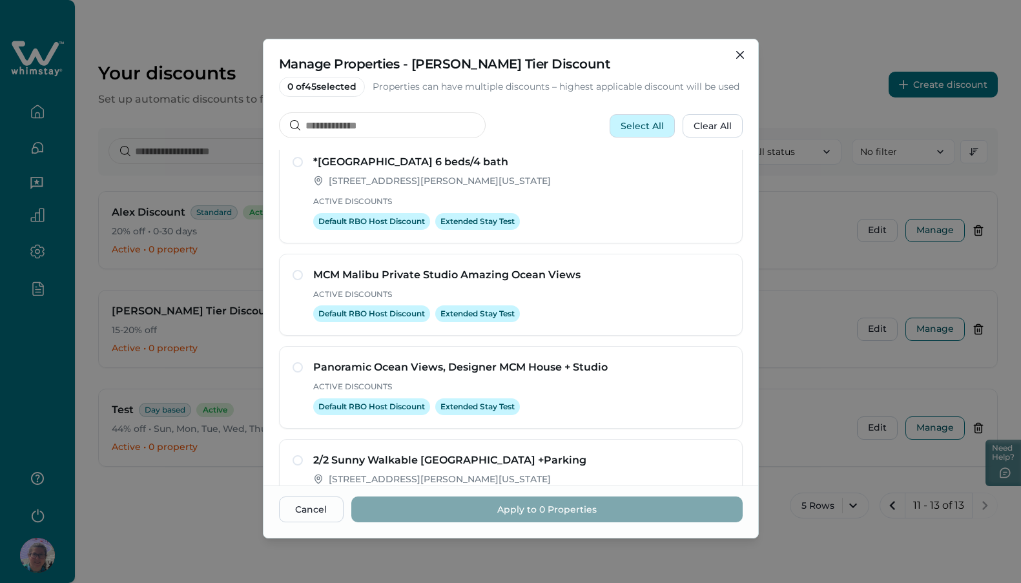
click at [649, 137] on button "Select All" at bounding box center [642, 125] width 65 height 23
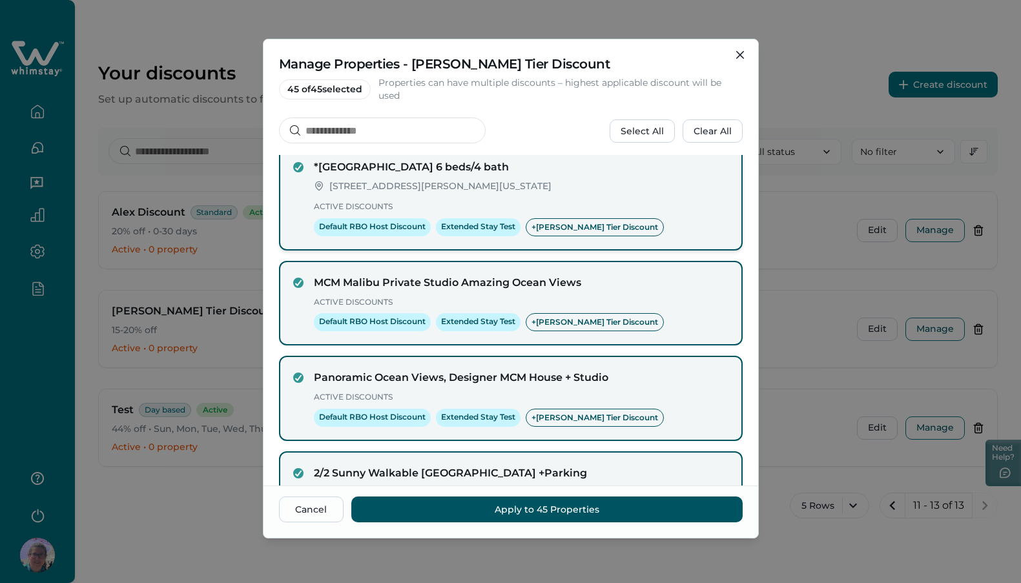
scroll to position [127, 0]
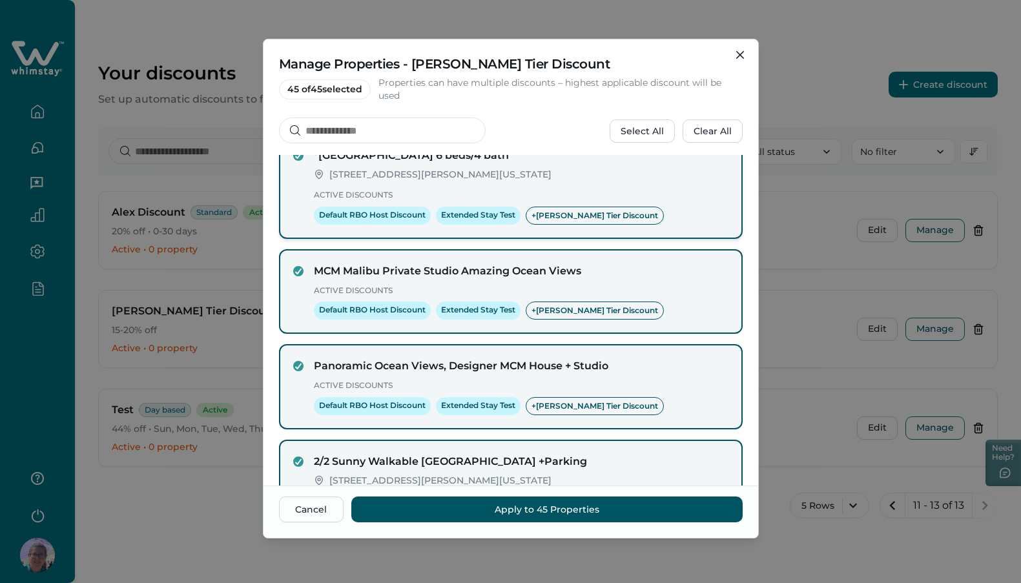
click at [664, 196] on p "Active Discounts" at bounding box center [521, 195] width 415 height 13
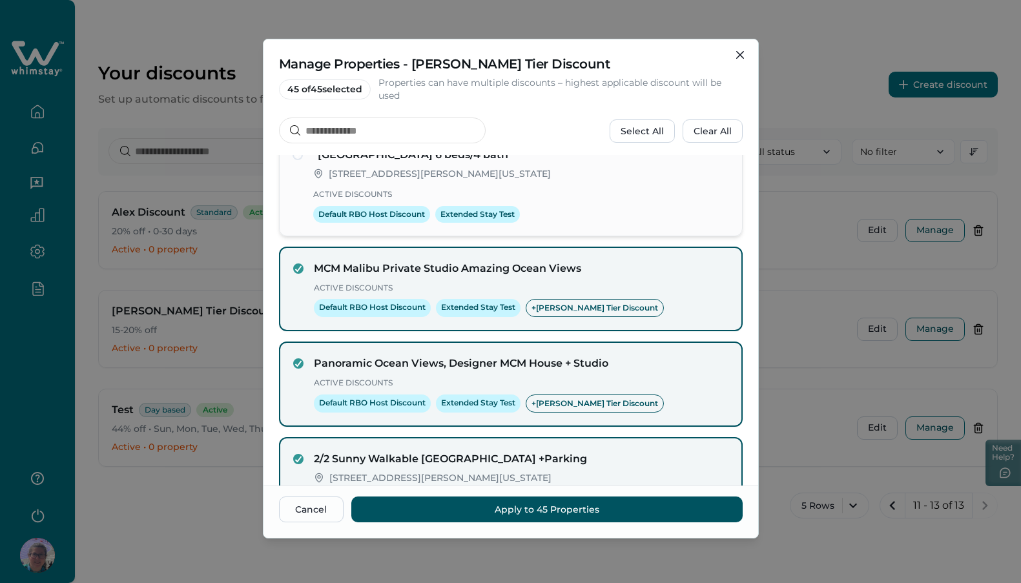
scroll to position [127, 0]
click at [663, 196] on p "Active Discounts" at bounding box center [521, 195] width 416 height 13
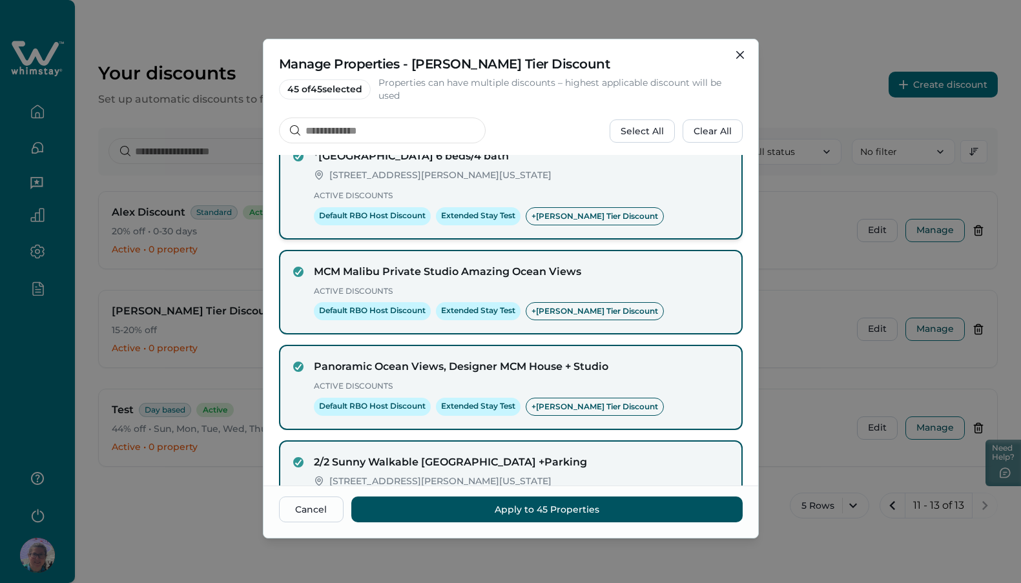
scroll to position [127, 0]
click at [705, 137] on button "Clear All" at bounding box center [713, 130] width 60 height 23
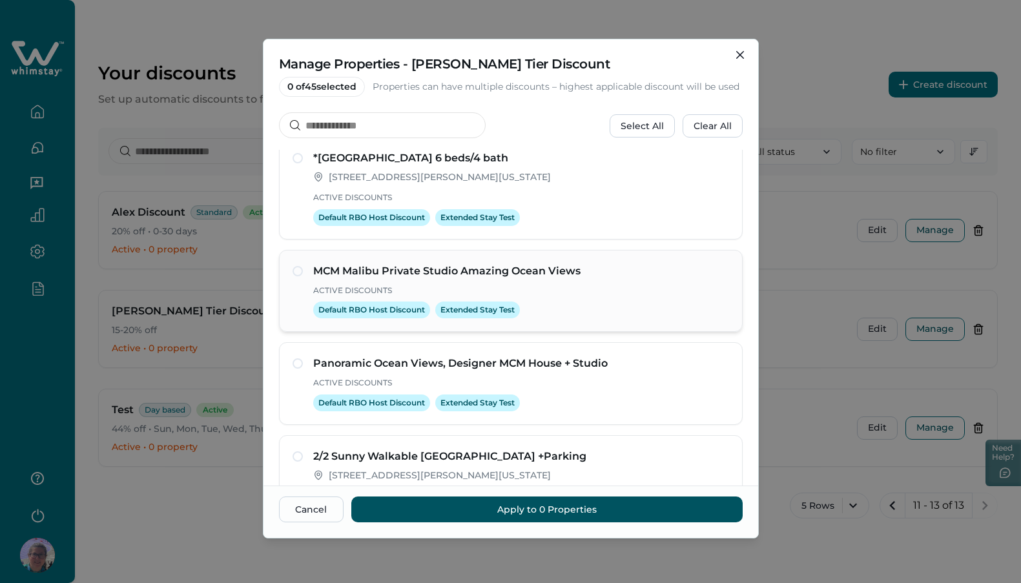
scroll to position [205, 0]
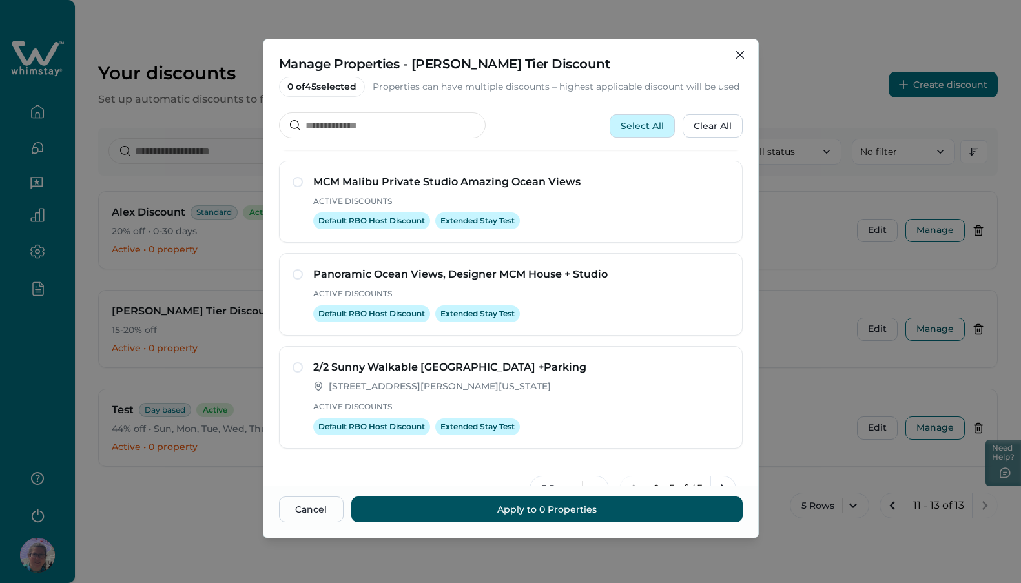
click at [651, 134] on button "Select All" at bounding box center [642, 125] width 65 height 23
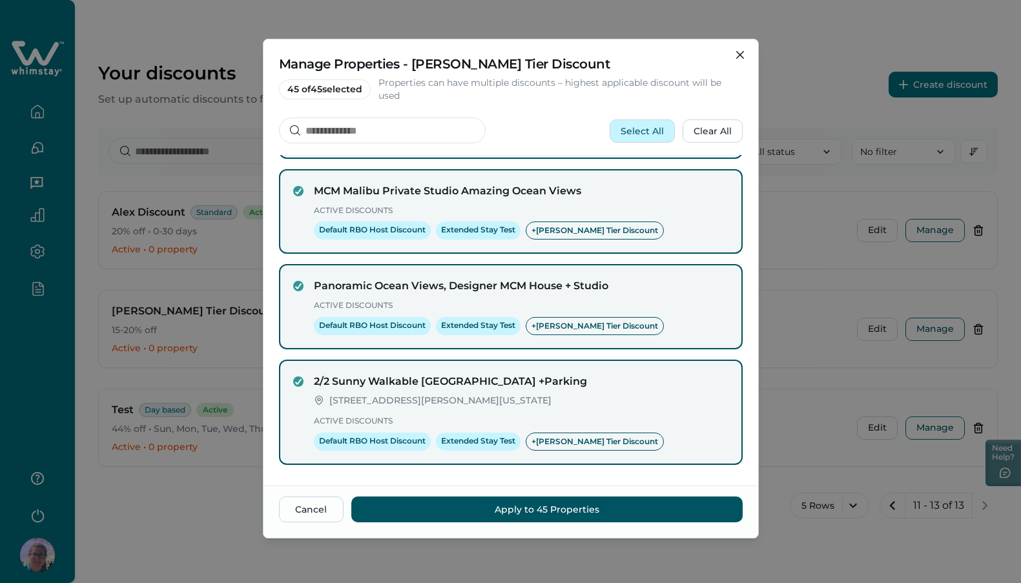
scroll to position [208, 0]
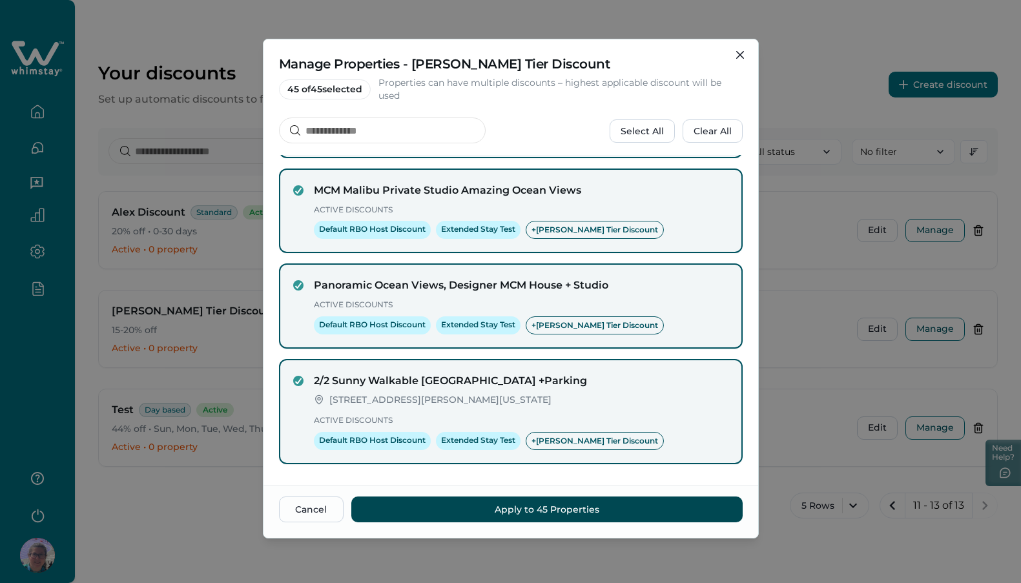
click at [563, 511] on button "Apply to 45 Properties" at bounding box center [546, 510] width 391 height 26
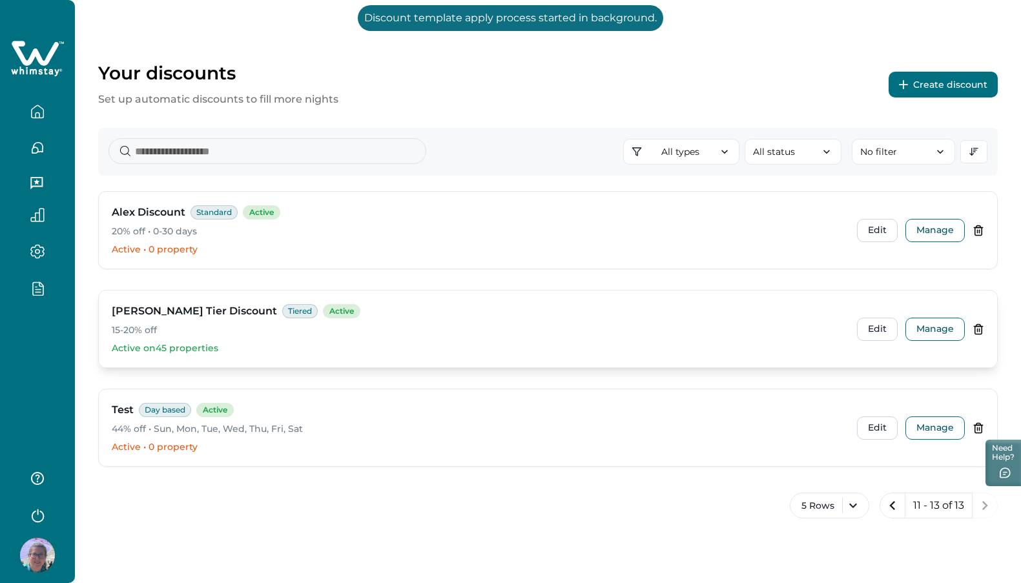
click at [543, 317] on div "Alioto Tier Discount Tiered Active" at bounding box center [479, 312] width 735 height 16
click at [942, 329] on button "Manage" at bounding box center [934, 329] width 59 height 23
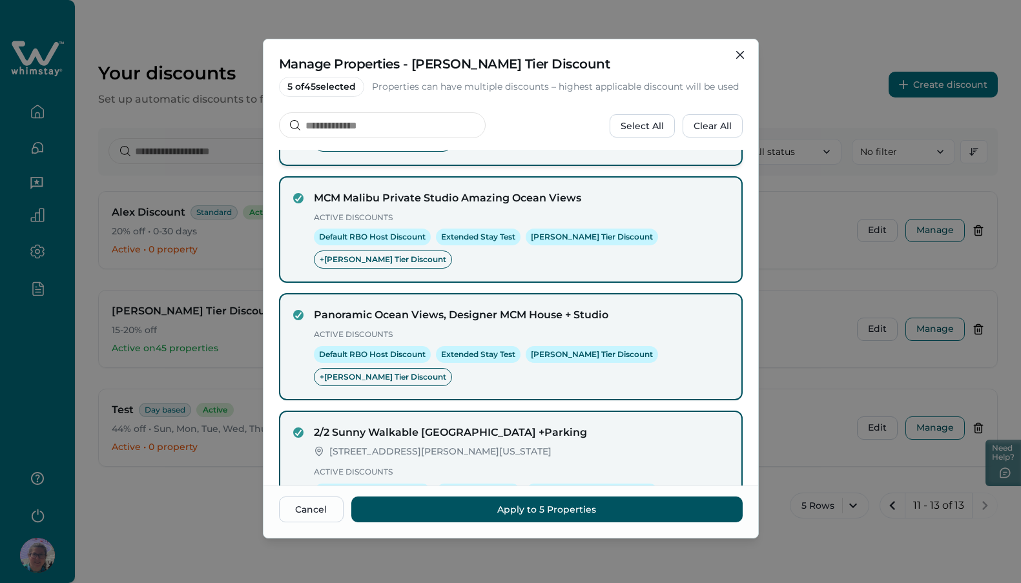
scroll to position [251, 0]
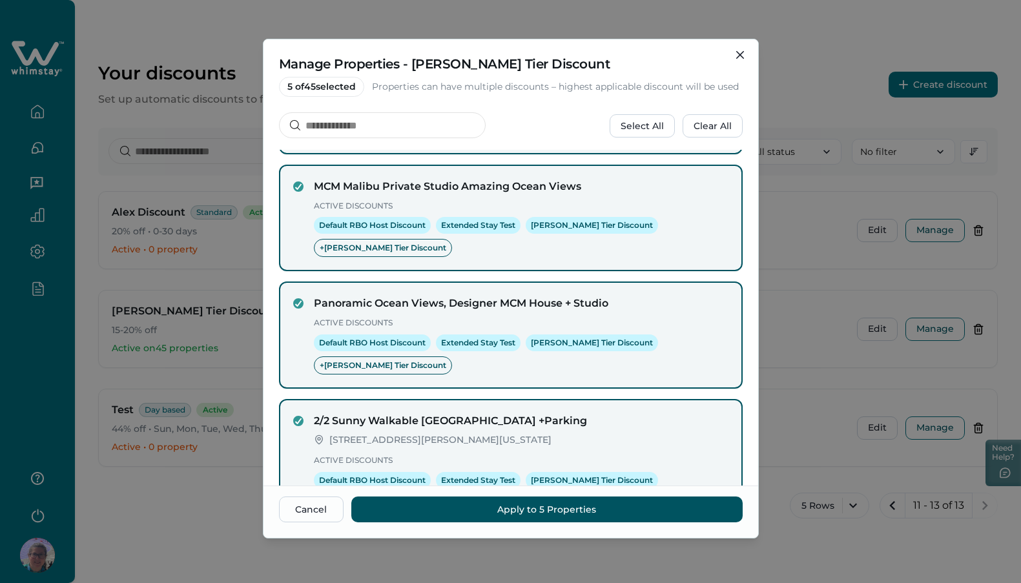
click at [721, 562] on icon "next page" at bounding box center [724, 566] width 6 height 9
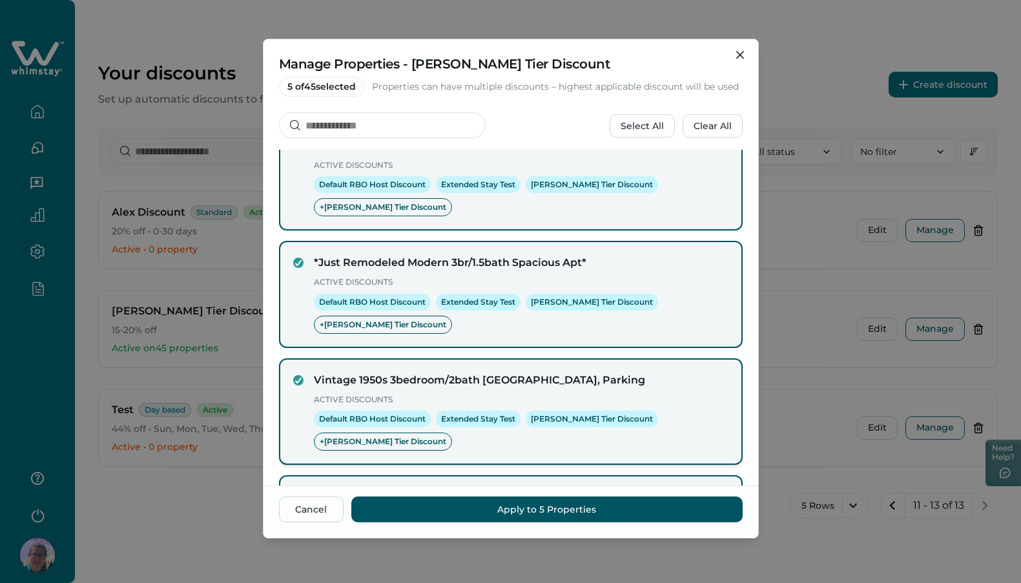
scroll to position [176, 0]
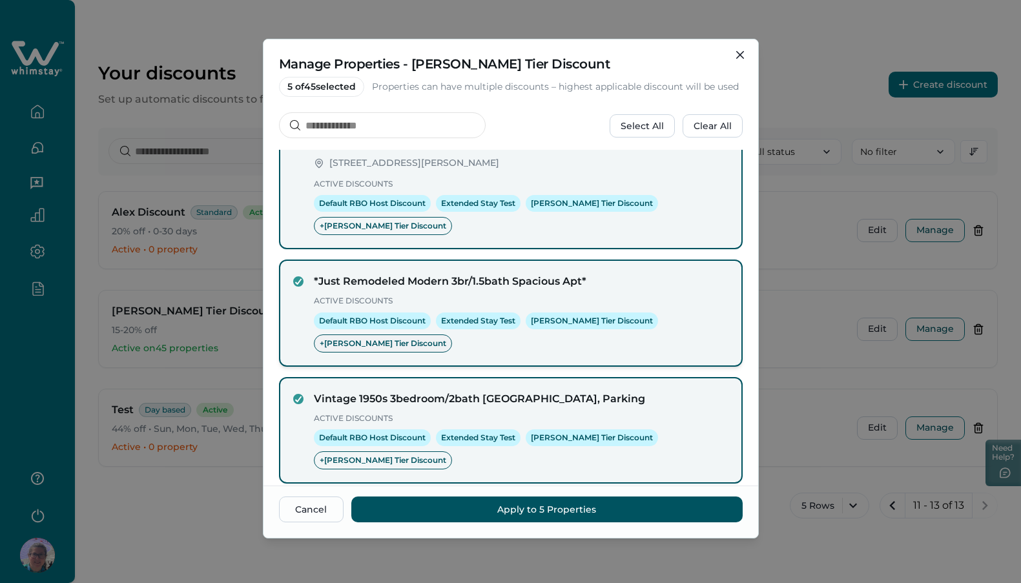
click at [452, 335] on span "+ Alioto Tier Discount" at bounding box center [383, 344] width 138 height 18
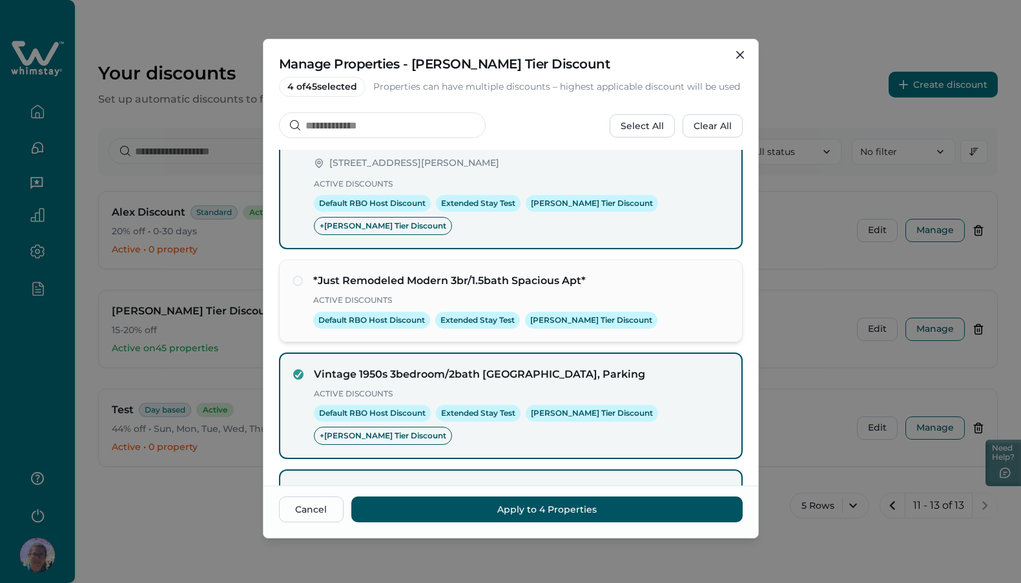
click at [659, 312] on div "Default RBO Host Discount Extended Stay Test Alioto Tier Discount" at bounding box center [521, 320] width 416 height 17
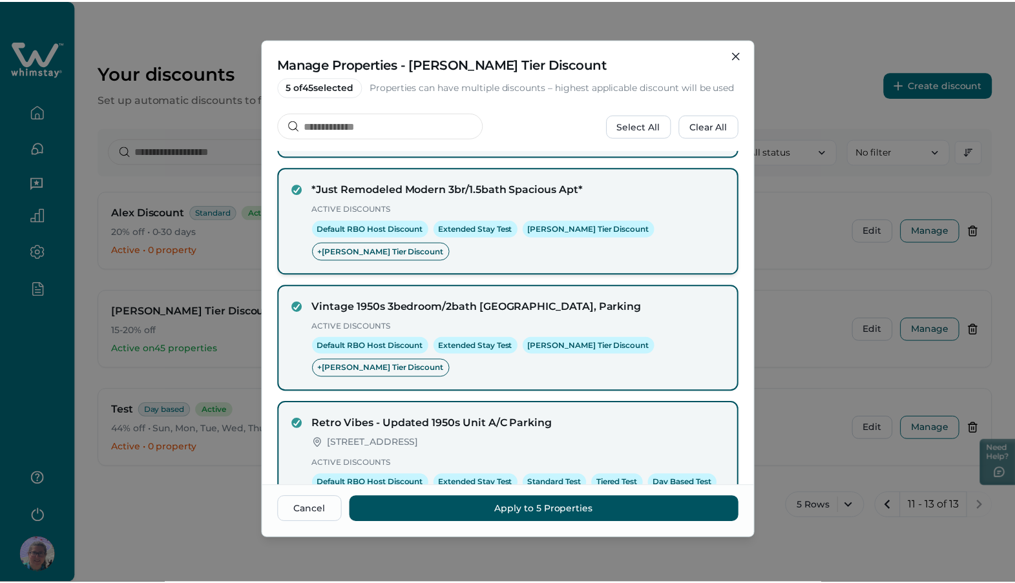
scroll to position [0, 0]
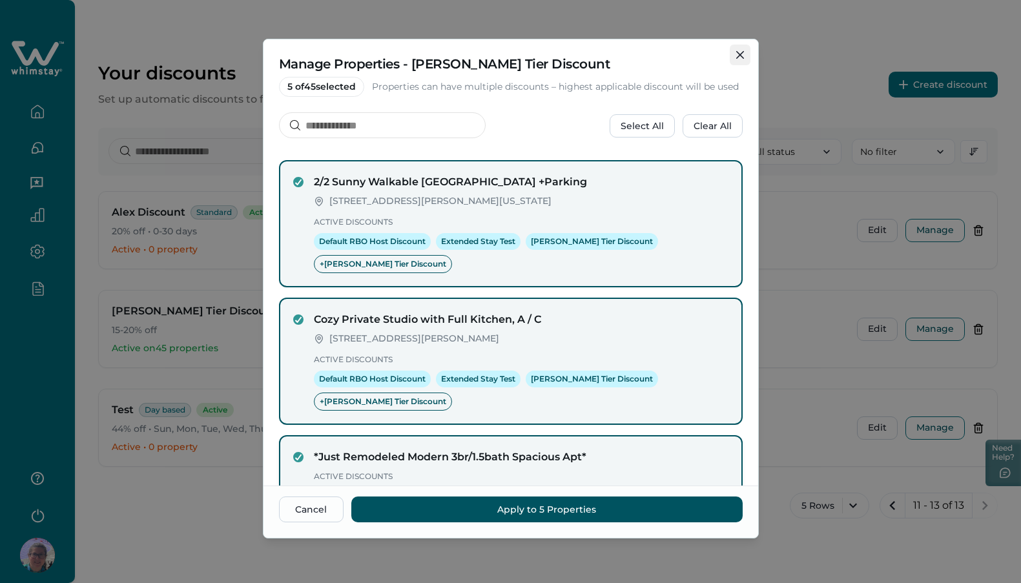
click at [741, 59] on button "Close" at bounding box center [740, 55] width 21 height 21
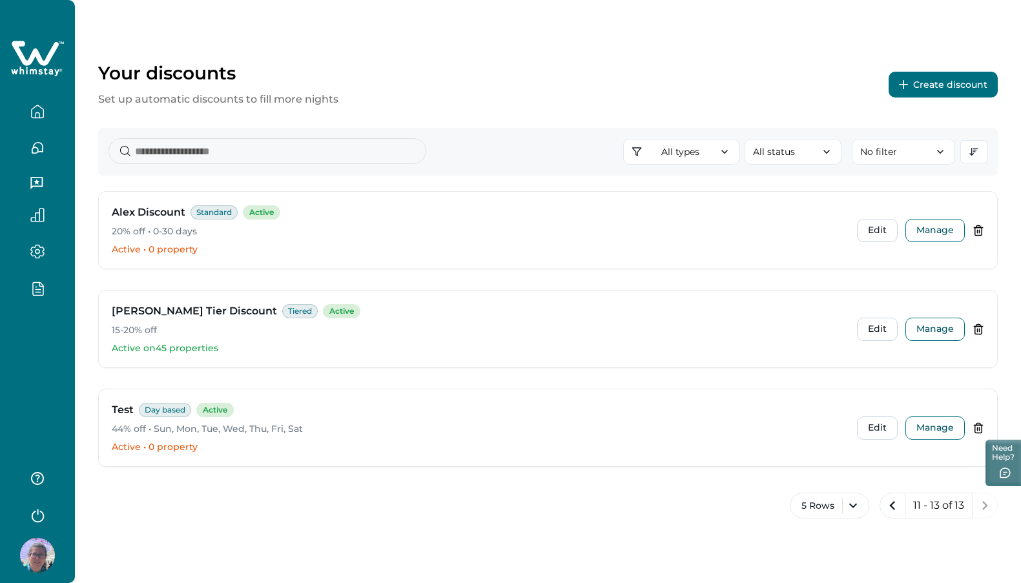
click at [33, 289] on icon "button" at bounding box center [38, 288] width 10 height 13
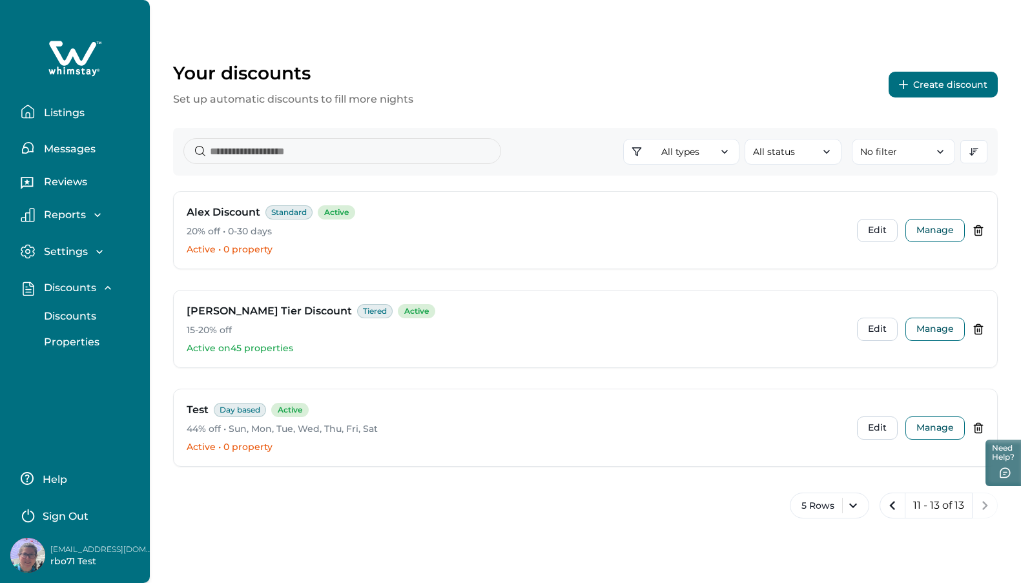
click at [92, 352] on button "Properties" at bounding box center [89, 342] width 119 height 26
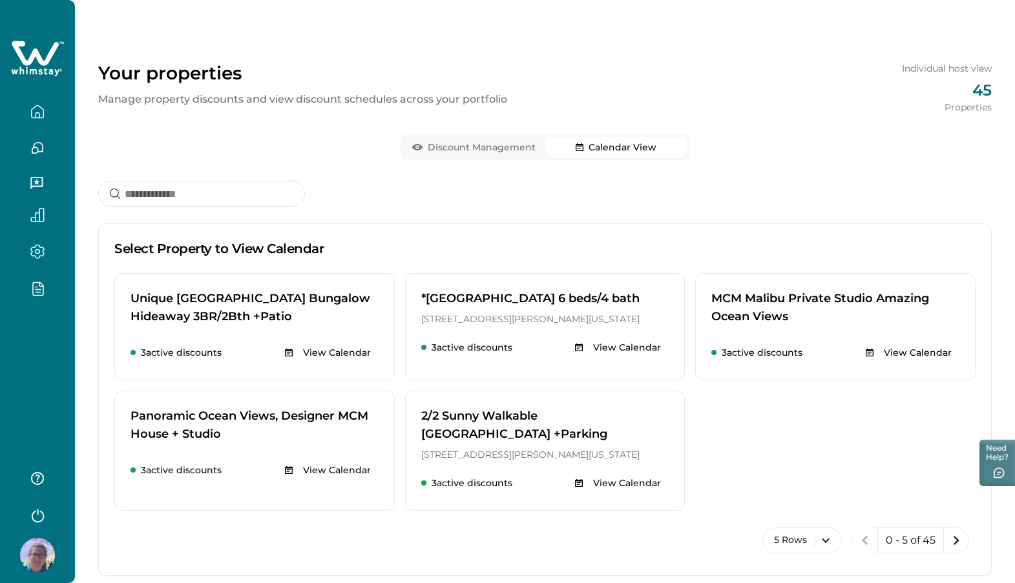
click at [646, 147] on button "Calendar View" at bounding box center [616, 147] width 142 height 21
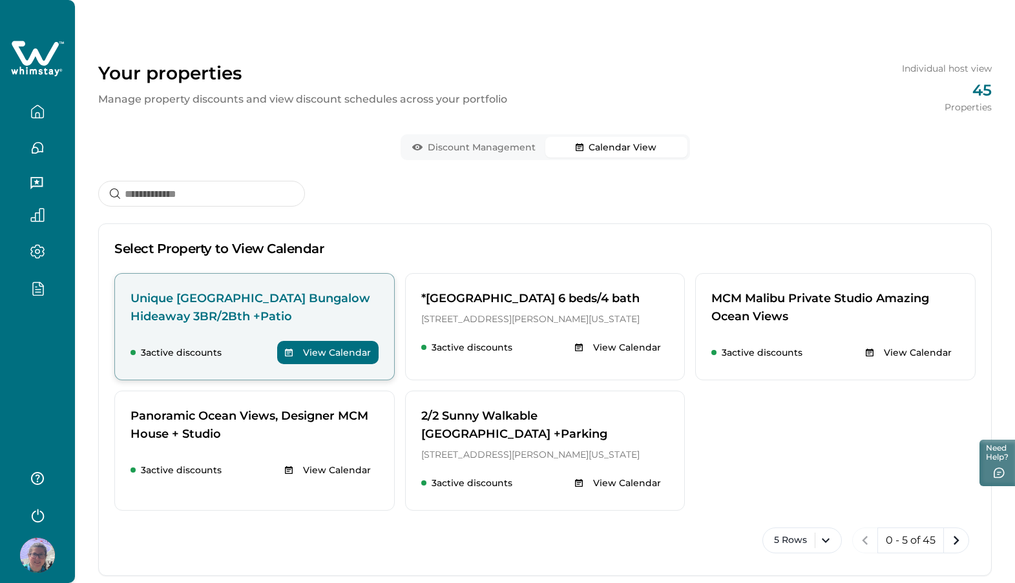
click at [353, 355] on button "View Calendar" at bounding box center [327, 352] width 101 height 23
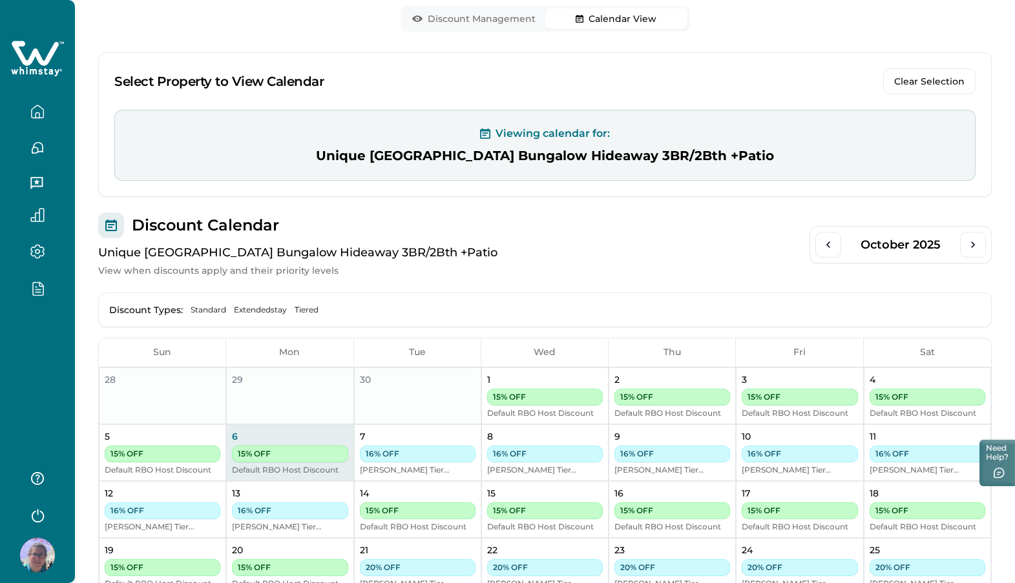
scroll to position [236, 0]
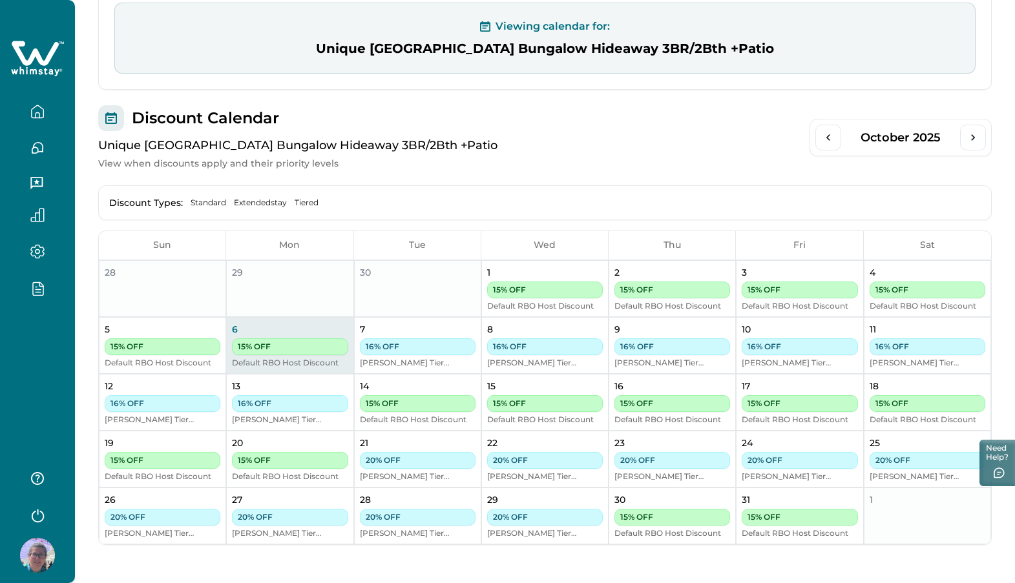
click at [36, 289] on icon "button" at bounding box center [38, 289] width 5 height 0
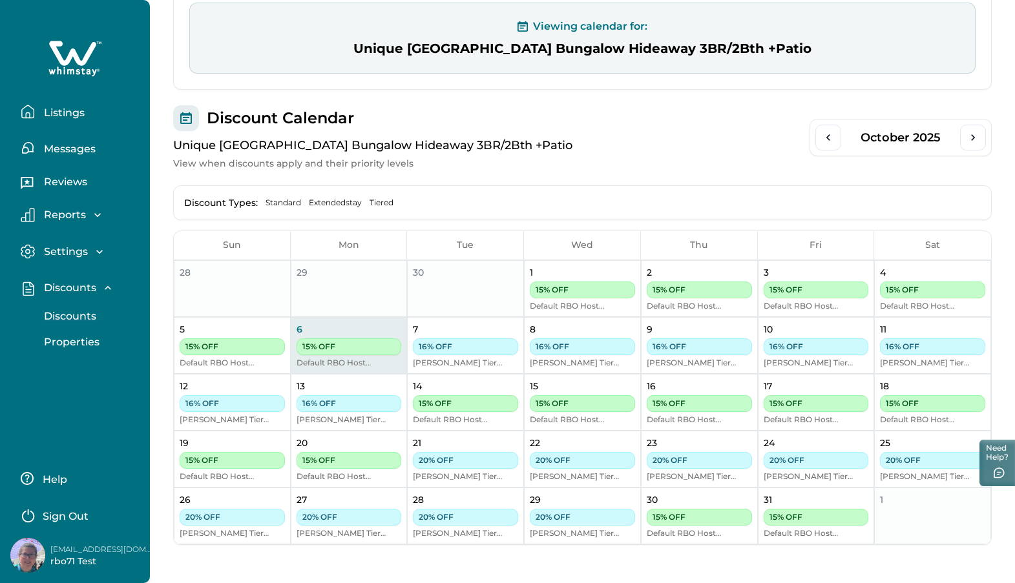
click at [67, 316] on p "Discounts" at bounding box center [68, 316] width 56 height 13
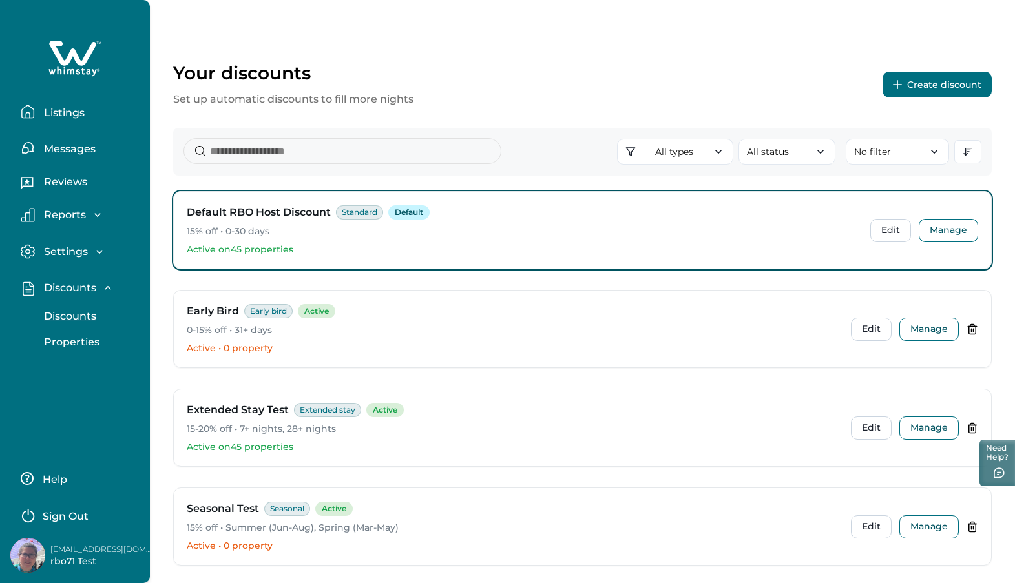
click at [77, 313] on p "Discounts" at bounding box center [68, 316] width 56 height 13
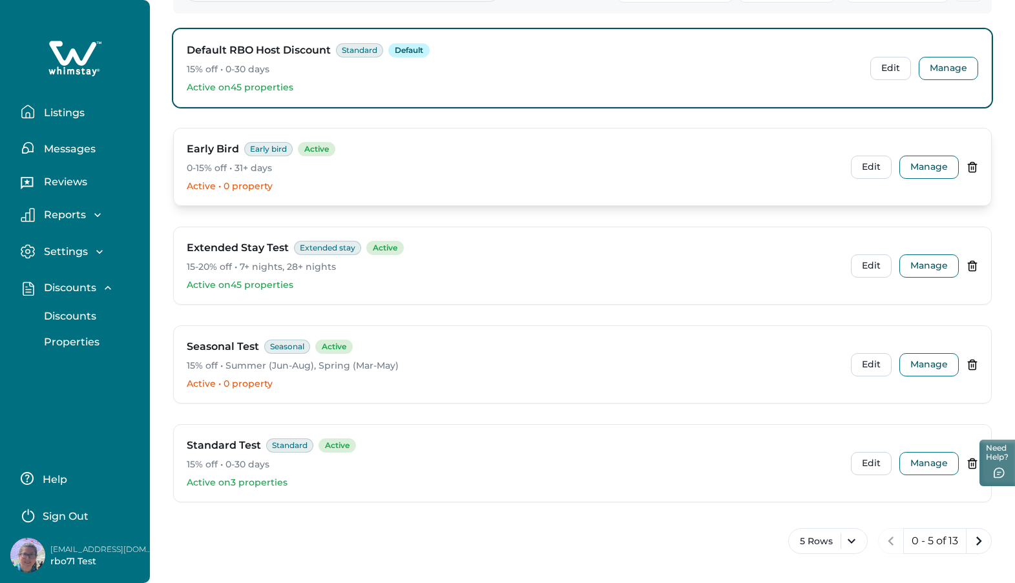
scroll to position [167, 0]
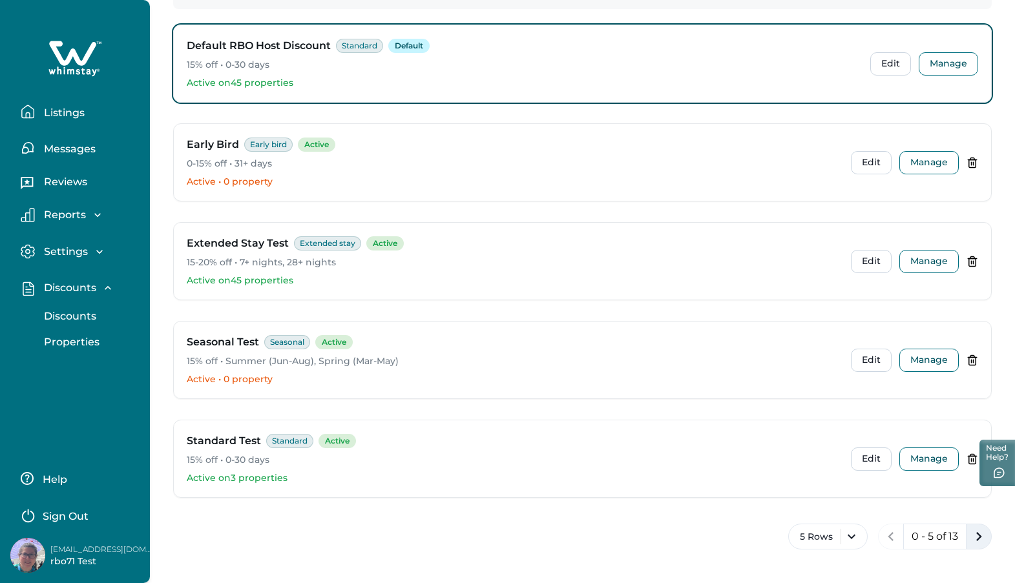
click at [976, 537] on icon "next page" at bounding box center [978, 537] width 18 height 18
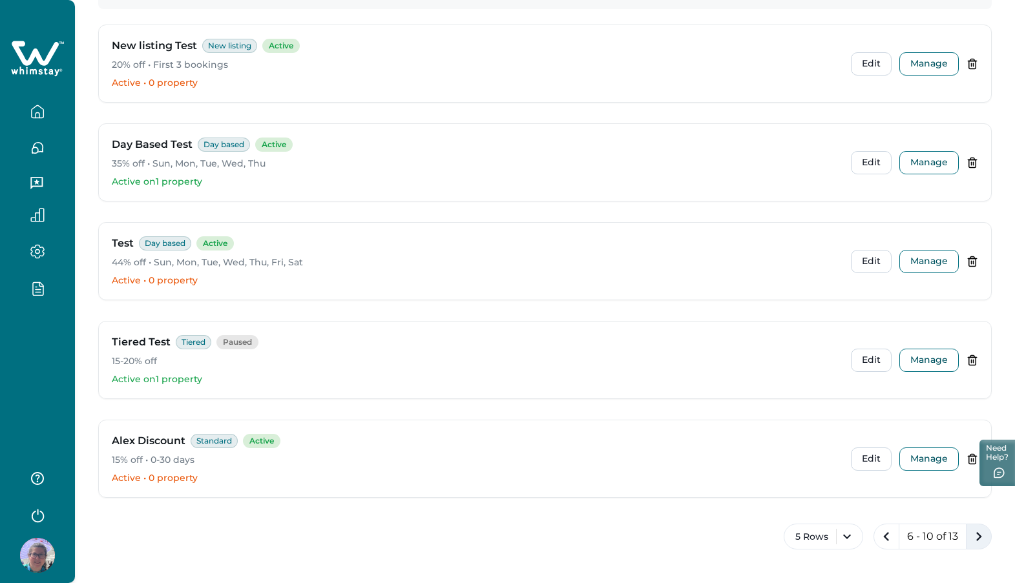
click at [976, 537] on icon "next page" at bounding box center [978, 537] width 18 height 18
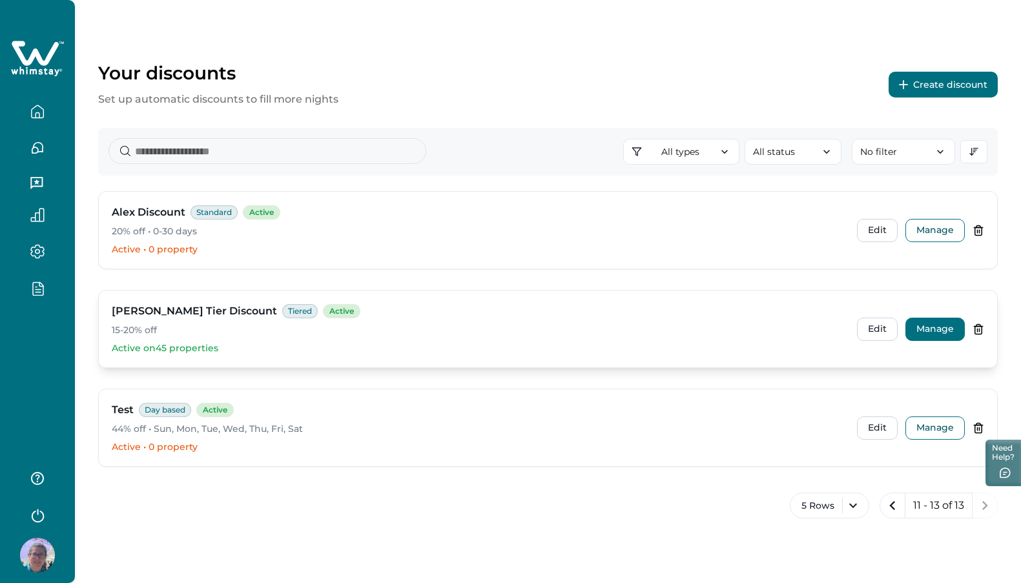
click at [951, 333] on button "Manage" at bounding box center [934, 329] width 59 height 23
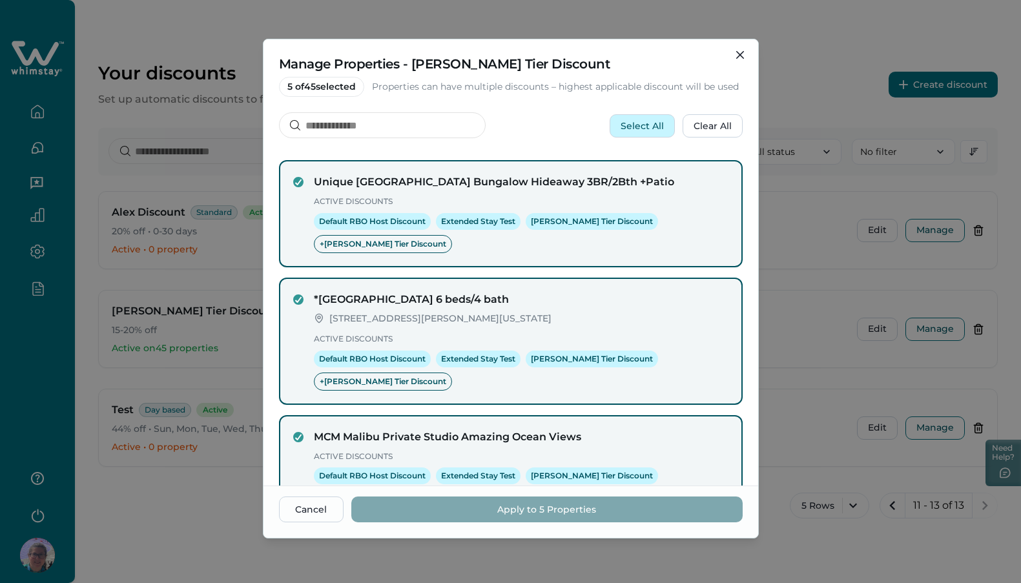
click at [639, 131] on button "Select All" at bounding box center [642, 125] width 65 height 23
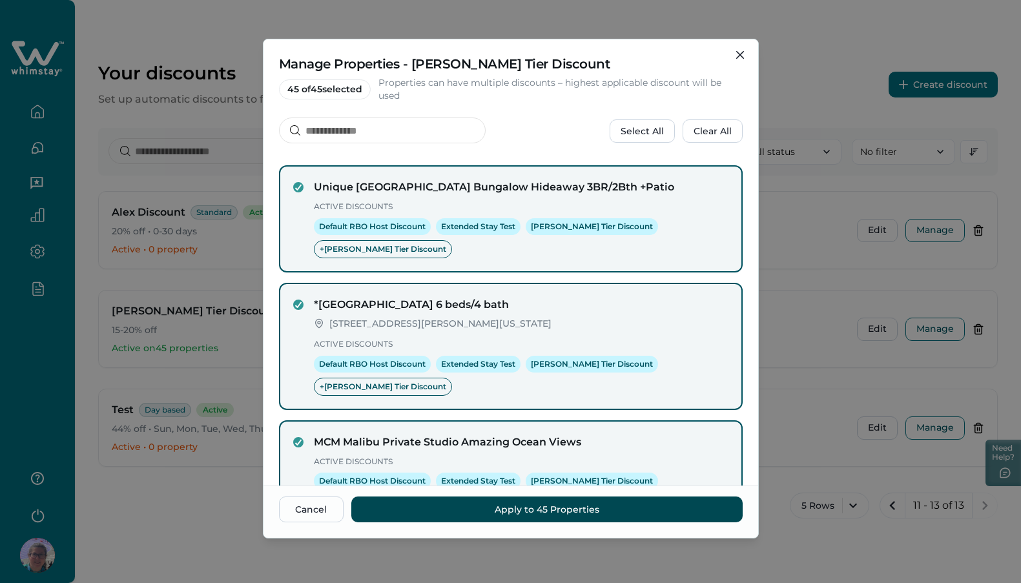
click at [535, 509] on button "Apply to 45 Properties" at bounding box center [546, 510] width 391 height 26
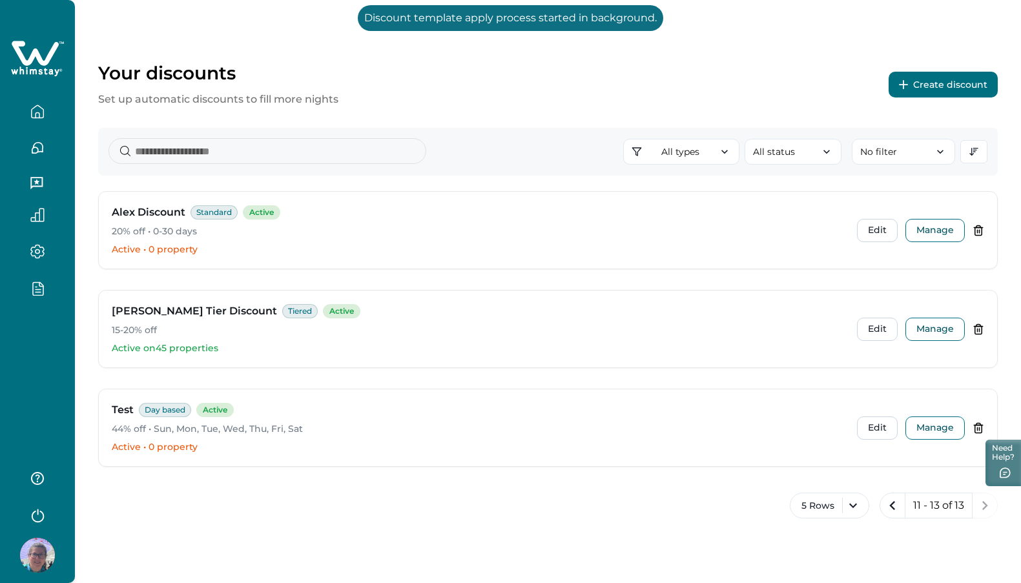
click at [42, 290] on icon "button" at bounding box center [37, 288] width 14 height 15
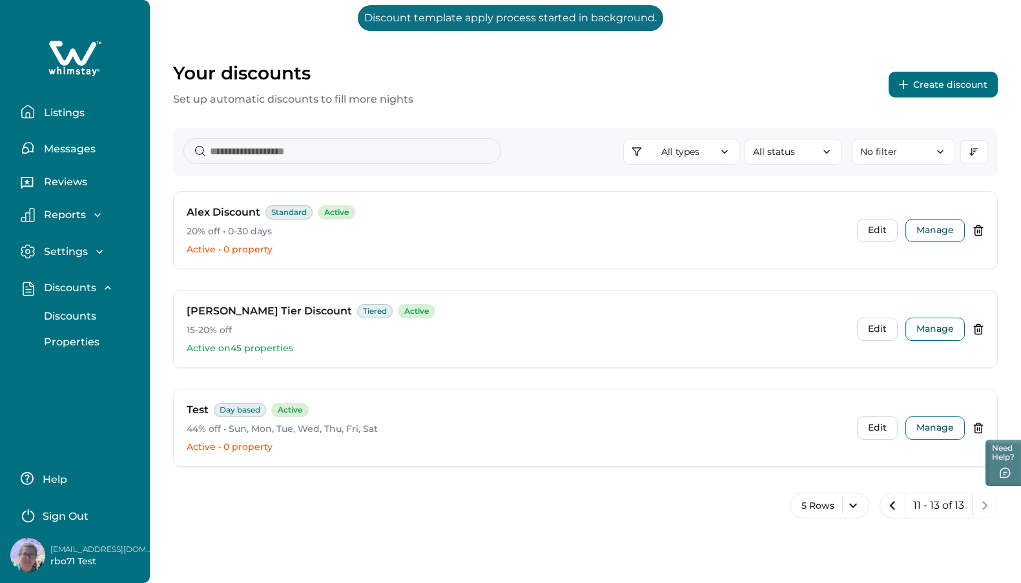
click at [76, 342] on p "Properties" at bounding box center [69, 342] width 59 height 13
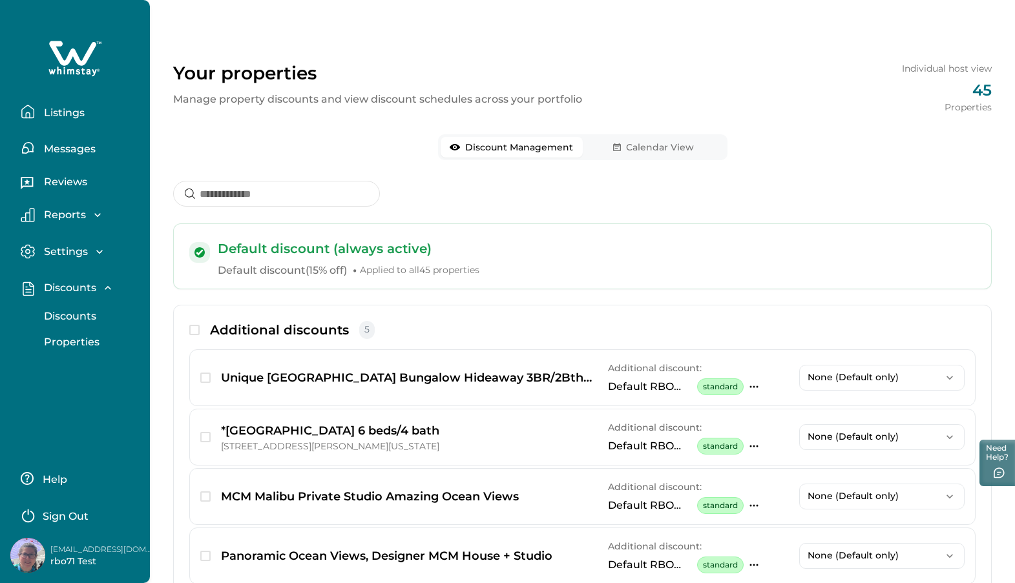
click at [636, 147] on button "Calendar View" at bounding box center [654, 147] width 142 height 21
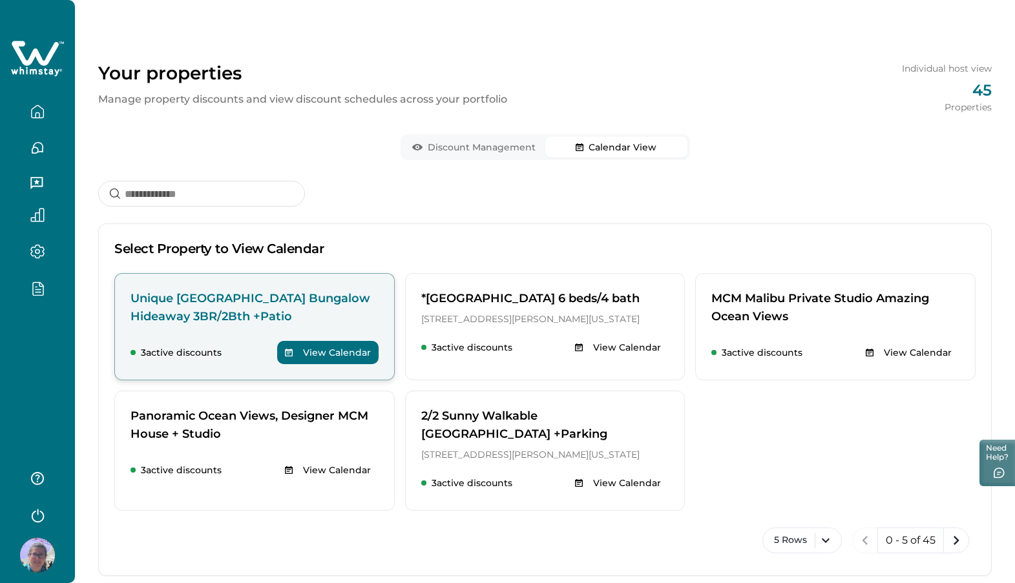
click at [338, 349] on button "View Calendar" at bounding box center [327, 352] width 101 height 23
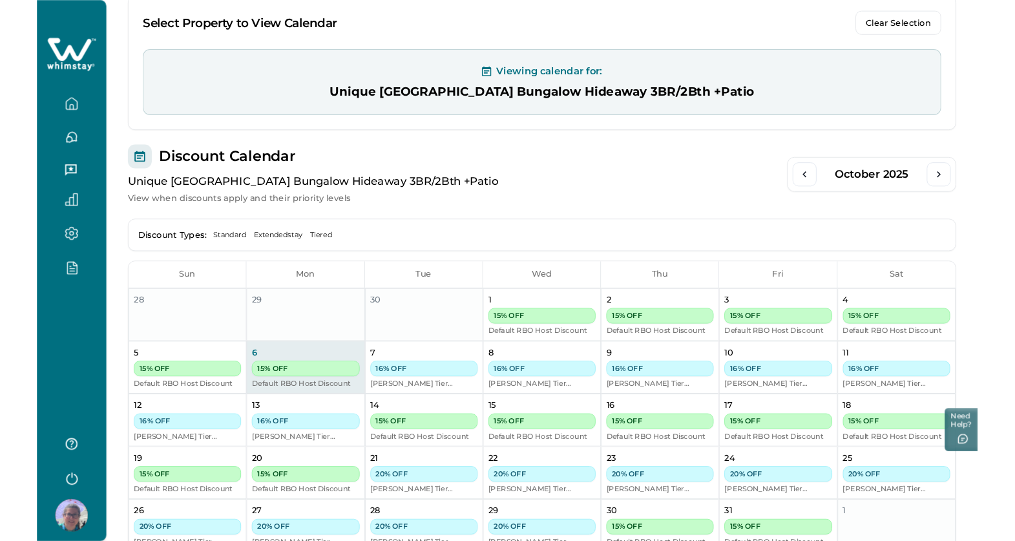
scroll to position [236, 0]
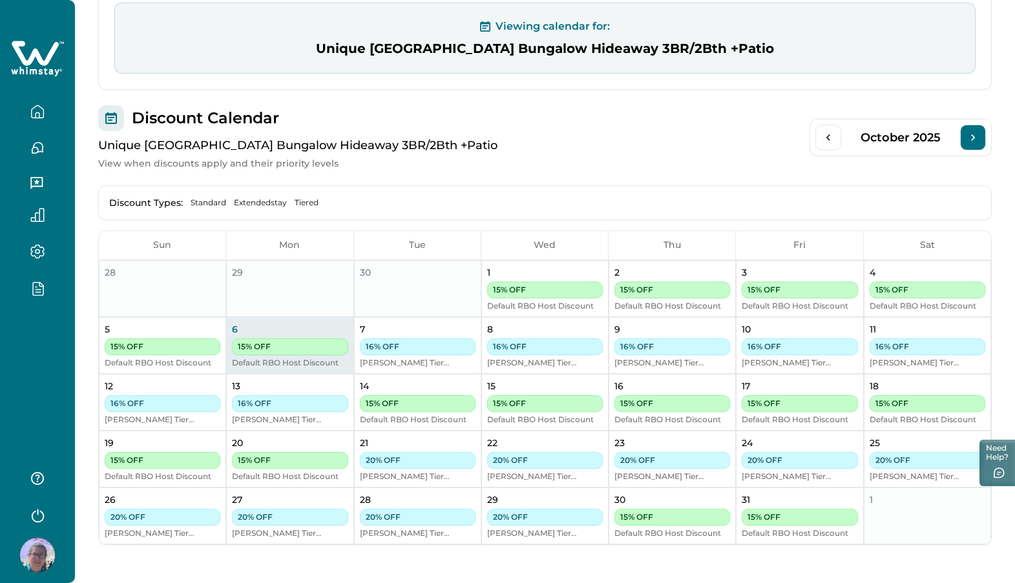
click at [973, 137] on icon "Next Month" at bounding box center [972, 137] width 13 height 13
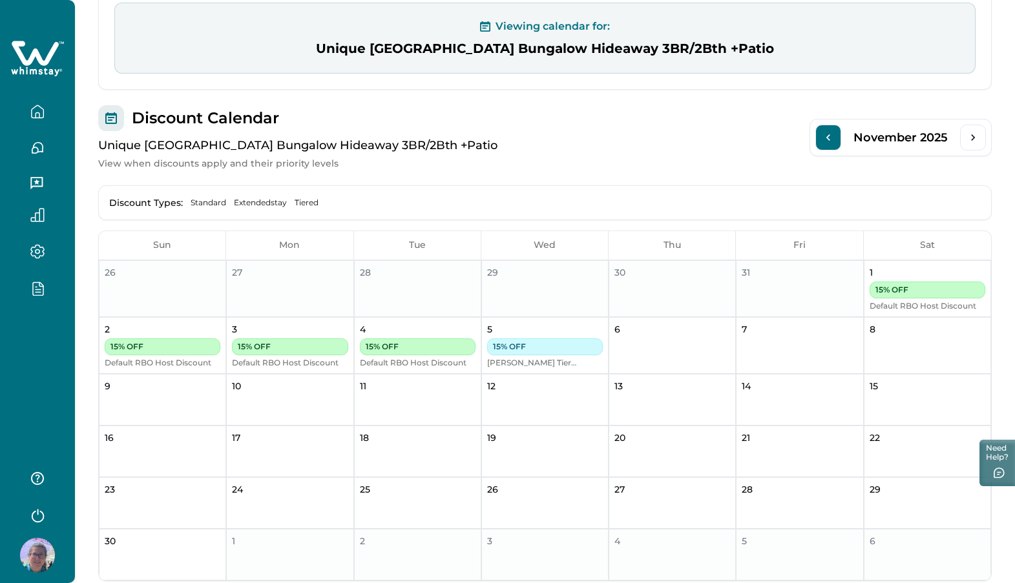
click at [830, 138] on icon "Previous Month" at bounding box center [828, 137] width 13 height 13
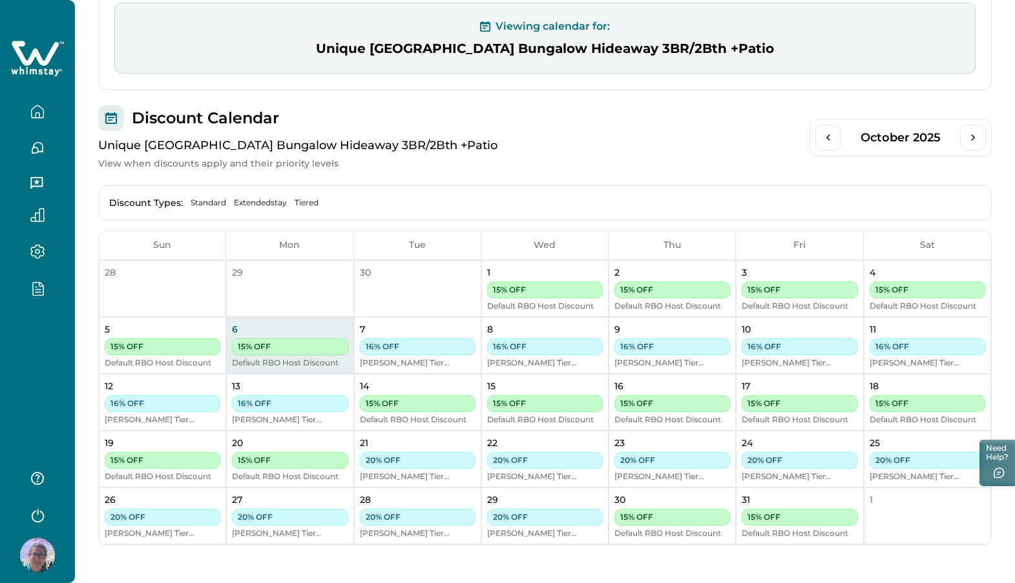
click at [306, 203] on span "Tiered" at bounding box center [307, 203] width 24 height 10
click at [318, 204] on div "Discount Types: Standard Extendedstay Tiered" at bounding box center [544, 202] width 893 height 35
click at [305, 203] on span "Tiered" at bounding box center [307, 203] width 24 height 10
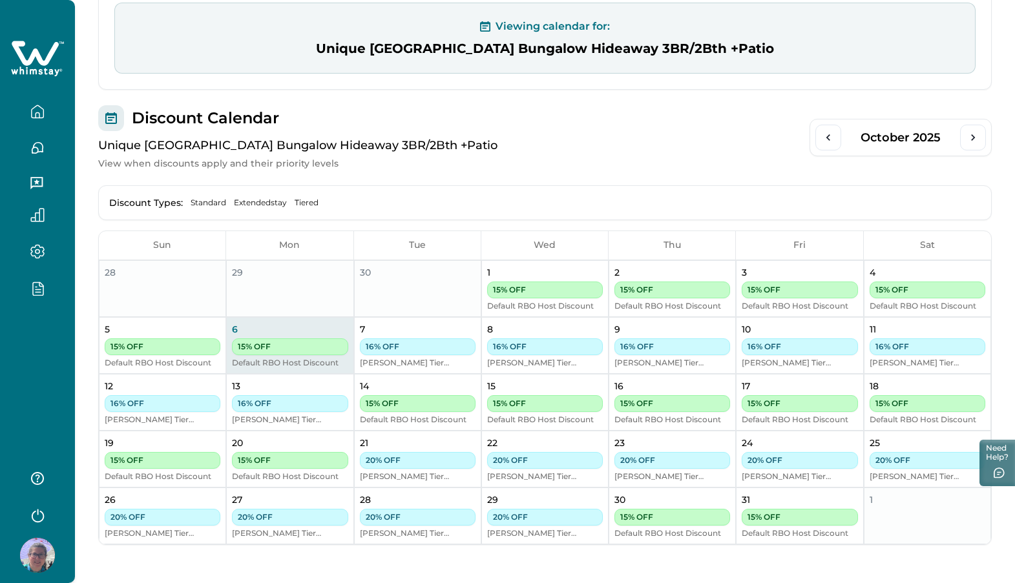
click at [302, 21] on div "Viewing calendar for:" at bounding box center [544, 27] width 849 height 16
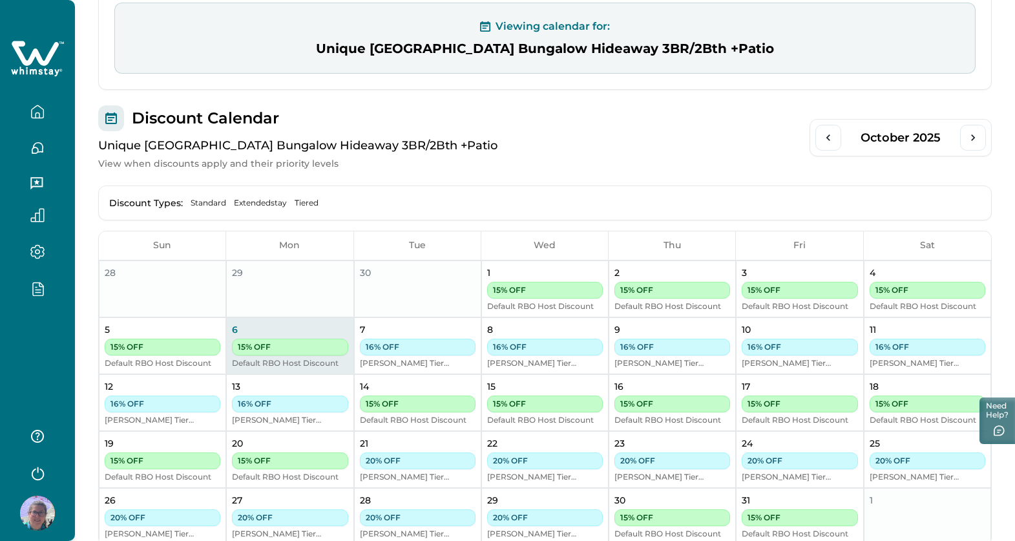
click at [52, 289] on button "button" at bounding box center [37, 288] width 54 height 15
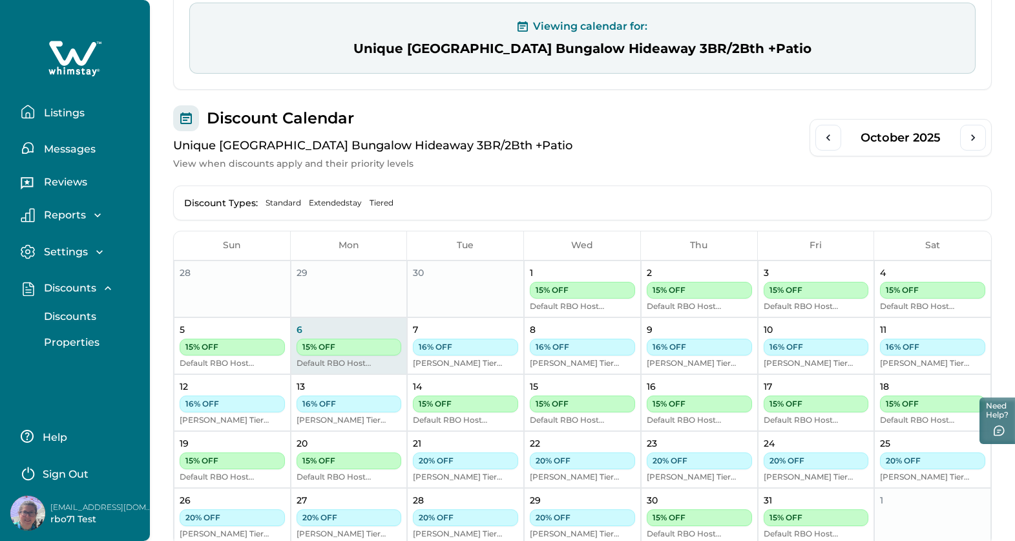
click at [61, 314] on p "Discounts" at bounding box center [68, 316] width 56 height 13
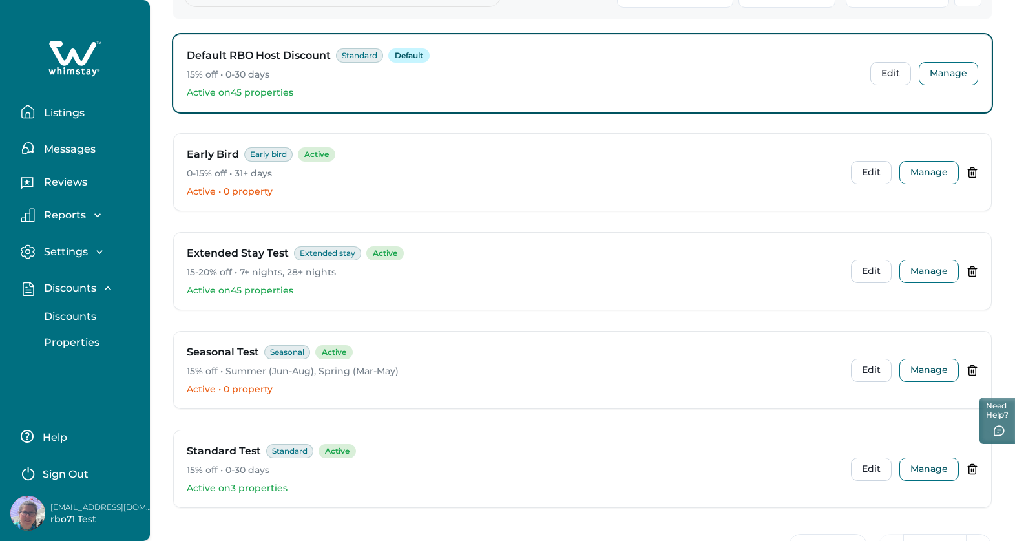
scroll to position [209, 0]
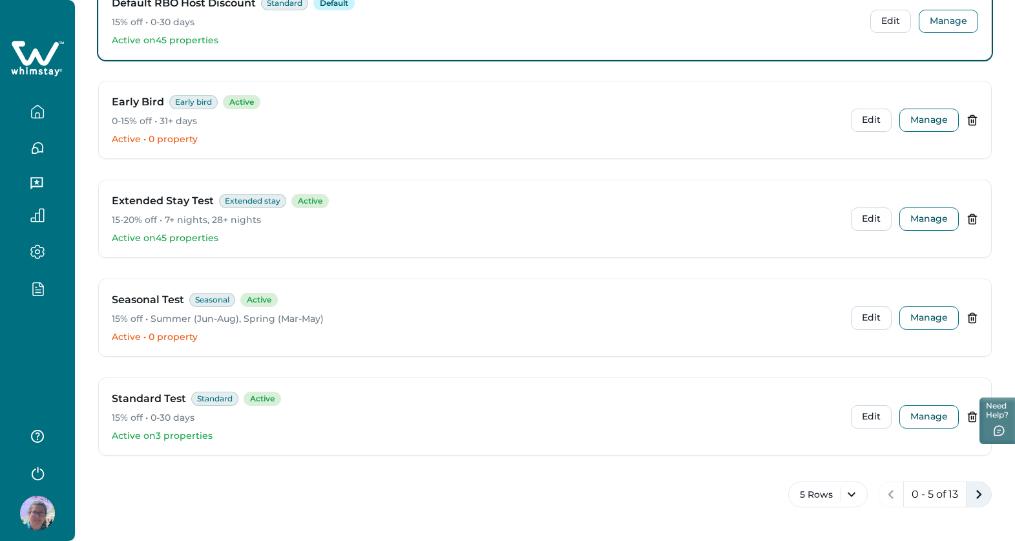
click at [980, 498] on icon "next page" at bounding box center [978, 494] width 18 height 18
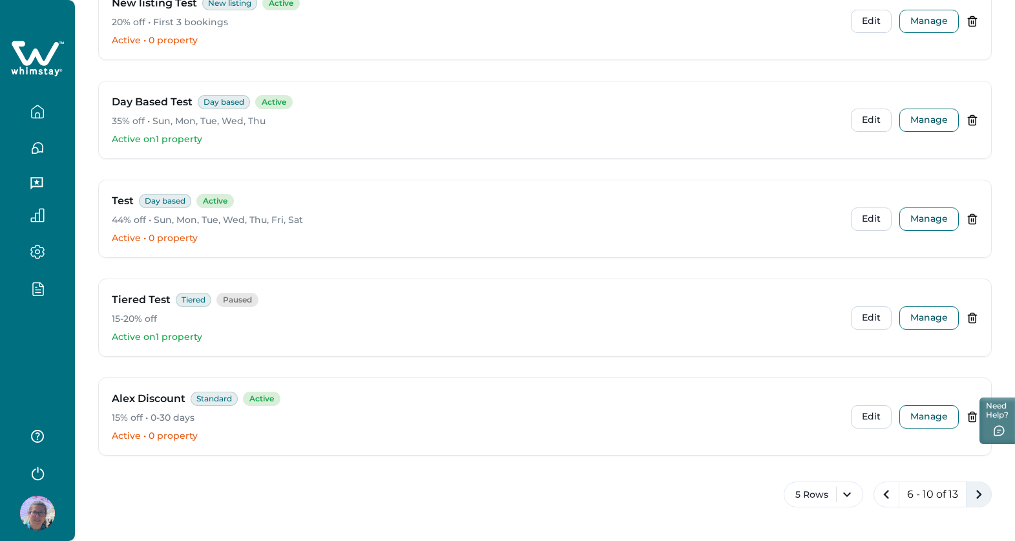
click at [975, 493] on icon "next page" at bounding box center [978, 494] width 18 height 18
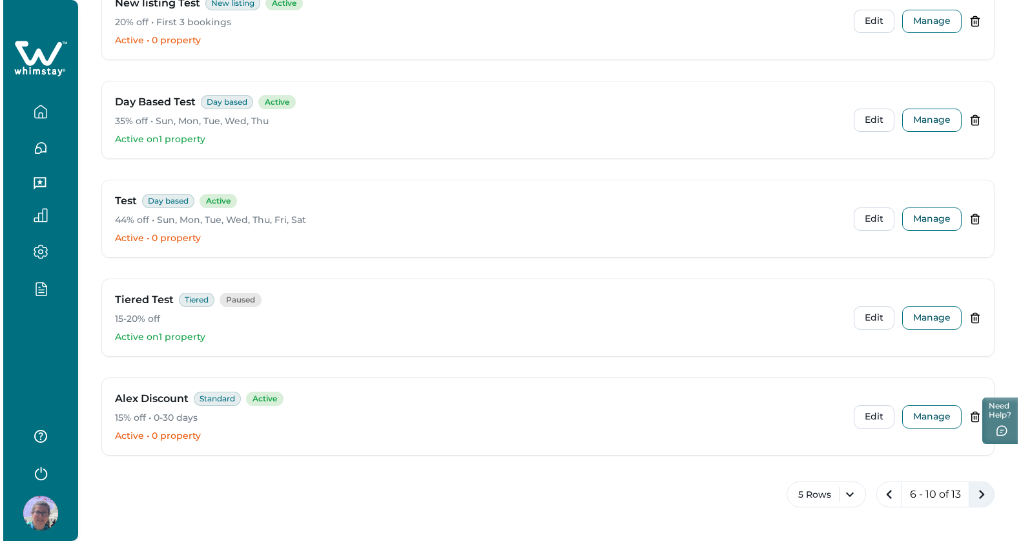
scroll to position [12, 0]
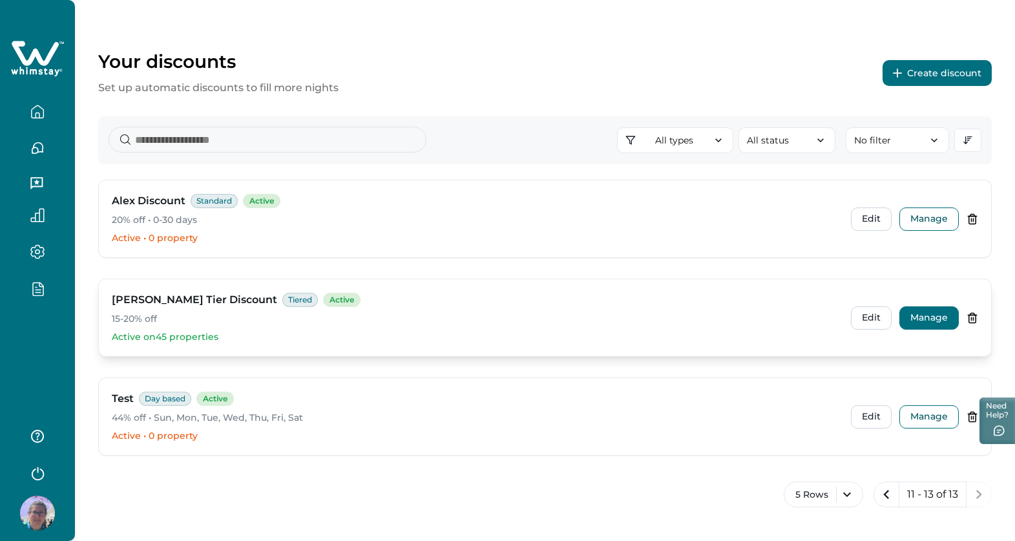
click at [919, 310] on button "Manage" at bounding box center [928, 317] width 59 height 23
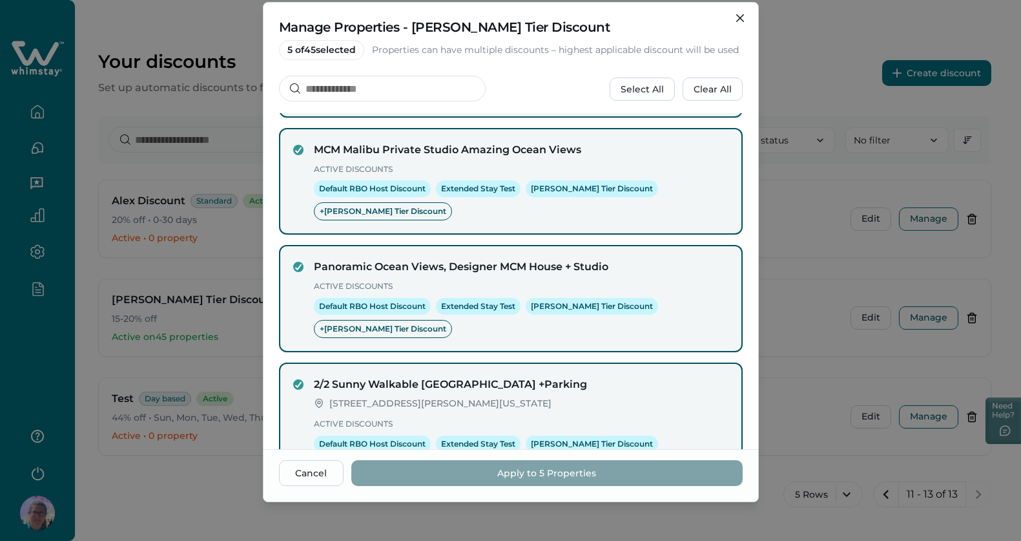
scroll to position [0, 0]
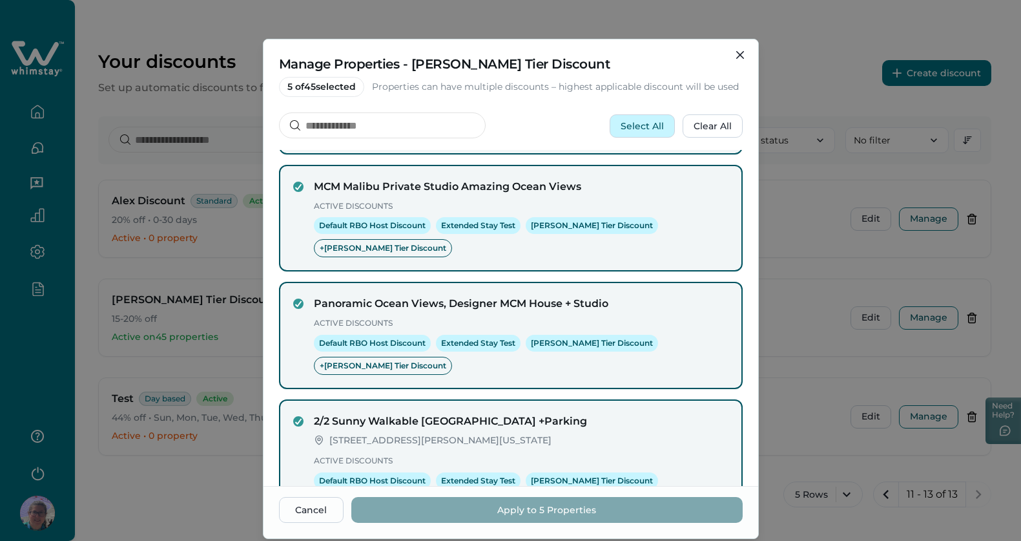
click at [649, 129] on button "Select All" at bounding box center [642, 125] width 65 height 23
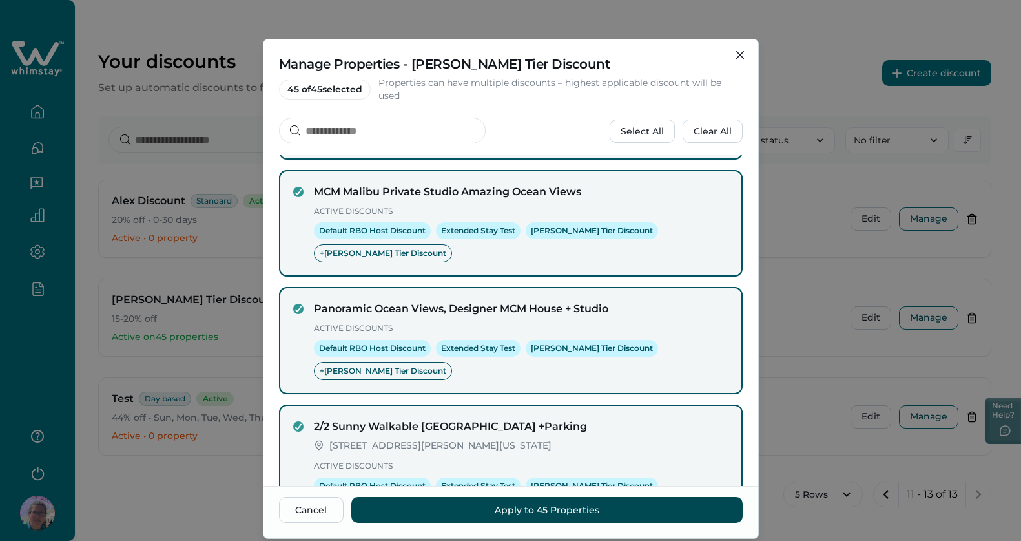
click at [541, 508] on button "Apply to 45 Properties" at bounding box center [546, 510] width 391 height 26
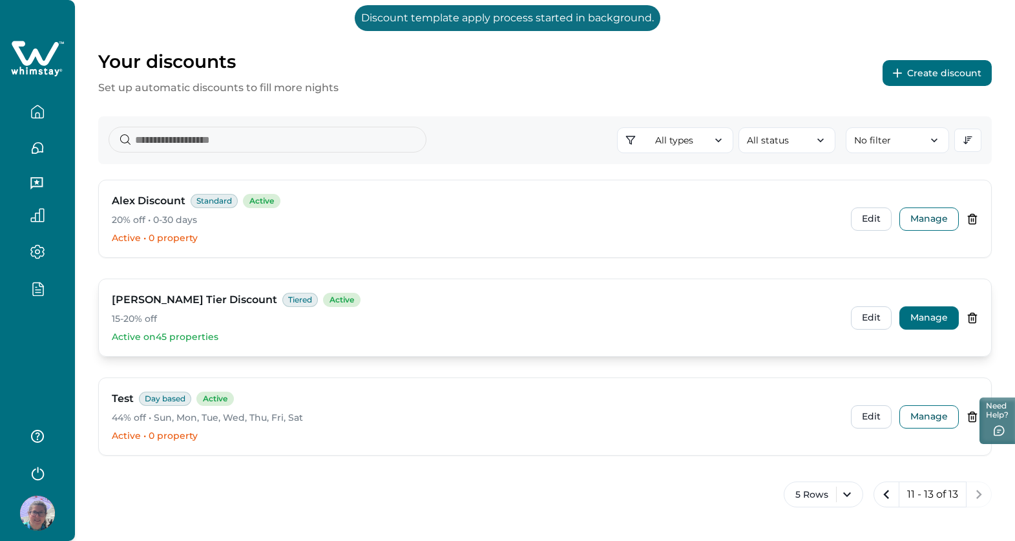
click at [941, 316] on button "Manage" at bounding box center [928, 317] width 59 height 23
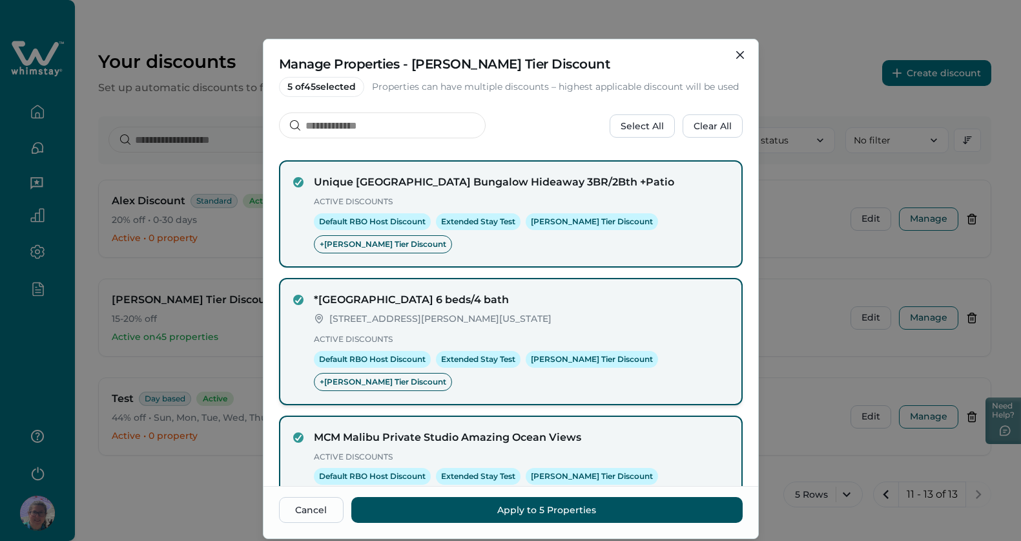
scroll to position [251, 0]
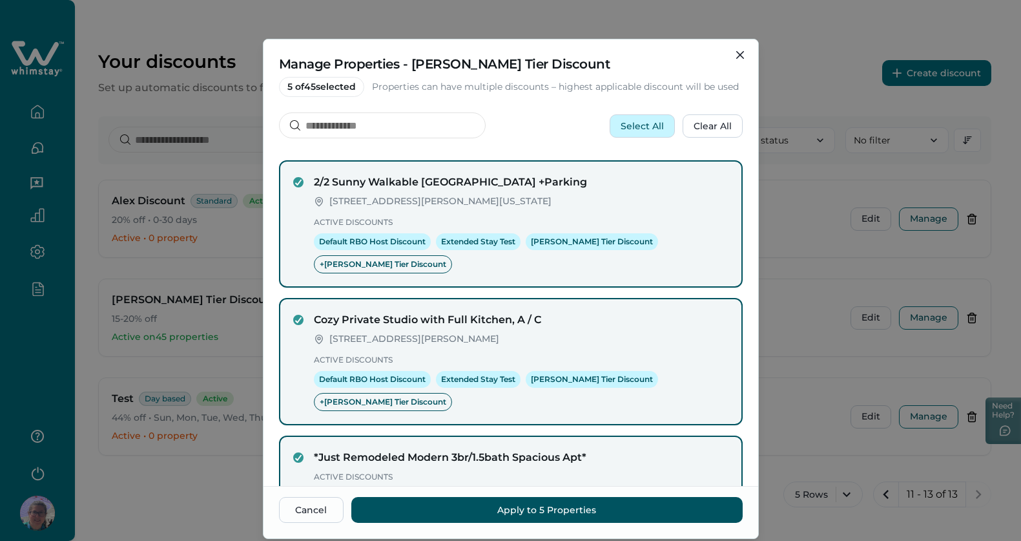
click at [636, 134] on button "Select All" at bounding box center [642, 125] width 65 height 23
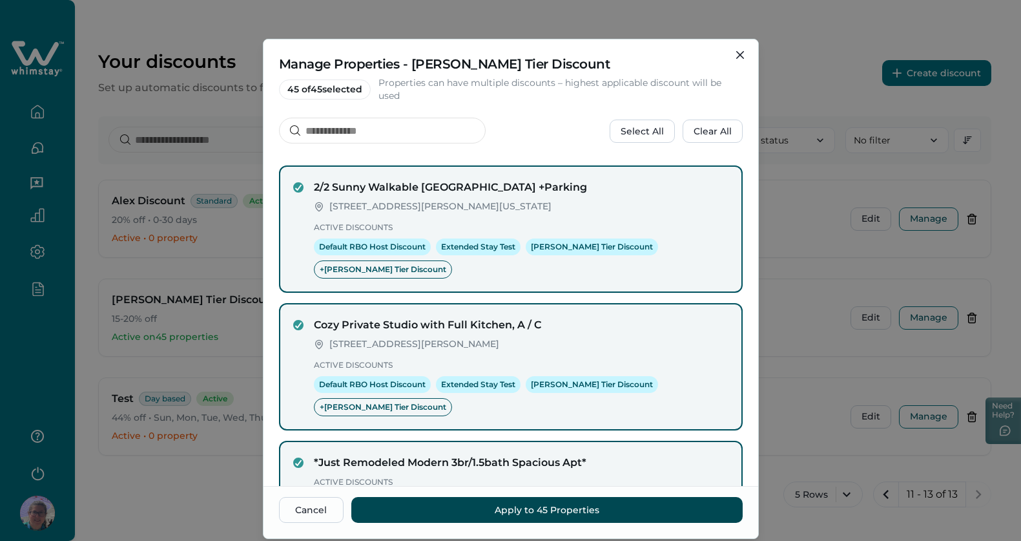
click at [567, 507] on button "Apply to 45 Properties" at bounding box center [546, 510] width 391 height 26
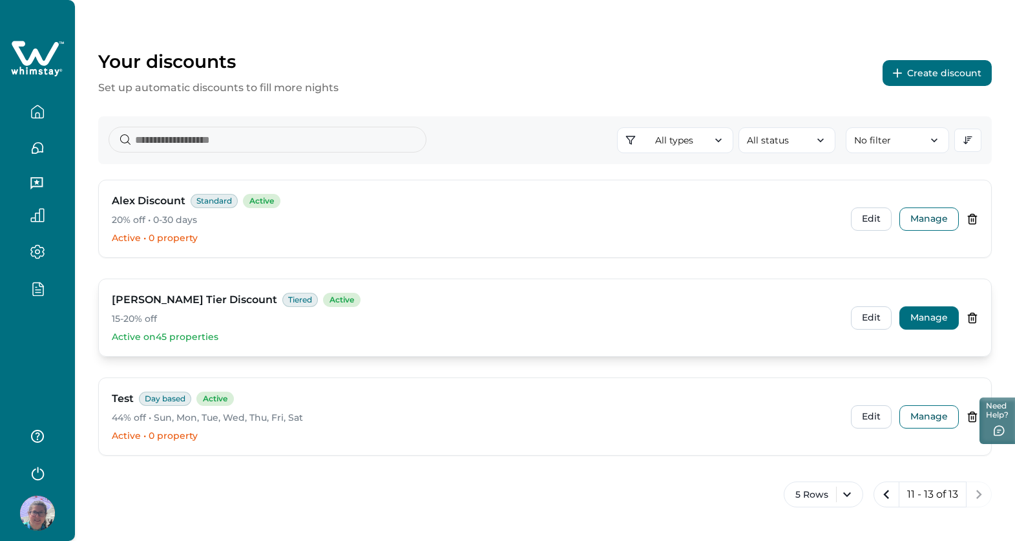
click at [929, 324] on button "Manage" at bounding box center [928, 317] width 59 height 23
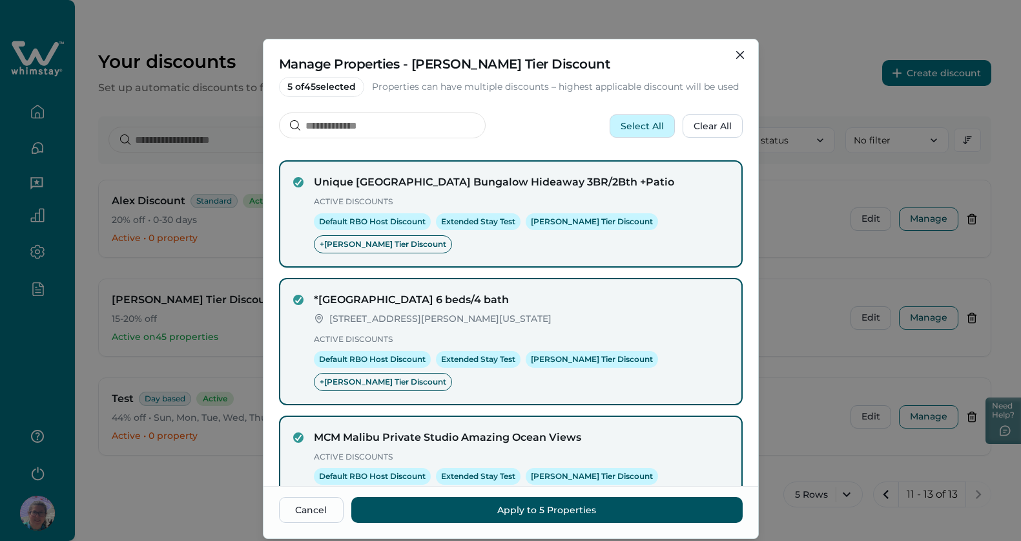
click at [637, 129] on button "Select All" at bounding box center [642, 125] width 65 height 23
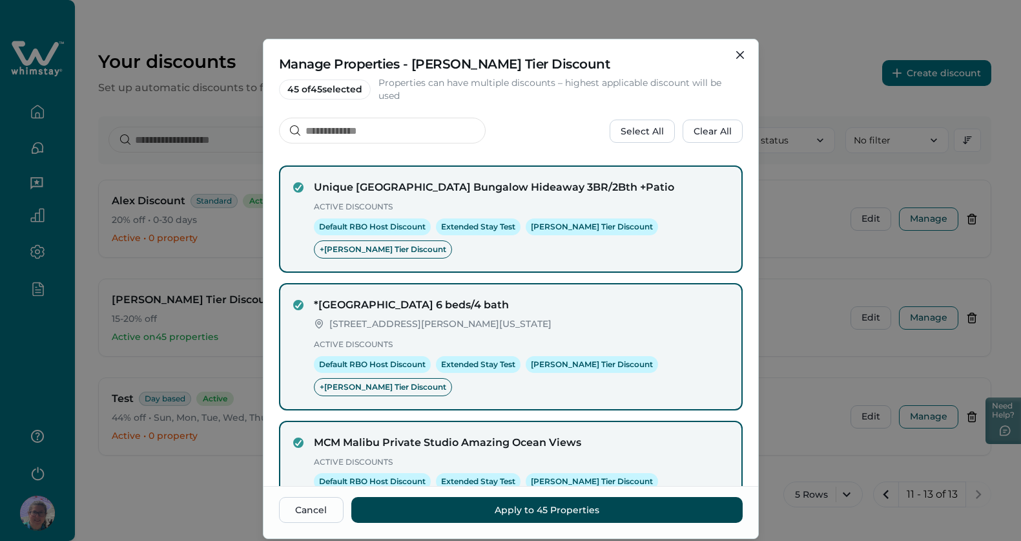
click at [521, 510] on button "Apply to 45 Properties" at bounding box center [546, 510] width 391 height 26
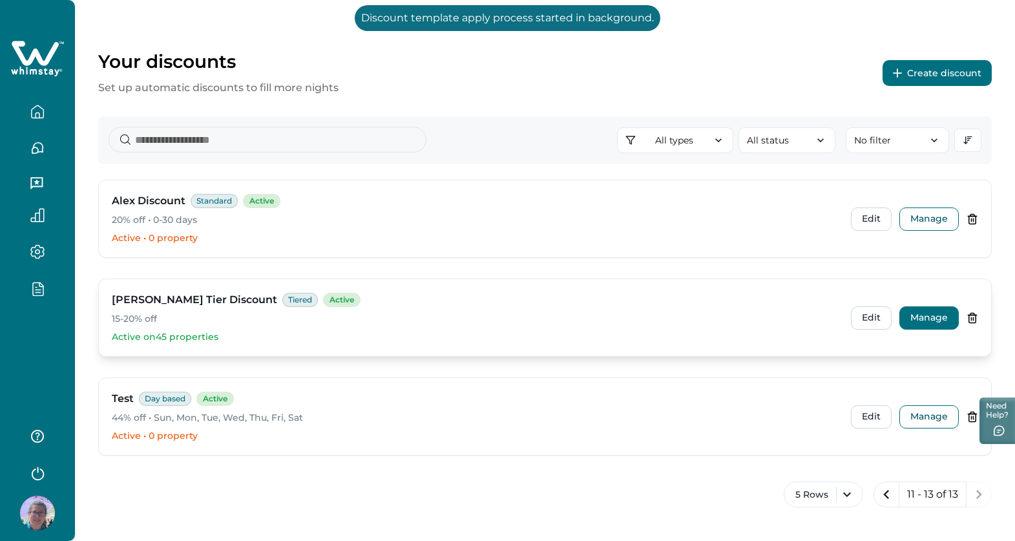
click at [925, 315] on button "Manage" at bounding box center [928, 317] width 59 height 23
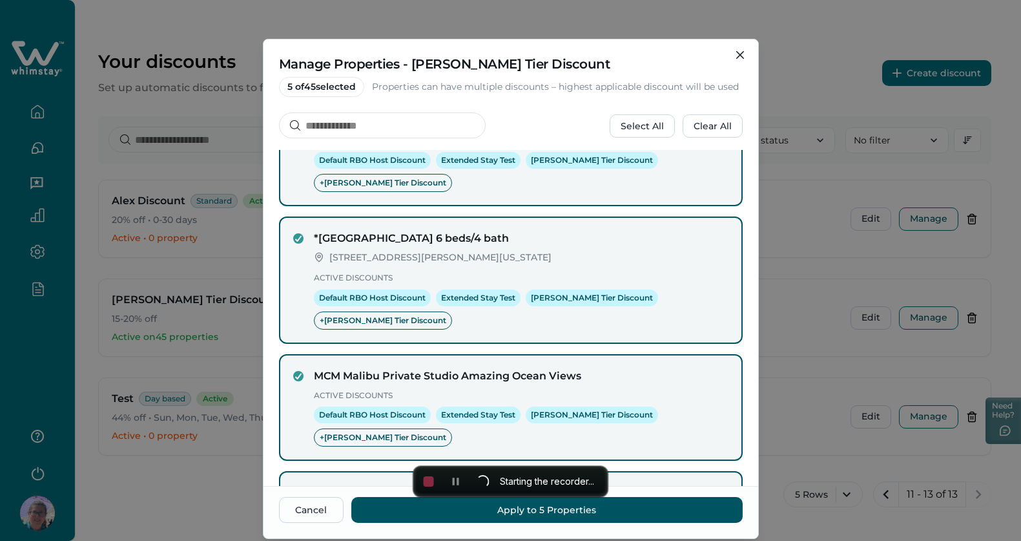
scroll to position [91, 0]
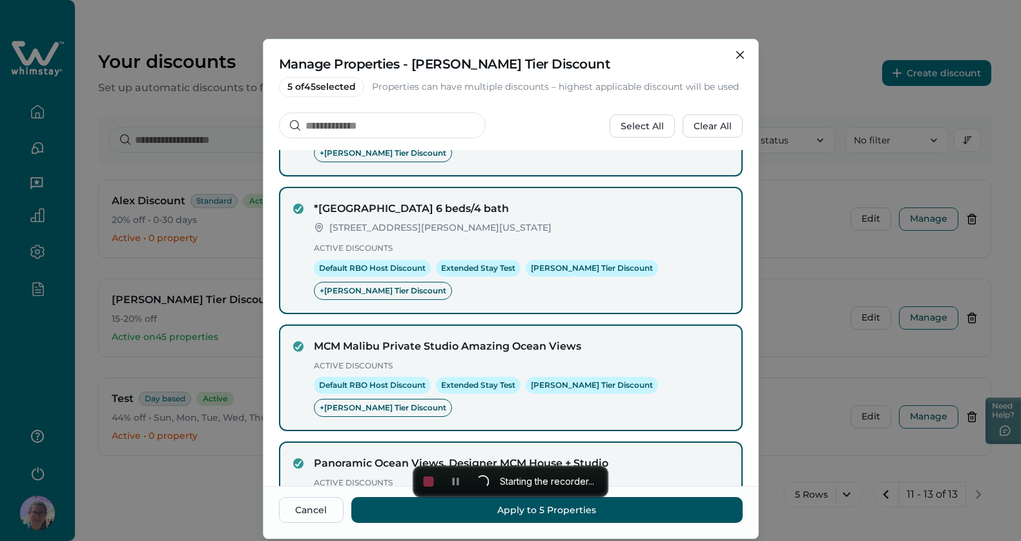
click at [502, 479] on span "Starting the recorder..." at bounding box center [547, 480] width 105 height 19
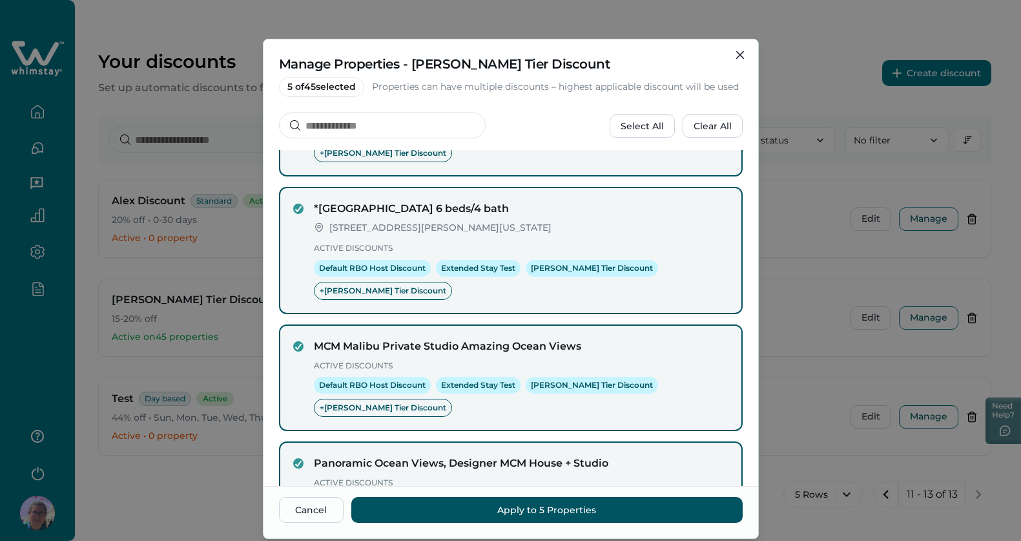
scroll to position [90, 0]
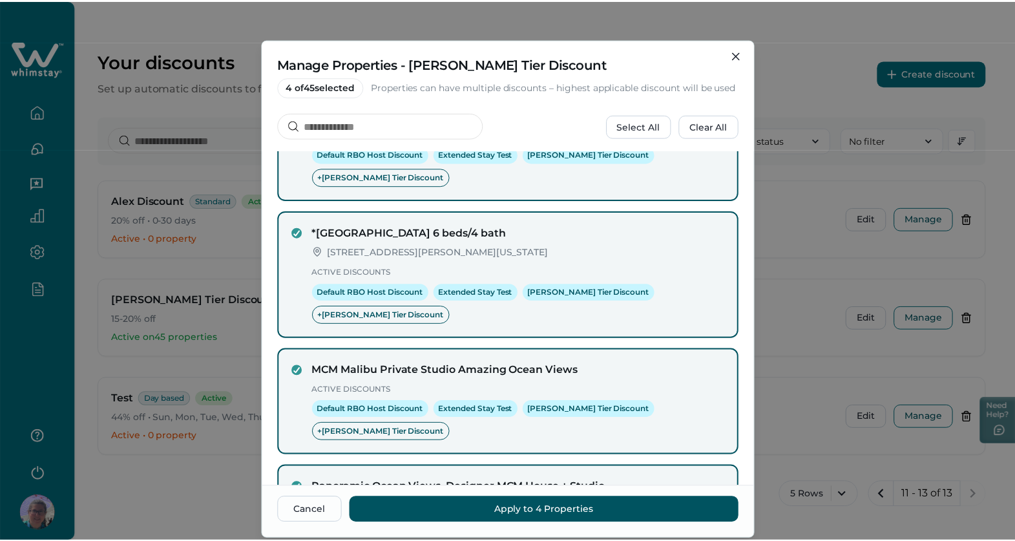
scroll to position [65, 0]
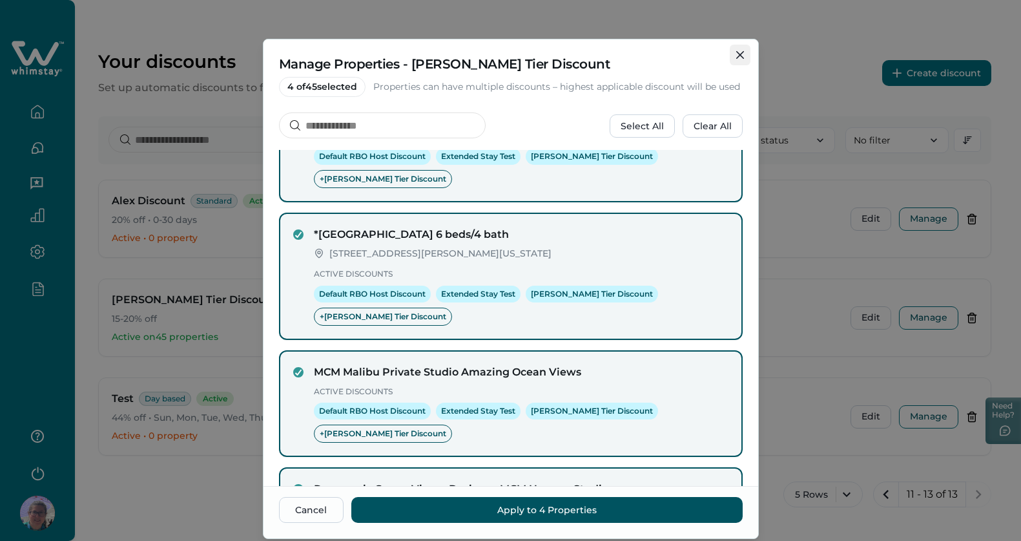
click at [736, 54] on icon "Close" at bounding box center [740, 55] width 8 height 8
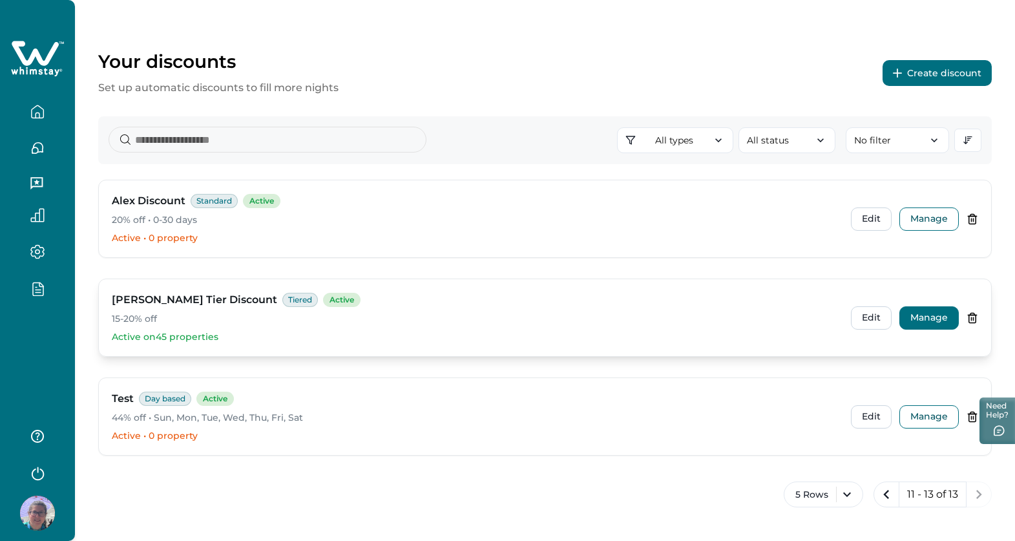
click at [933, 315] on button "Manage" at bounding box center [928, 317] width 59 height 23
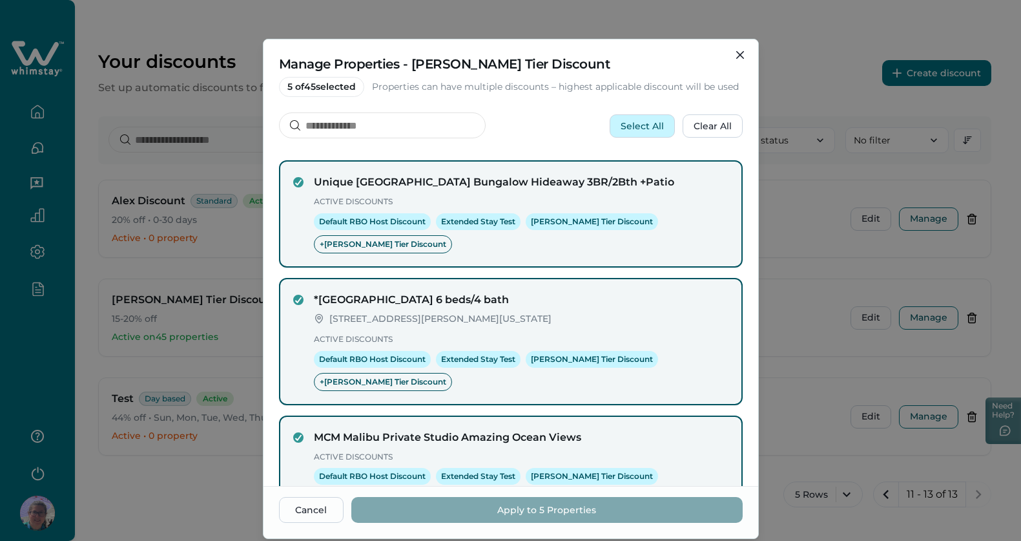
click at [650, 125] on button "Select All" at bounding box center [642, 125] width 65 height 23
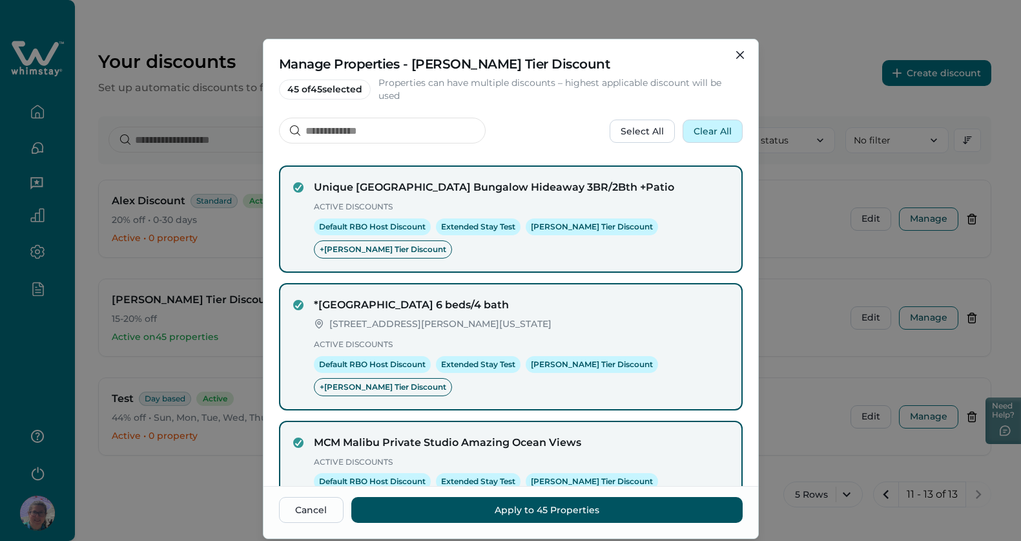
click at [704, 130] on button "Clear All" at bounding box center [713, 130] width 60 height 23
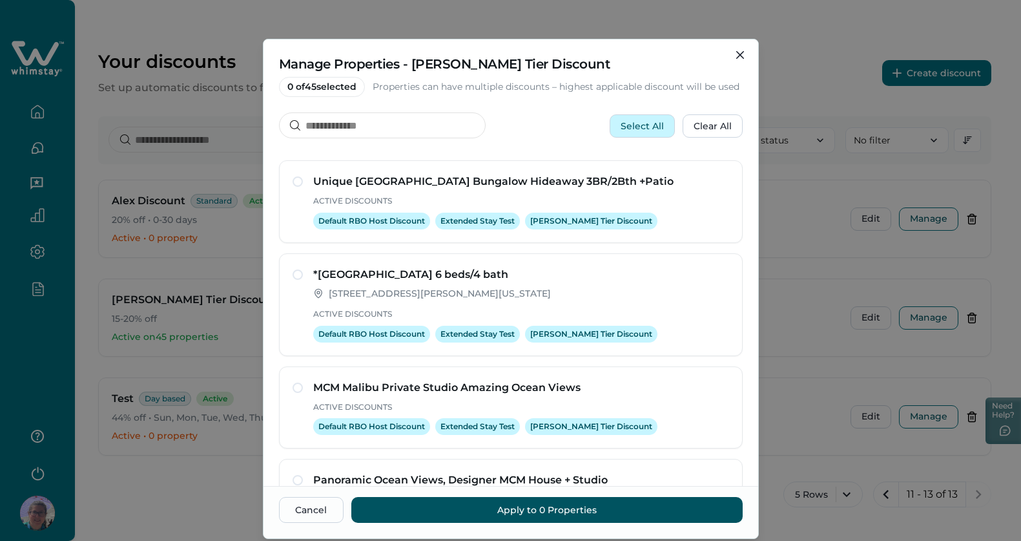
click at [643, 130] on button "Select All" at bounding box center [642, 125] width 65 height 23
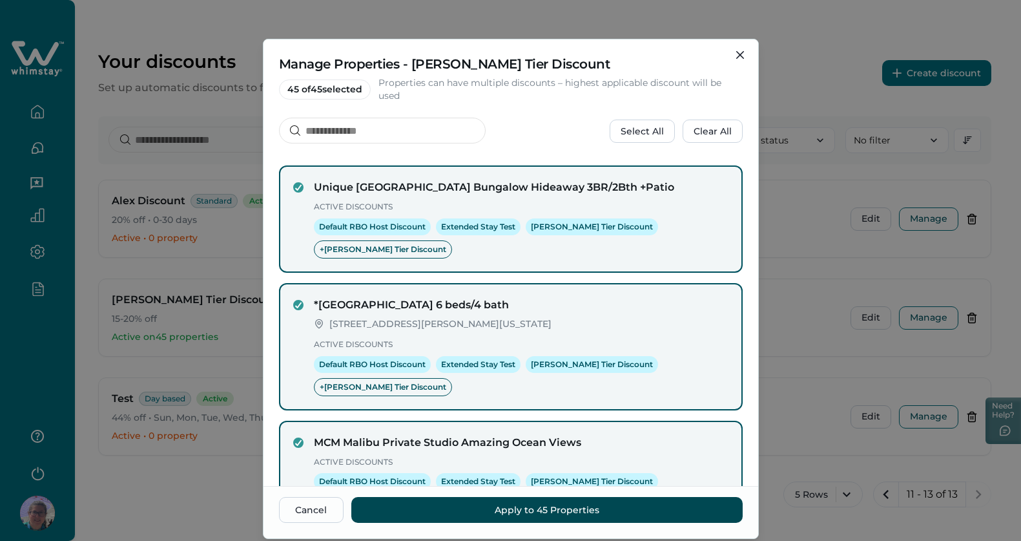
click at [501, 507] on button "Apply to 45 Properties" at bounding box center [546, 510] width 391 height 26
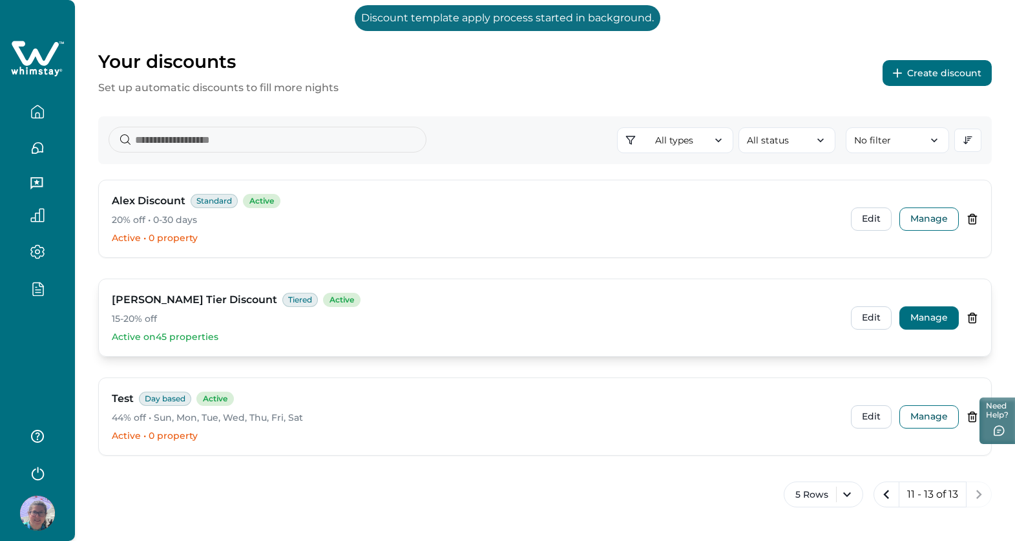
click at [927, 315] on button "Manage" at bounding box center [928, 317] width 59 height 23
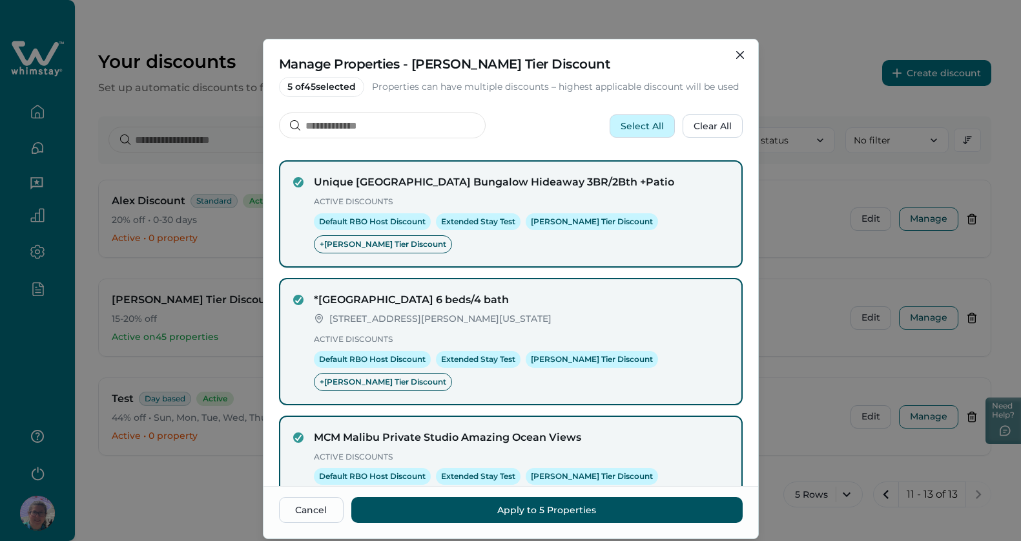
click at [635, 129] on button "Select All" at bounding box center [642, 125] width 65 height 23
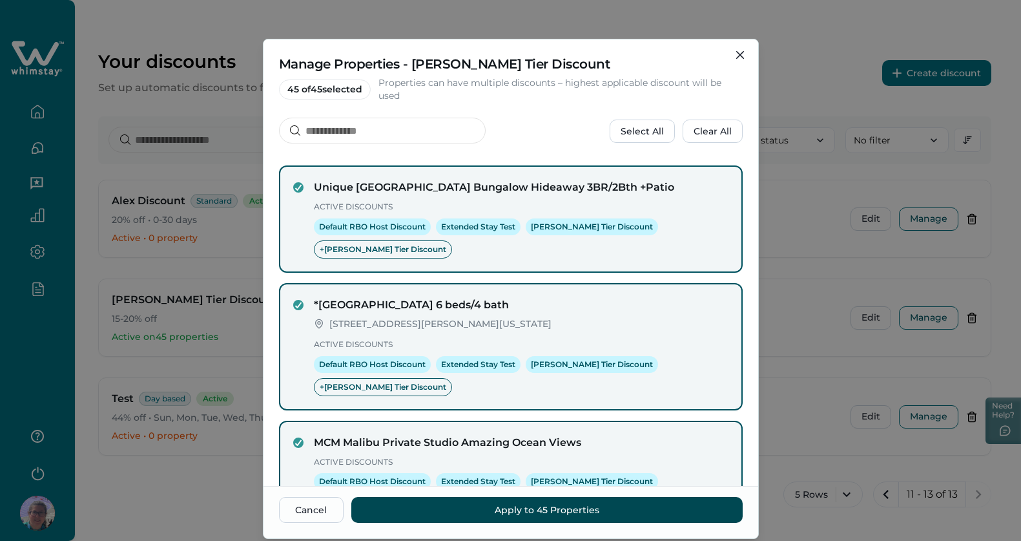
click at [509, 512] on button "Apply to 45 Properties" at bounding box center [546, 510] width 391 height 26
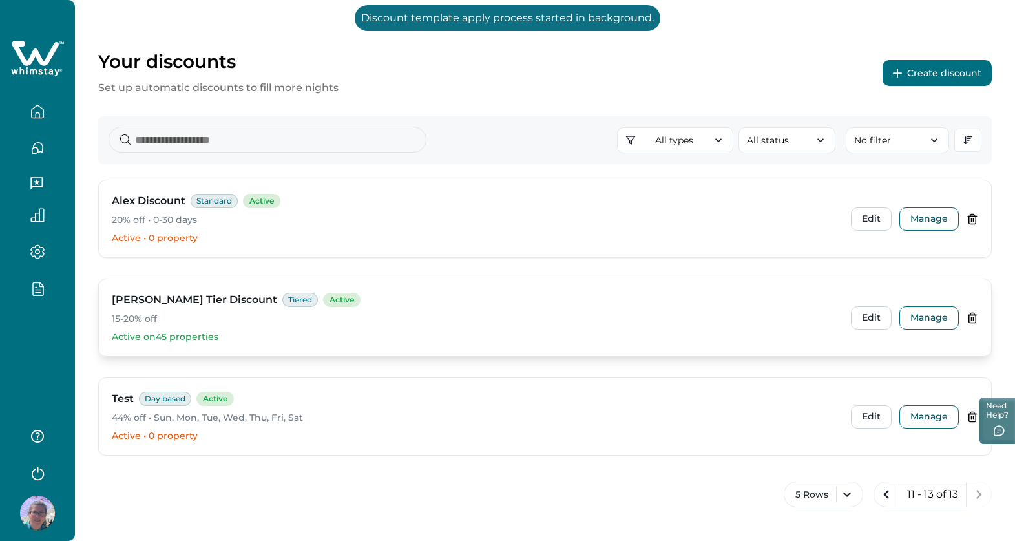
click at [761, 292] on div "Alioto Tier Discount Tiered Active" at bounding box center [476, 300] width 729 height 16
click at [963, 314] on div "Edit Manage" at bounding box center [914, 317] width 127 height 23
click at [929, 315] on button "Manage" at bounding box center [928, 317] width 59 height 23
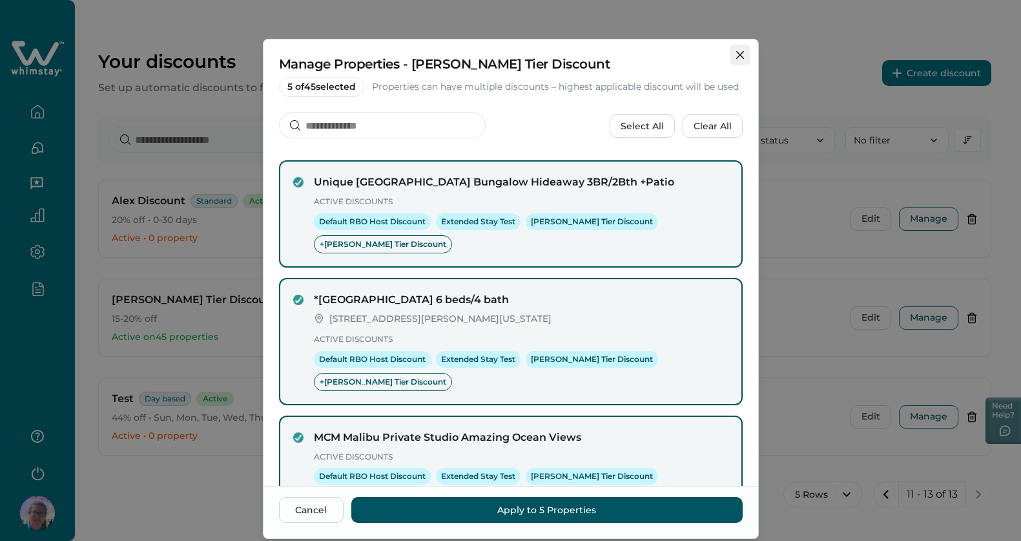
click at [738, 48] on button "Close" at bounding box center [740, 55] width 21 height 21
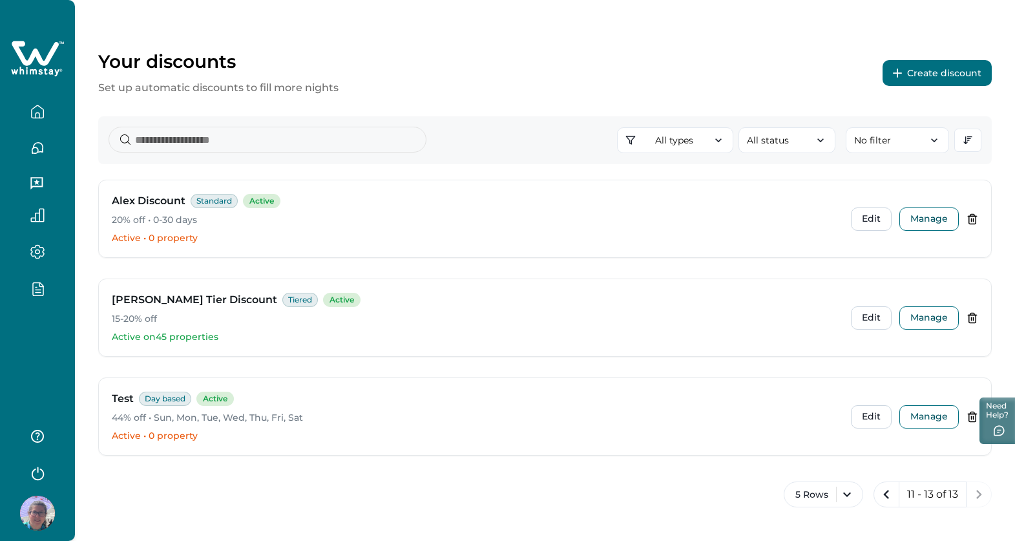
click at [912, 73] on button "Create discount" at bounding box center [936, 73] width 109 height 26
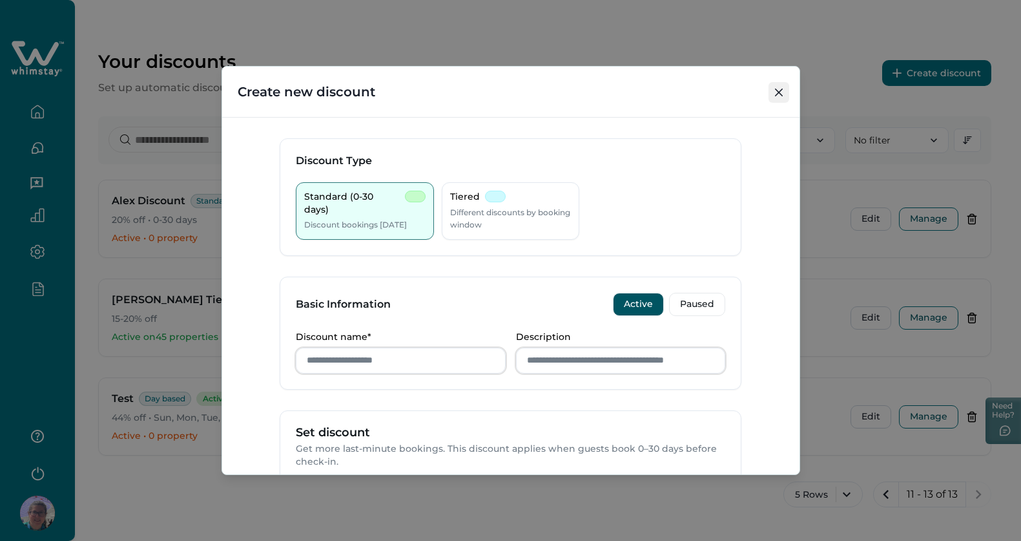
click at [778, 93] on icon "Close" at bounding box center [779, 92] width 8 height 8
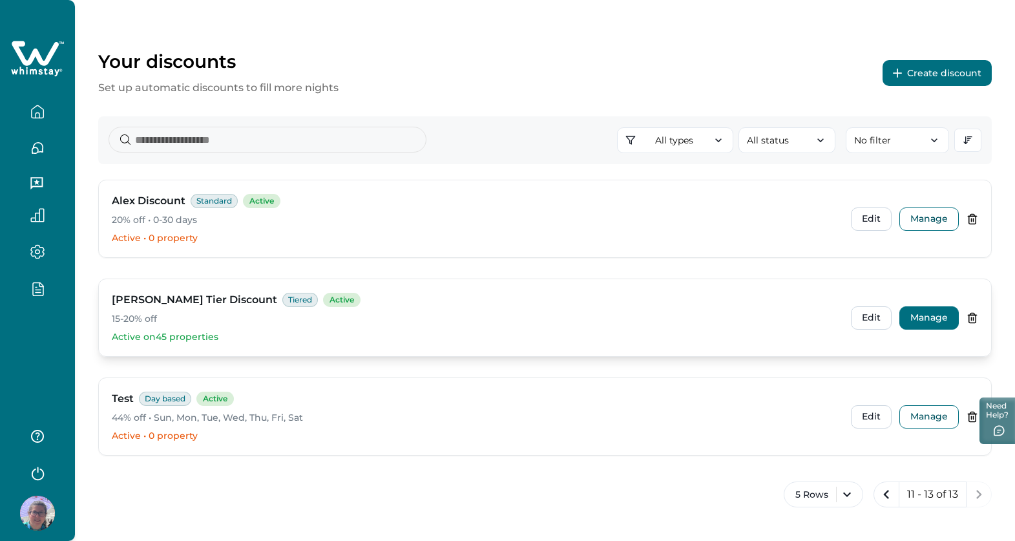
click at [932, 317] on button "Manage" at bounding box center [928, 317] width 59 height 23
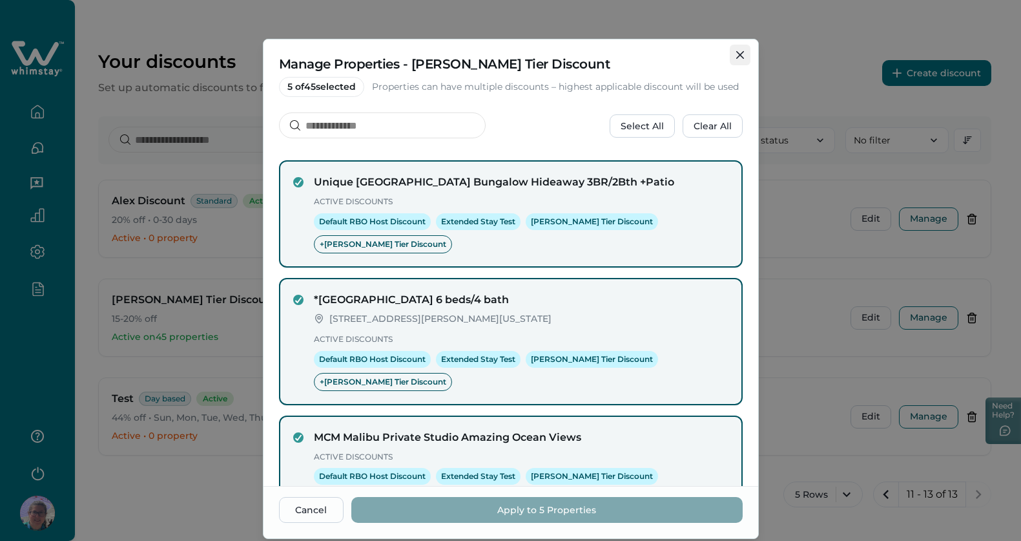
click at [737, 59] on button "Close" at bounding box center [740, 55] width 21 height 21
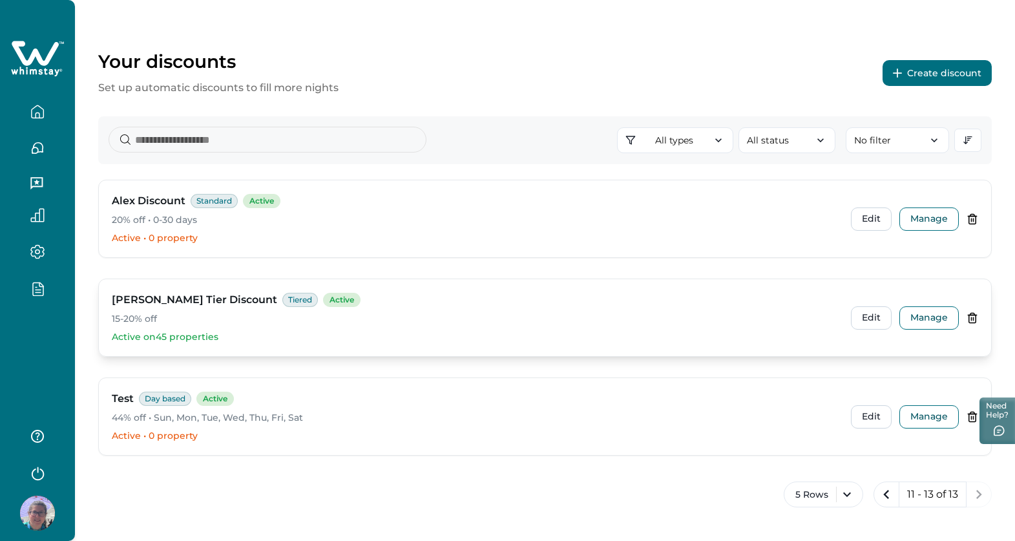
click at [276, 323] on p "15-20% off" at bounding box center [476, 319] width 729 height 13
click at [39, 291] on icon "button" at bounding box center [37, 288] width 14 height 15
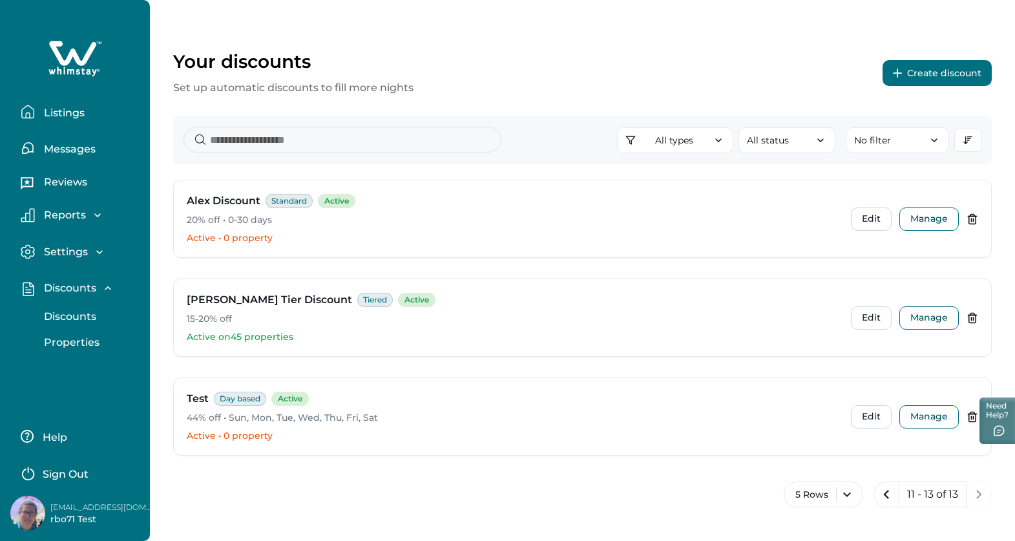
click at [65, 318] on p "Discounts" at bounding box center [68, 316] width 56 height 13
click at [591, 282] on div "Alioto Tier Discount Tiered Active 15-20% off Active on 45 properties Edit Mana…" at bounding box center [582, 317] width 817 height 77
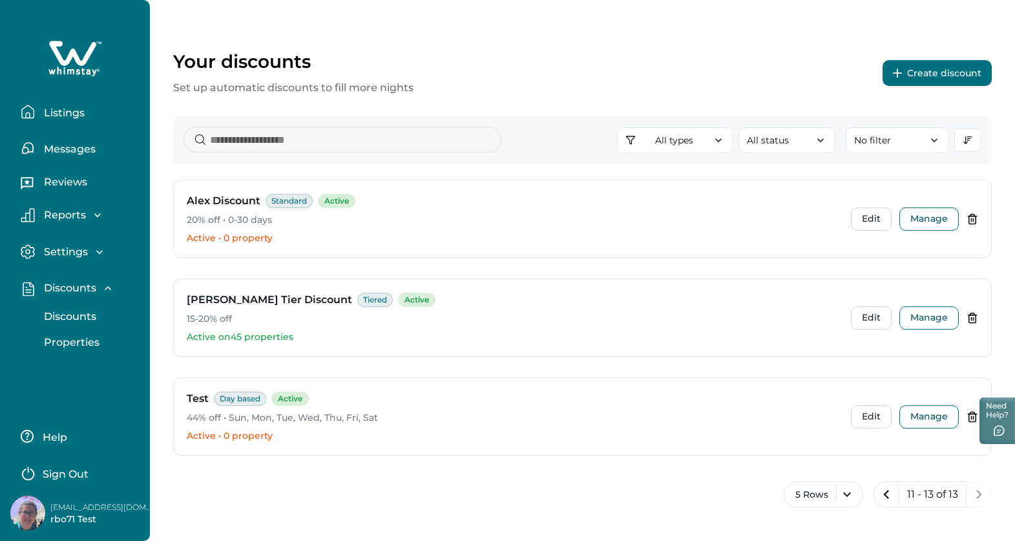
click at [926, 68] on button "Create discount" at bounding box center [936, 73] width 109 height 26
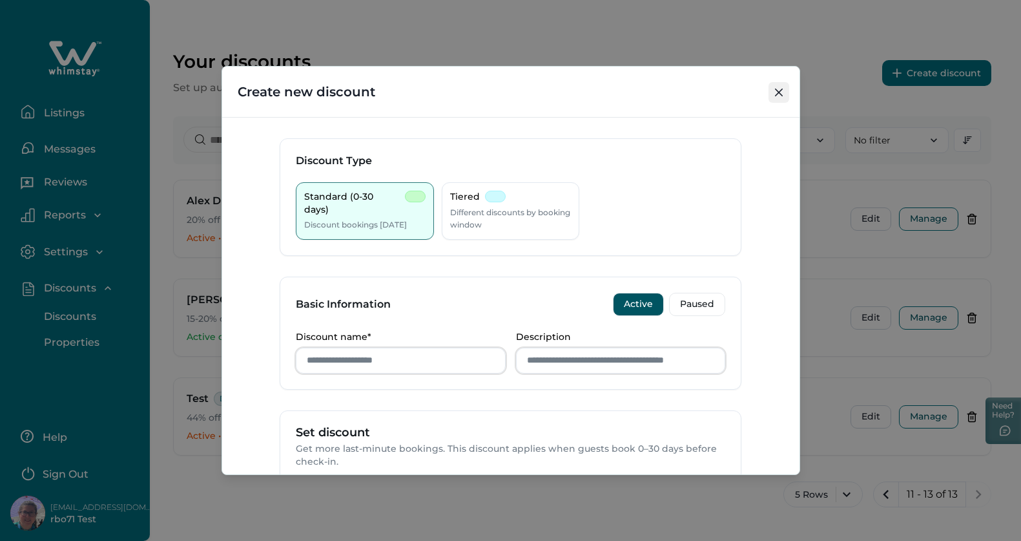
click at [776, 93] on icon "Close" at bounding box center [779, 92] width 8 height 8
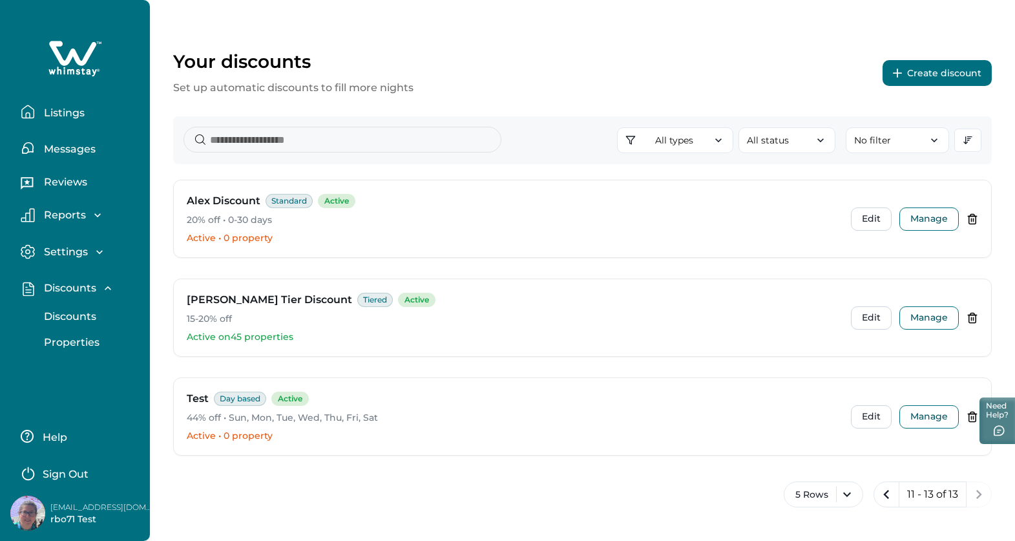
click at [920, 74] on button "Create discount" at bounding box center [936, 73] width 109 height 26
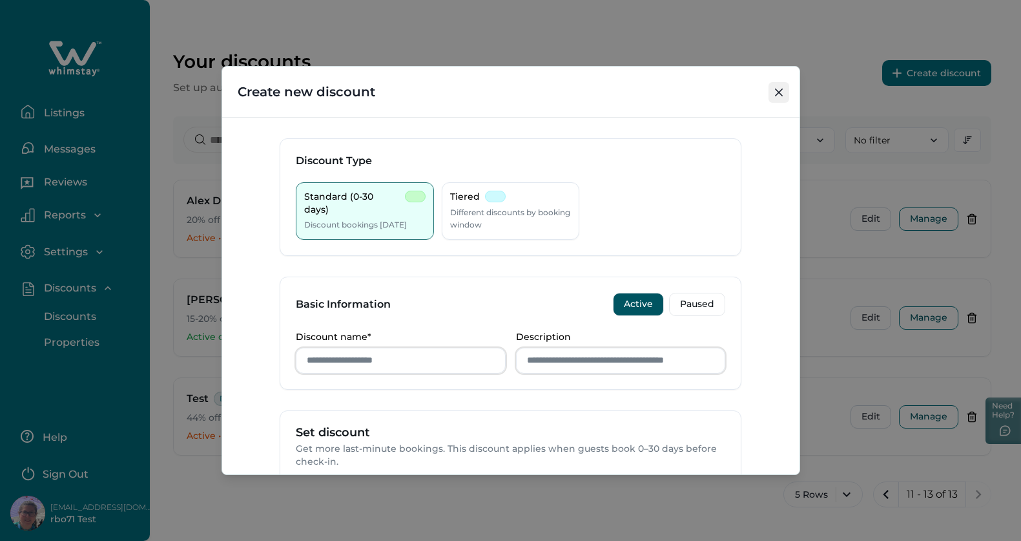
click at [772, 96] on button "Close" at bounding box center [779, 92] width 21 height 21
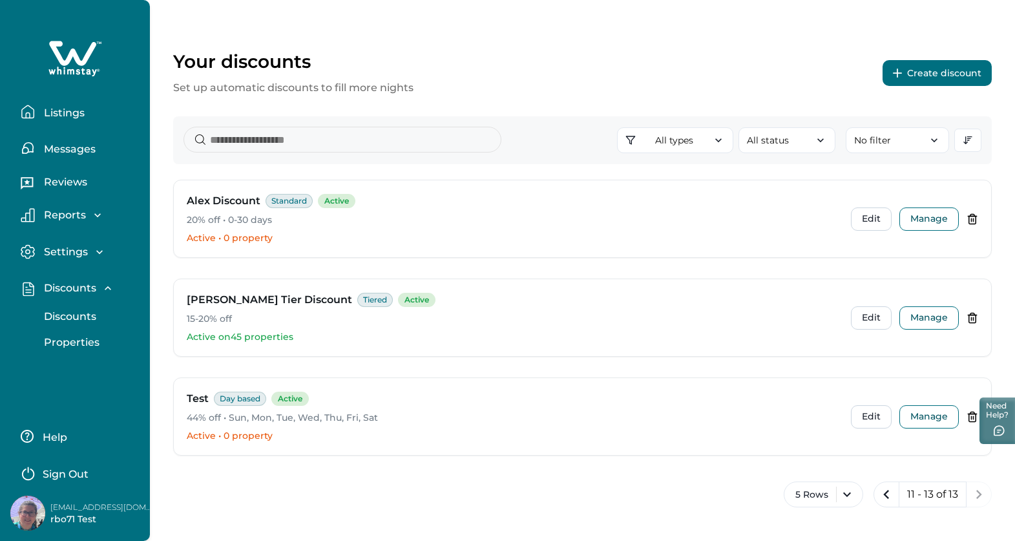
scroll to position [0, 0]
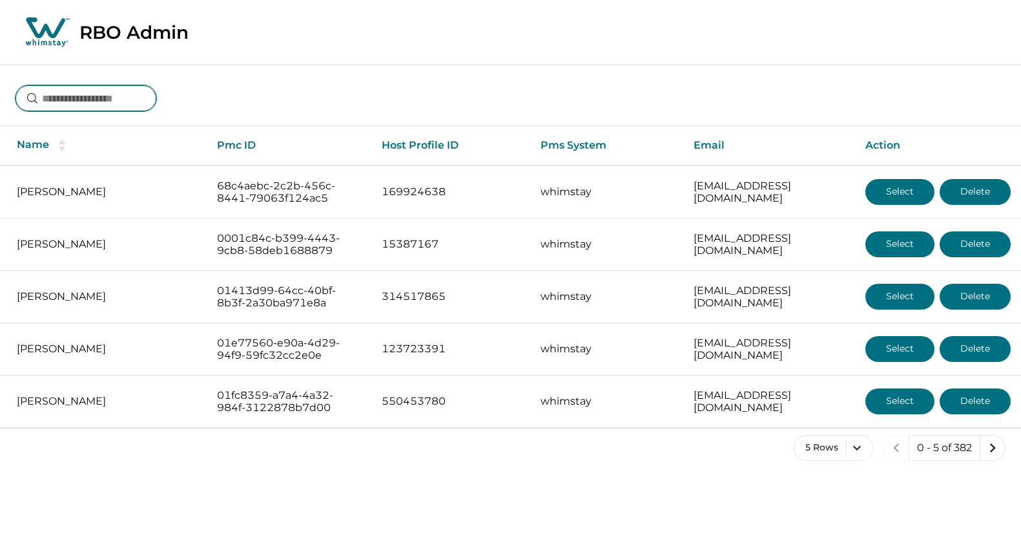
click at [101, 105] on input at bounding box center [86, 98] width 141 height 26
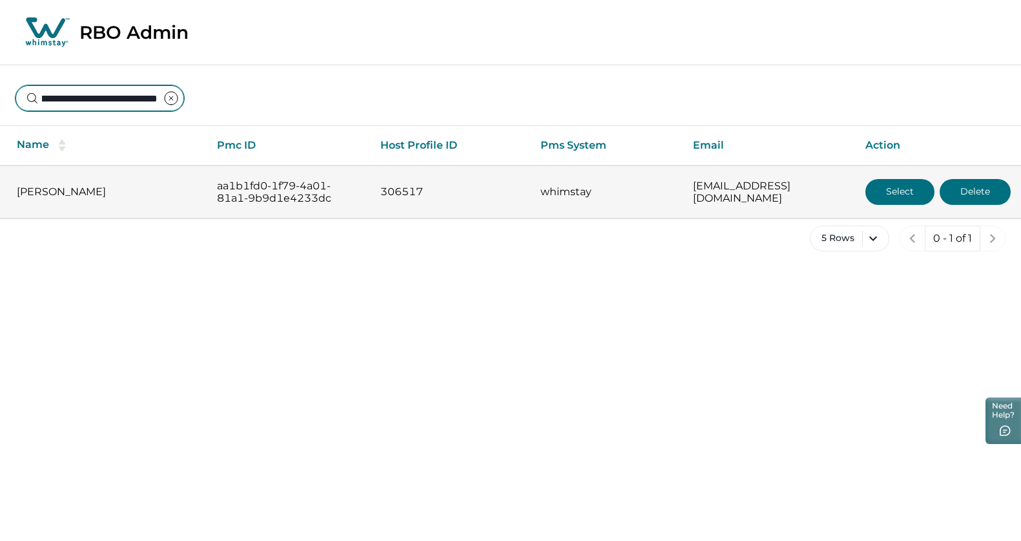
type input "**********"
click at [890, 188] on button "Select" at bounding box center [899, 192] width 69 height 26
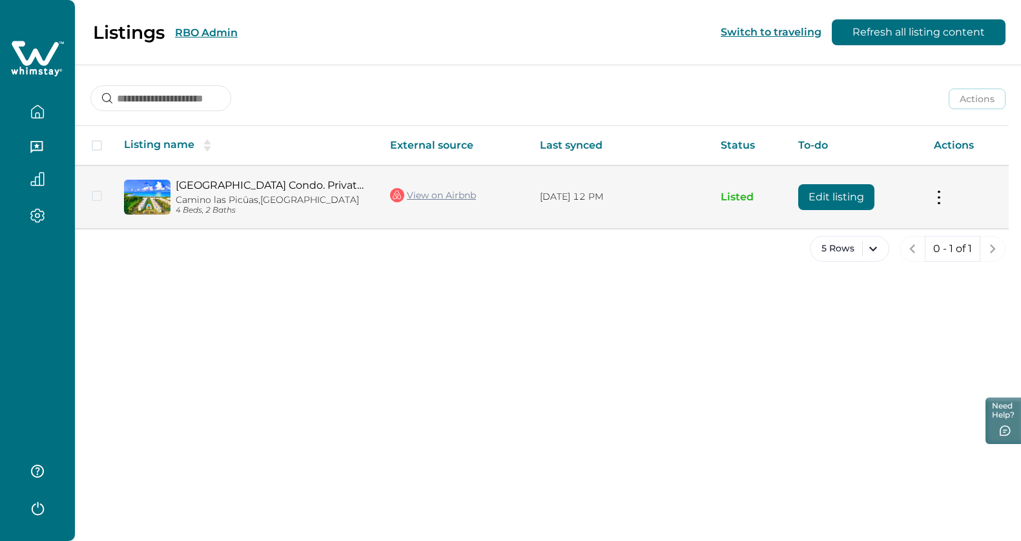
click at [177, 202] on p "Camino las Picüas, [GEOGRAPHIC_DATA]" at bounding box center [273, 199] width 194 height 11
click at [222, 204] on p "Camino las Picüas, [GEOGRAPHIC_DATA]" at bounding box center [273, 199] width 194 height 11
click at [225, 197] on p "Camino las Picüas, [GEOGRAPHIC_DATA]" at bounding box center [273, 199] width 194 height 11
click at [271, 179] on link "[GEOGRAPHIC_DATA] Condo. Private Beach Gate & Pool." at bounding box center [273, 185] width 194 height 12
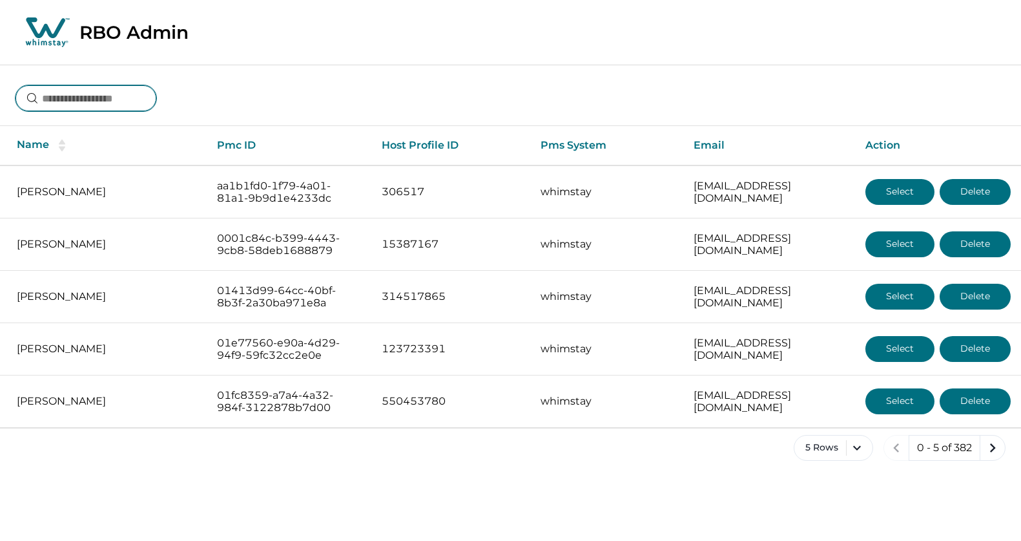
click at [73, 101] on input at bounding box center [86, 98] width 141 height 26
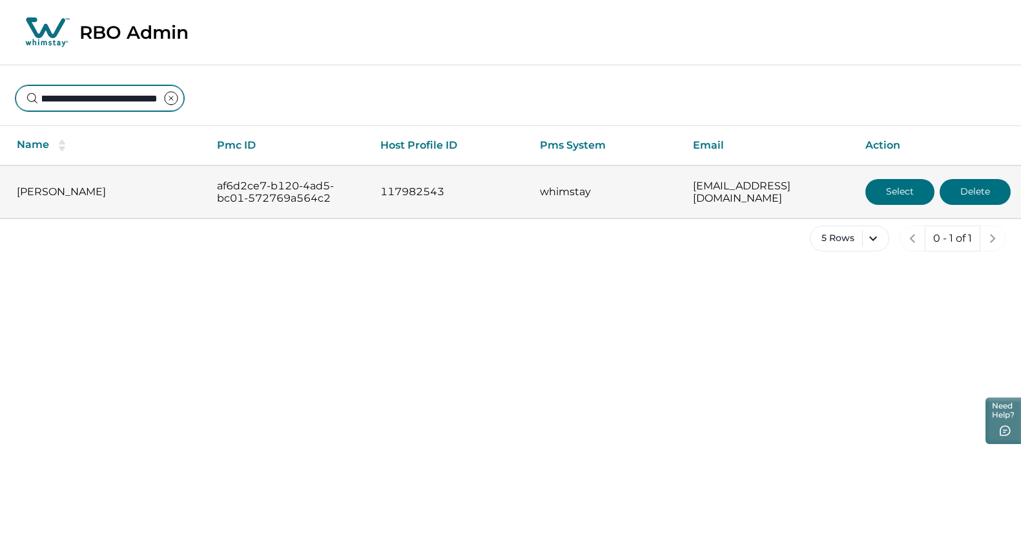
type input "**********"
click at [900, 190] on button "Select" at bounding box center [899, 192] width 69 height 26
